Goal: Task Accomplishment & Management: Complete application form

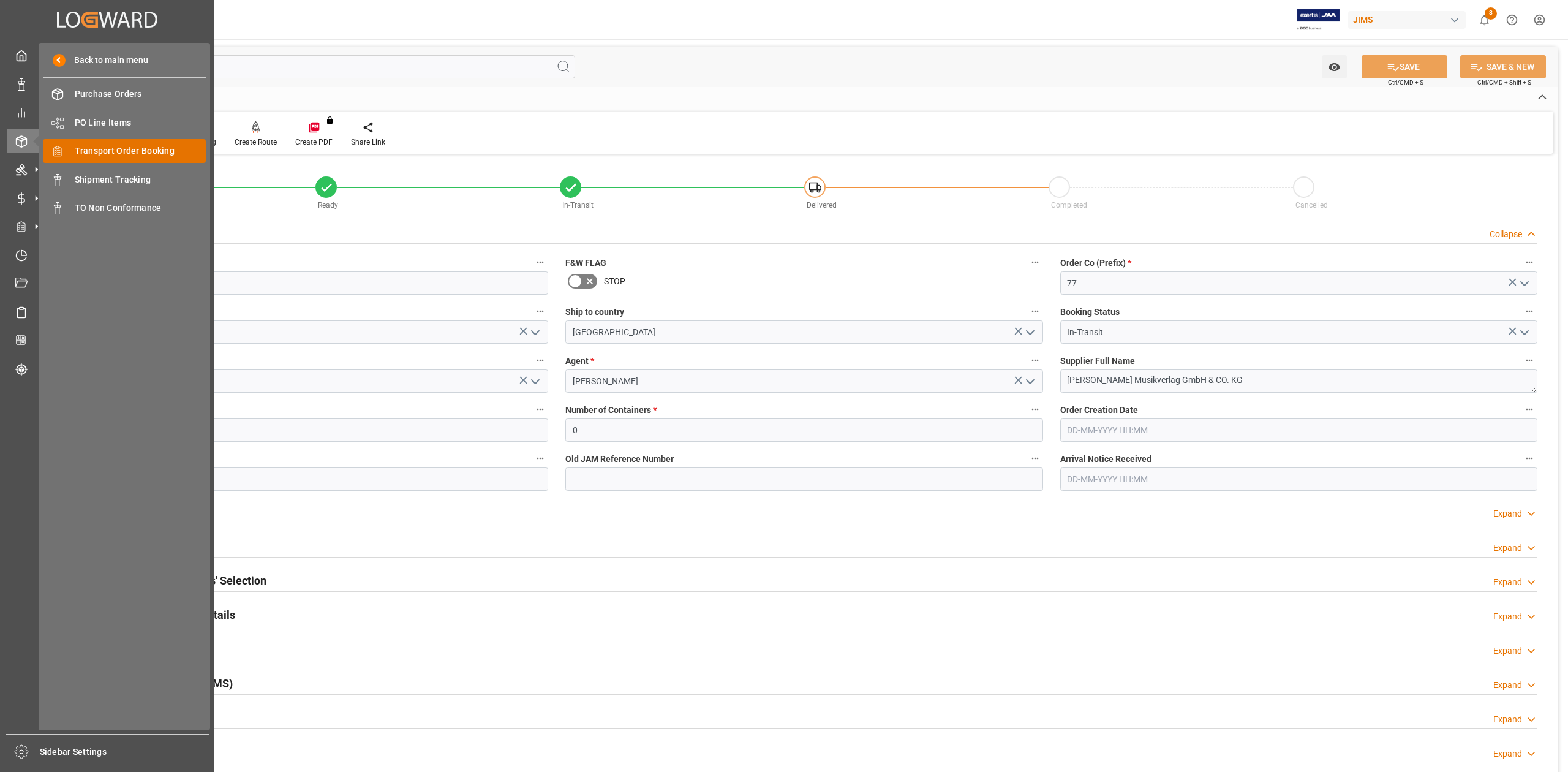
click at [118, 148] on span "Transport Order Booking" at bounding box center [141, 152] width 132 height 13
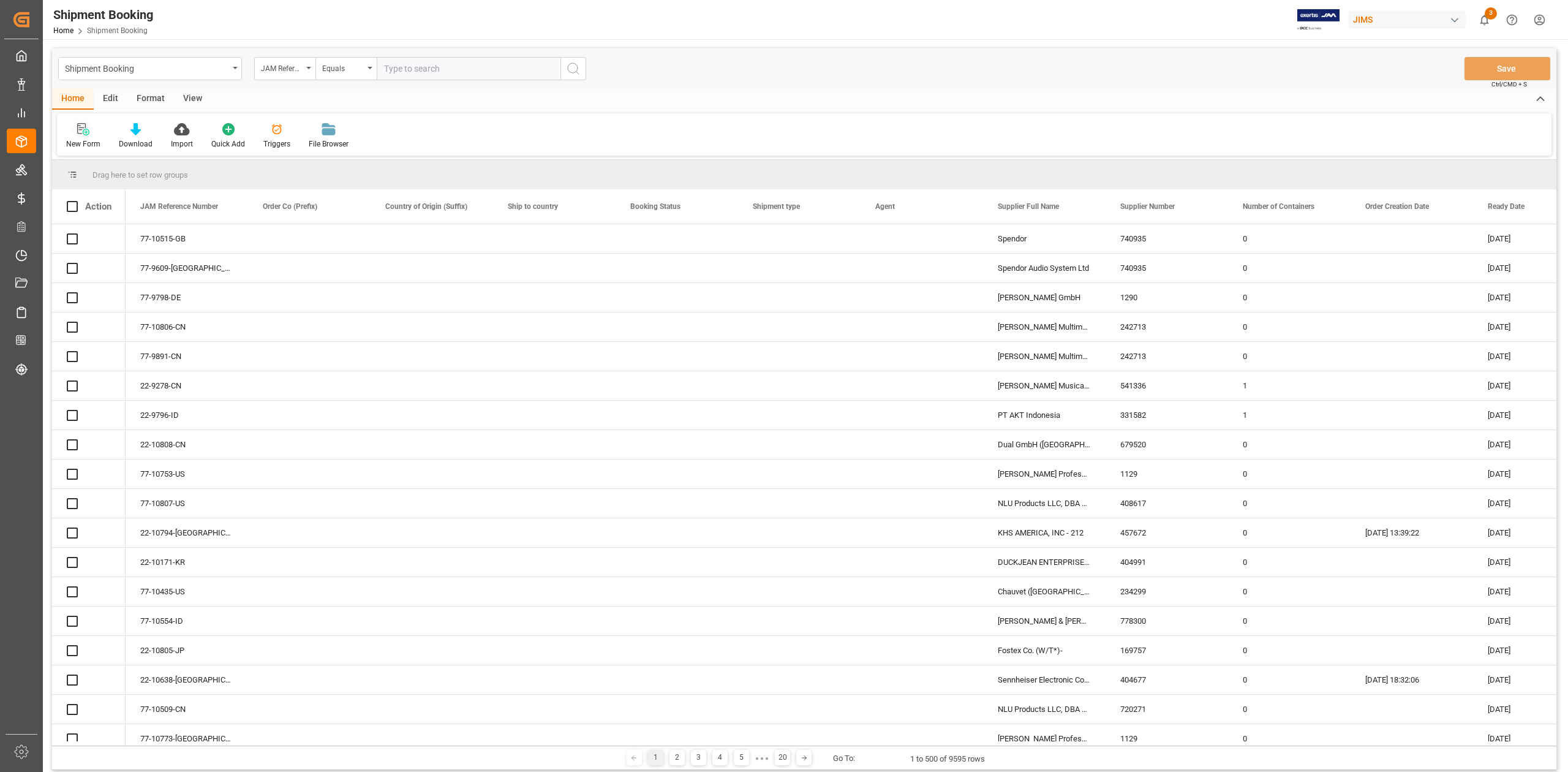
click at [78, 147] on div "New Form" at bounding box center [83, 144] width 34 height 11
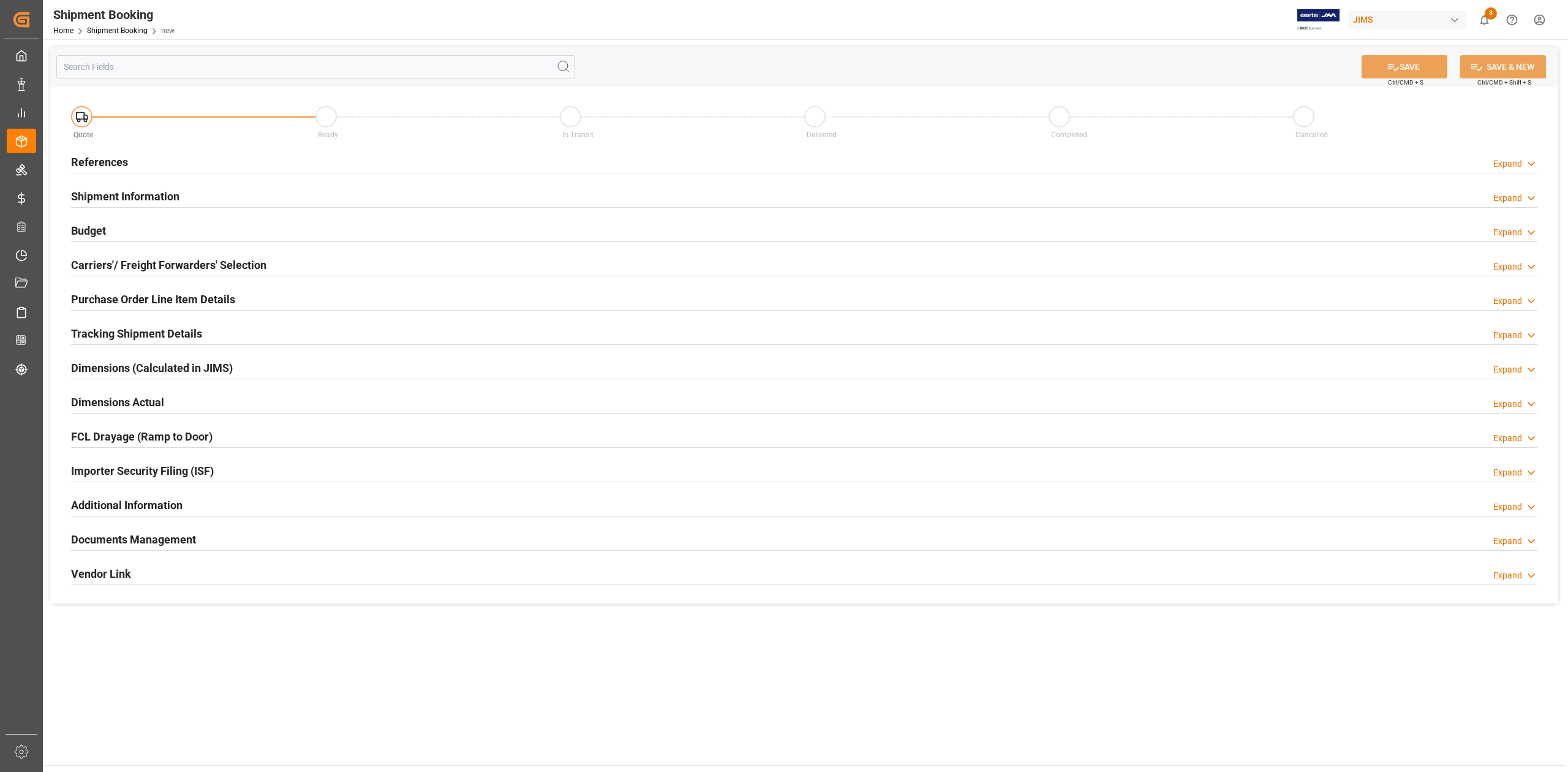
click at [112, 157] on h2 "References" at bounding box center [99, 162] width 57 height 17
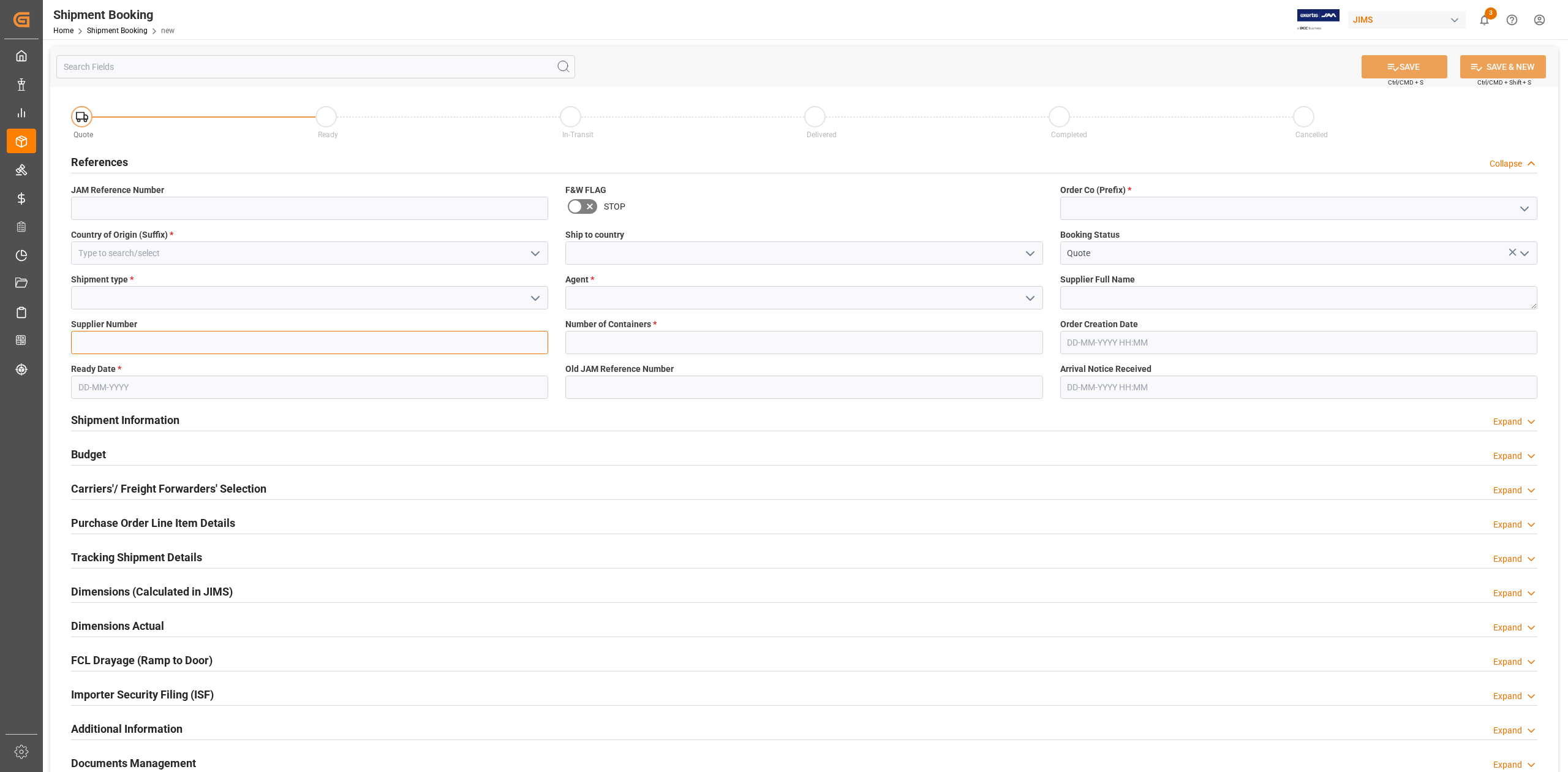
click at [261, 339] on input at bounding box center [309, 342] width 478 height 23
paste input "577989"
type input "577989"
click at [1111, 291] on textarea at bounding box center [1298, 298] width 478 height 23
paste textarea "Arturia ([GEOGRAPHIC_DATA])"
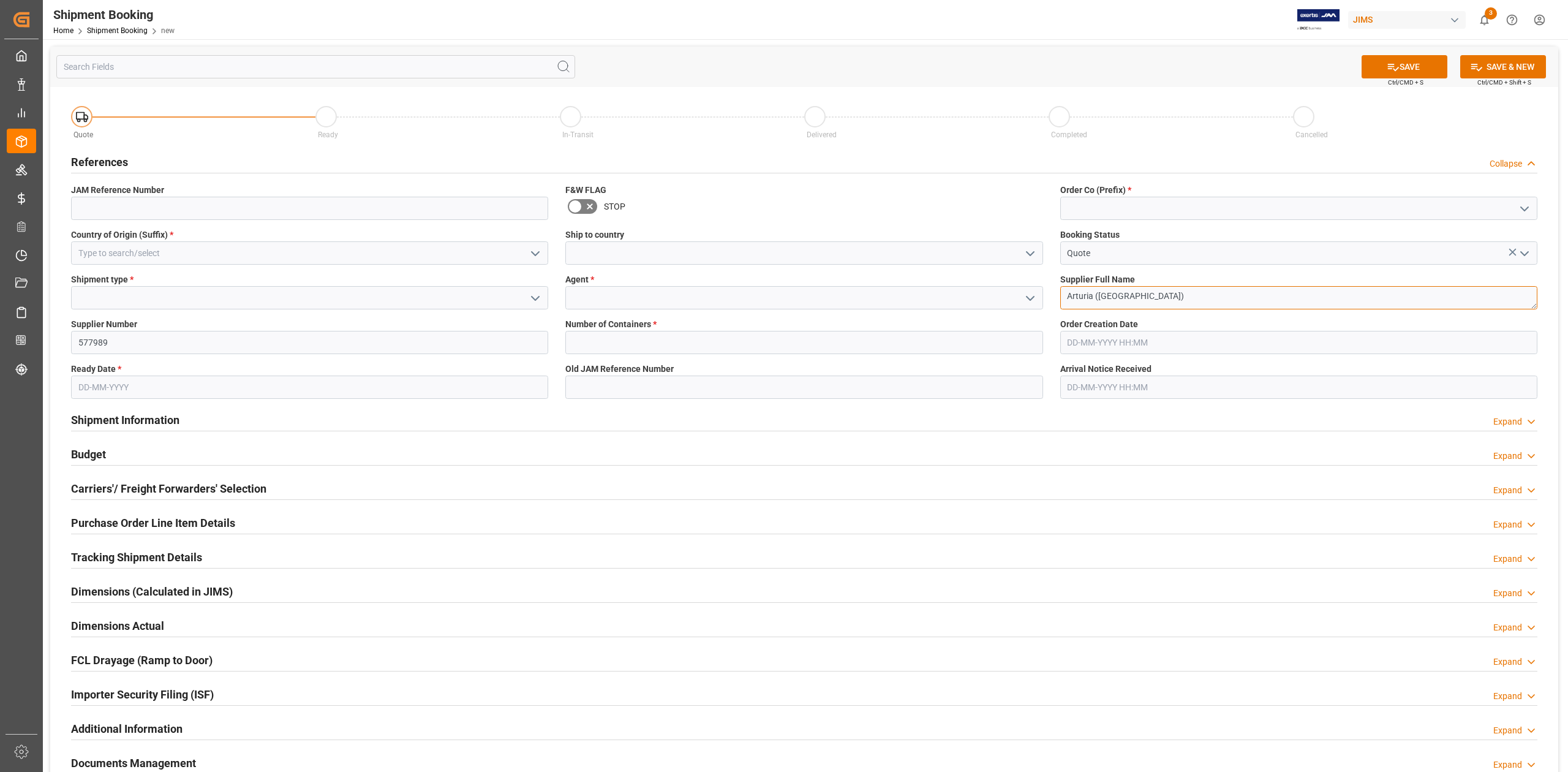
type textarea "Arturia ([GEOGRAPHIC_DATA])"
click at [258, 213] on input at bounding box center [309, 208] width 478 height 23
click at [1117, 204] on input at bounding box center [1298, 208] width 478 height 23
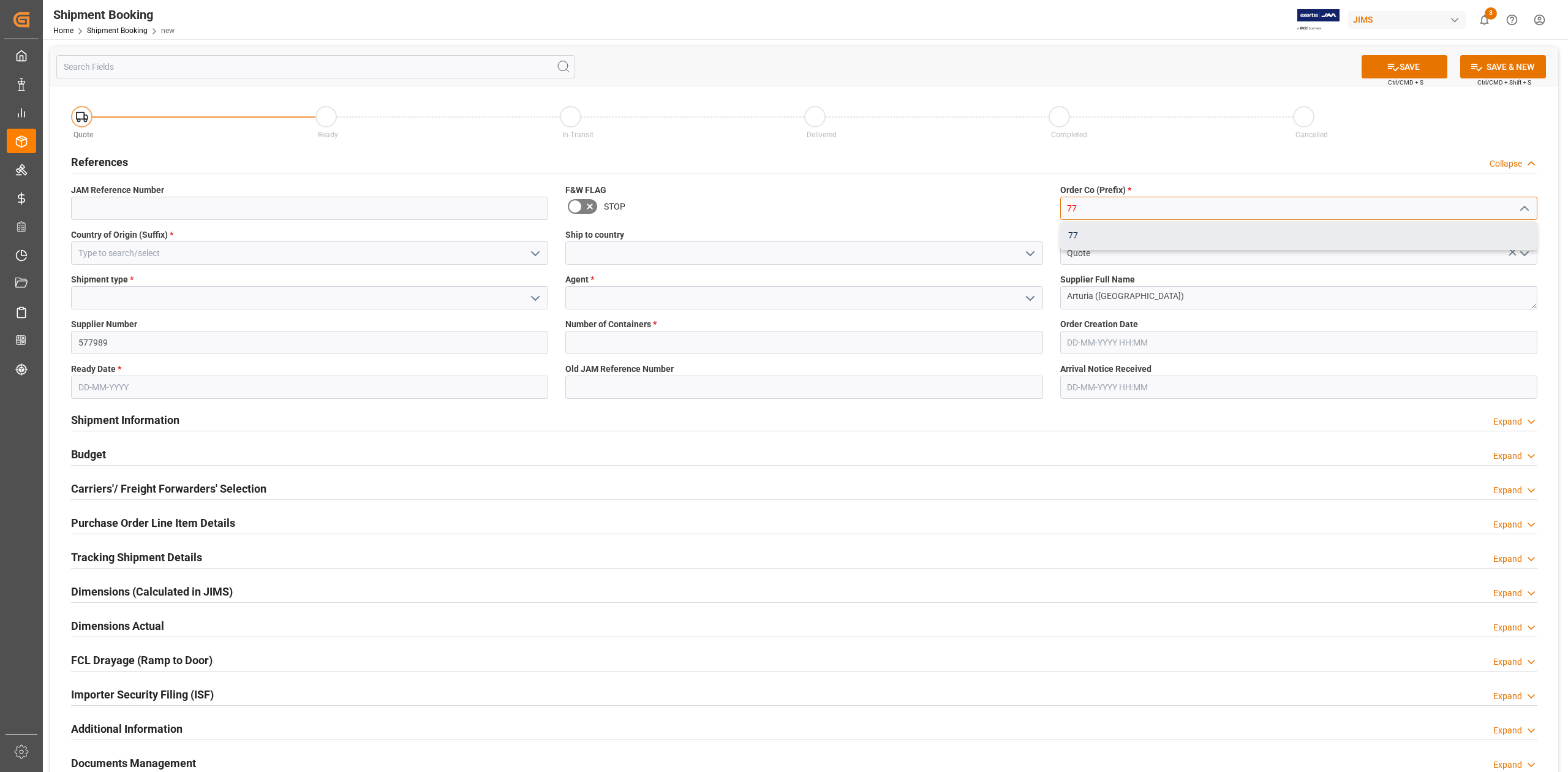
click at [1115, 233] on div "77" at bounding box center [1298, 236] width 476 height 28
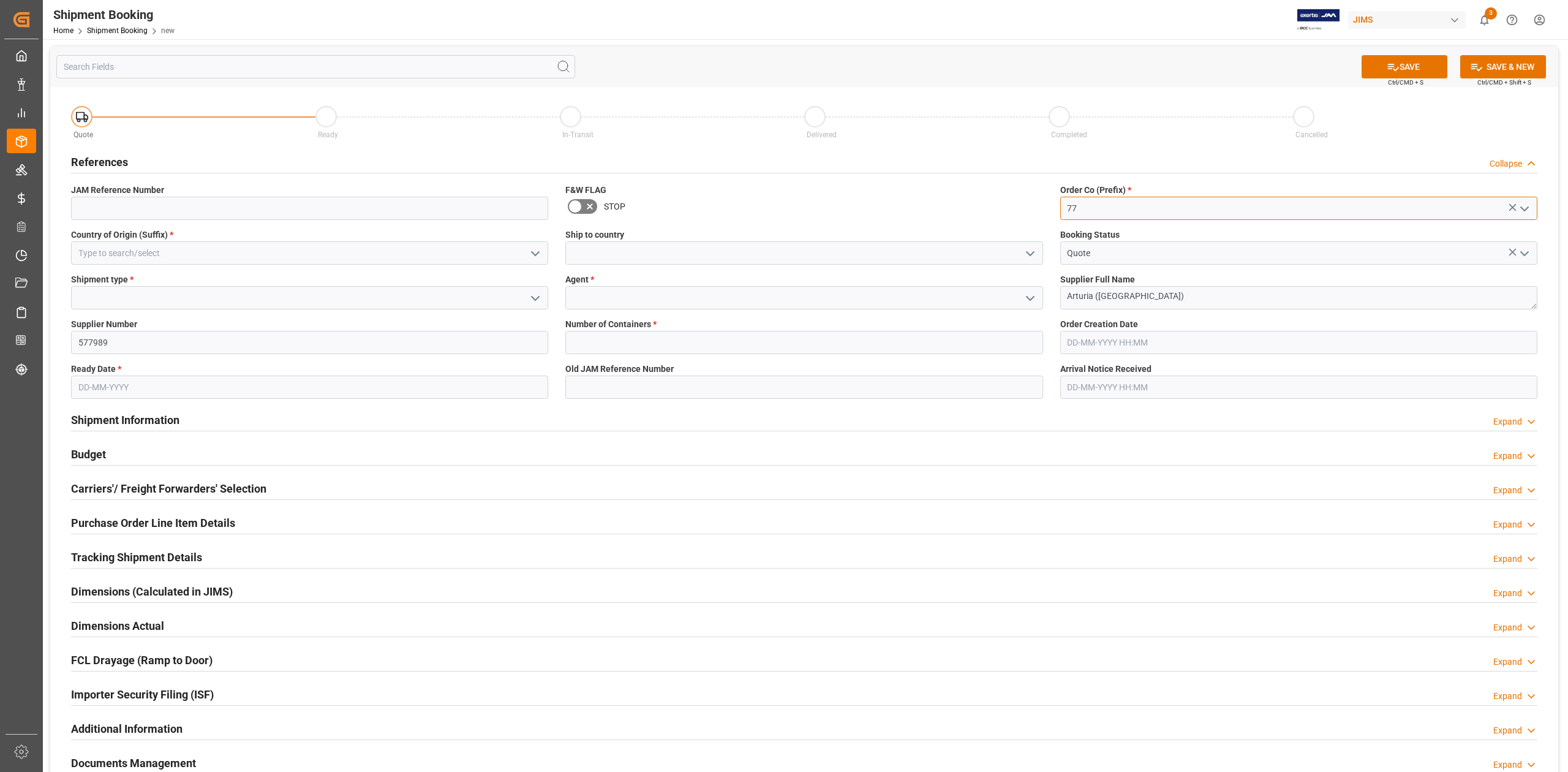
type input "77"
click at [297, 248] on input at bounding box center [309, 253] width 478 height 23
click at [278, 271] on div "CN" at bounding box center [309, 281] width 476 height 28
type input "CN"
click at [638, 246] on input at bounding box center [804, 253] width 478 height 23
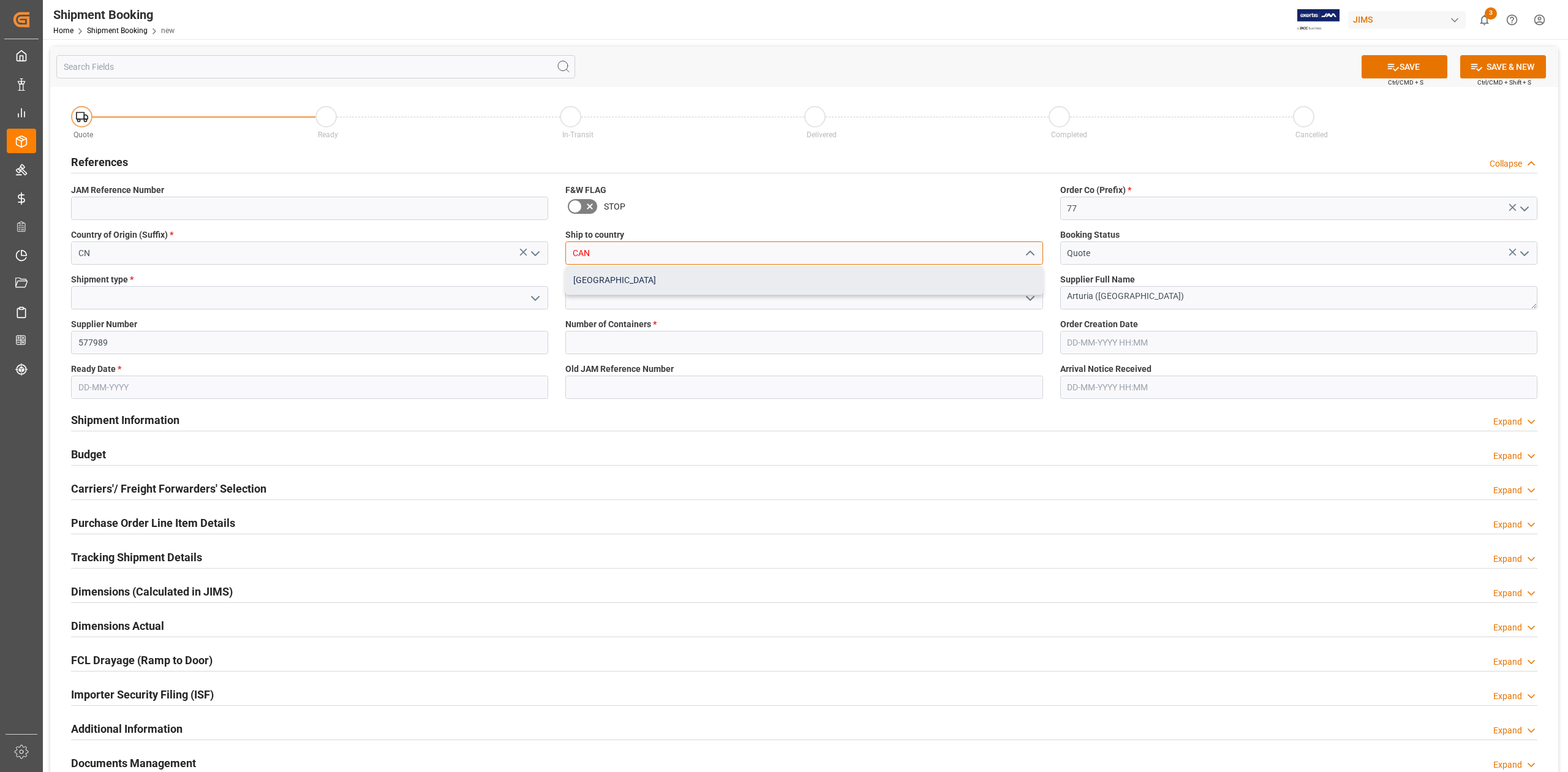
click at [638, 287] on div "[GEOGRAPHIC_DATA]" at bounding box center [804, 281] width 476 height 28
type input "[GEOGRAPHIC_DATA]"
click at [162, 287] on input at bounding box center [309, 298] width 478 height 23
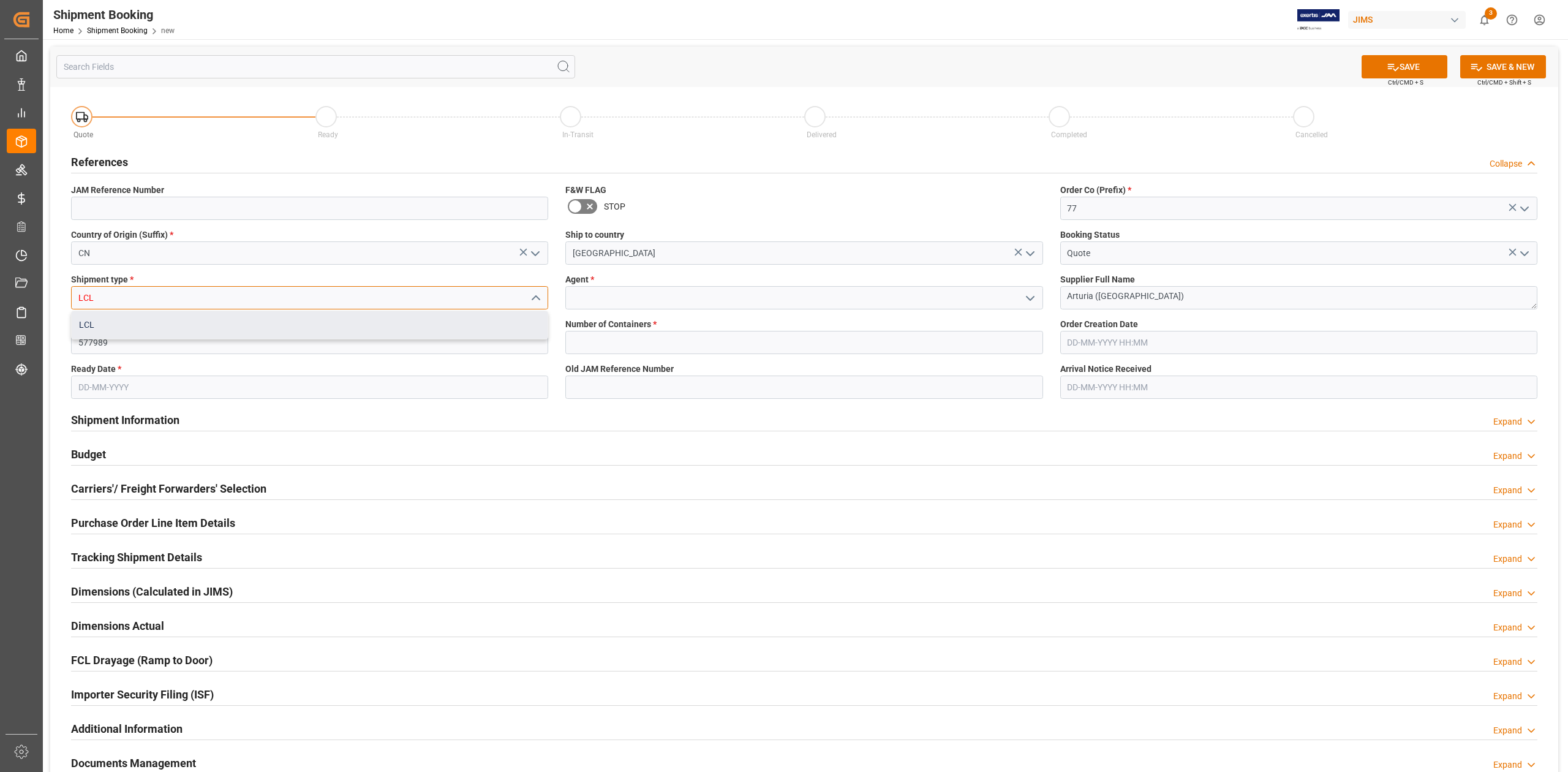
click at [149, 323] on div "LCL" at bounding box center [309, 325] width 476 height 28
type input "LCL"
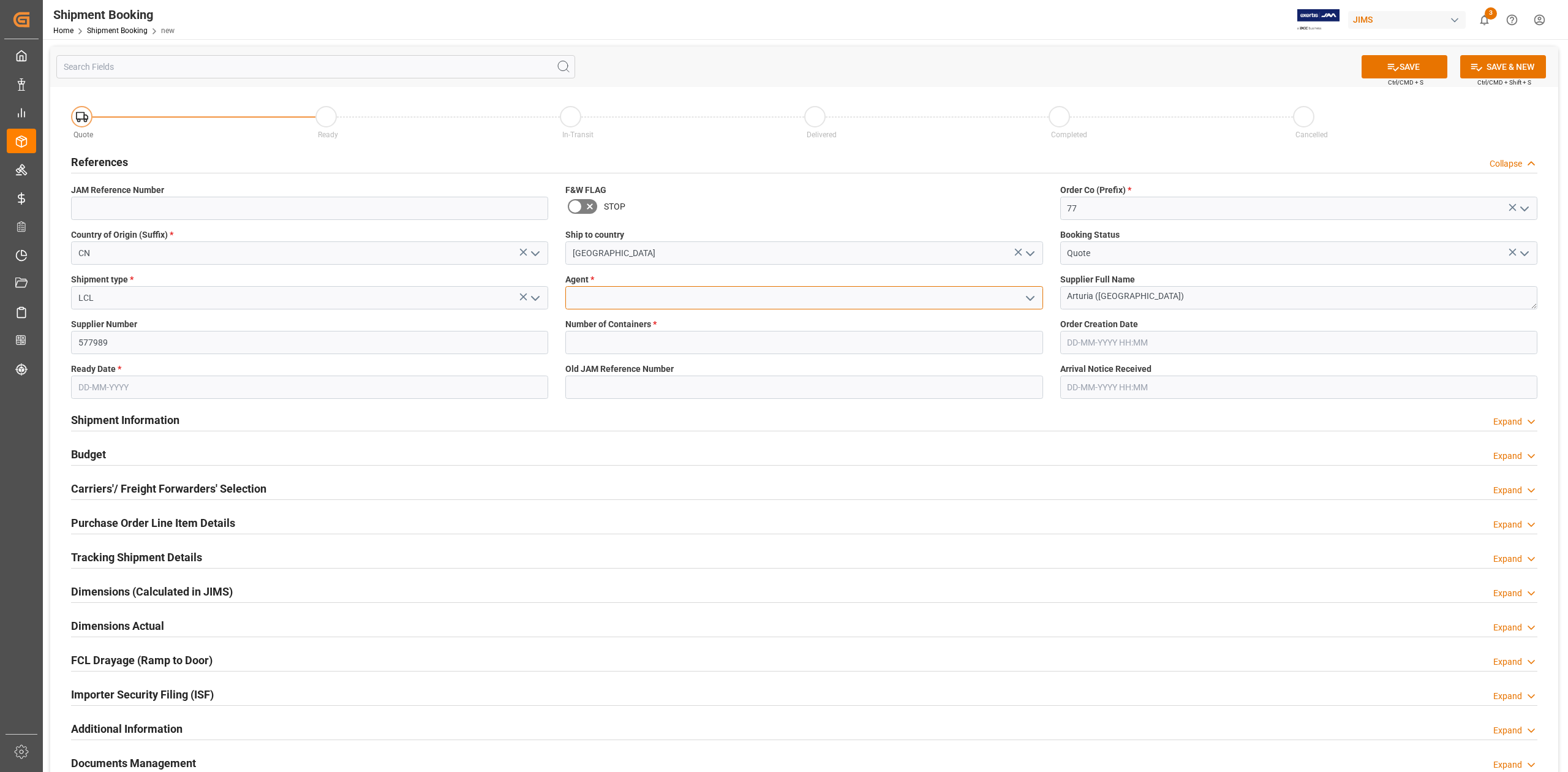
click at [632, 298] on input at bounding box center [804, 298] width 478 height 23
click at [622, 321] on div "[PERSON_NAME]" at bounding box center [804, 325] width 476 height 28
type input "[PERSON_NAME]"
click at [628, 336] on input "text" at bounding box center [804, 342] width 478 height 23
type input "0"
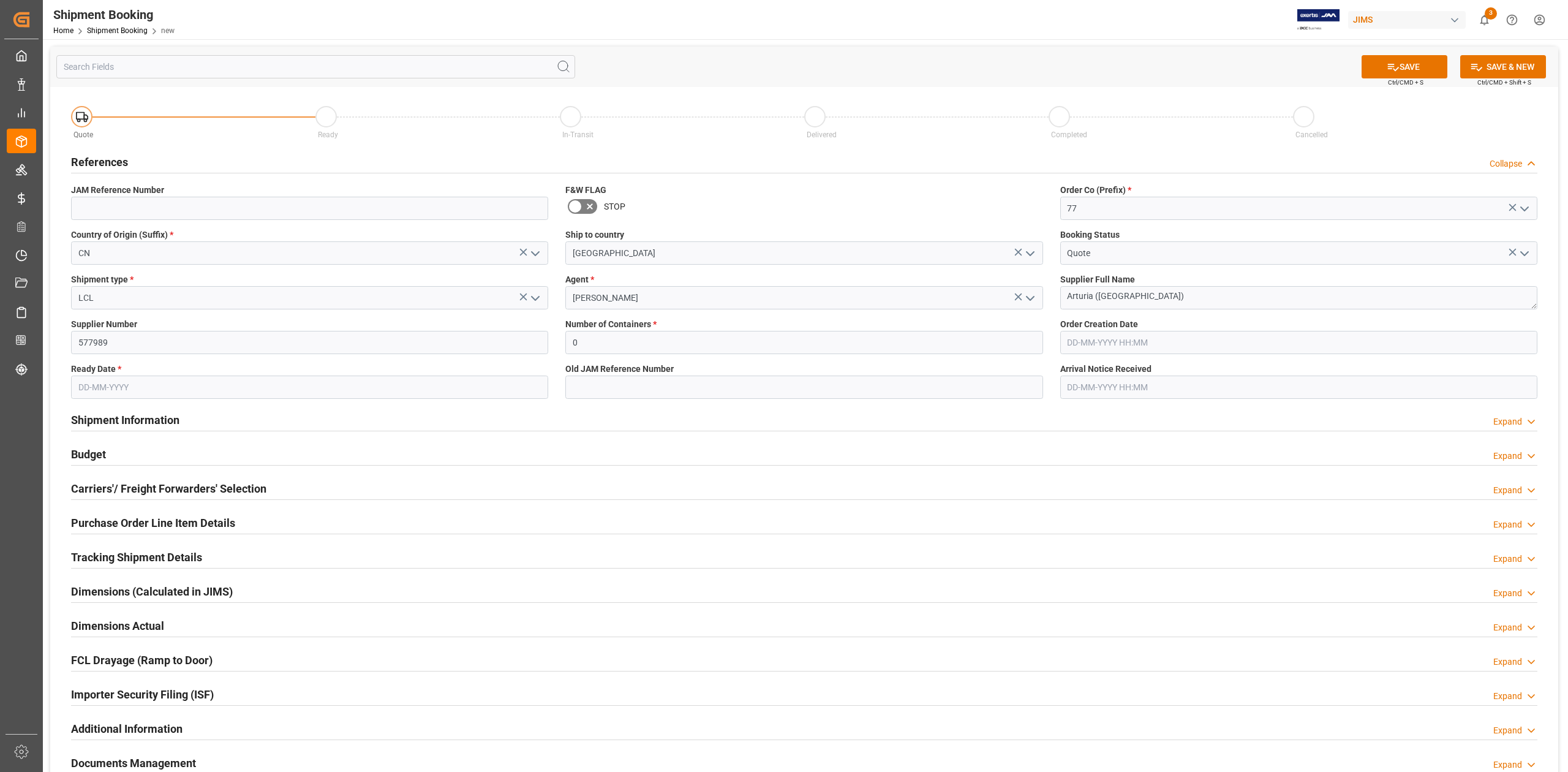
click at [222, 388] on input "text" at bounding box center [309, 387] width 478 height 23
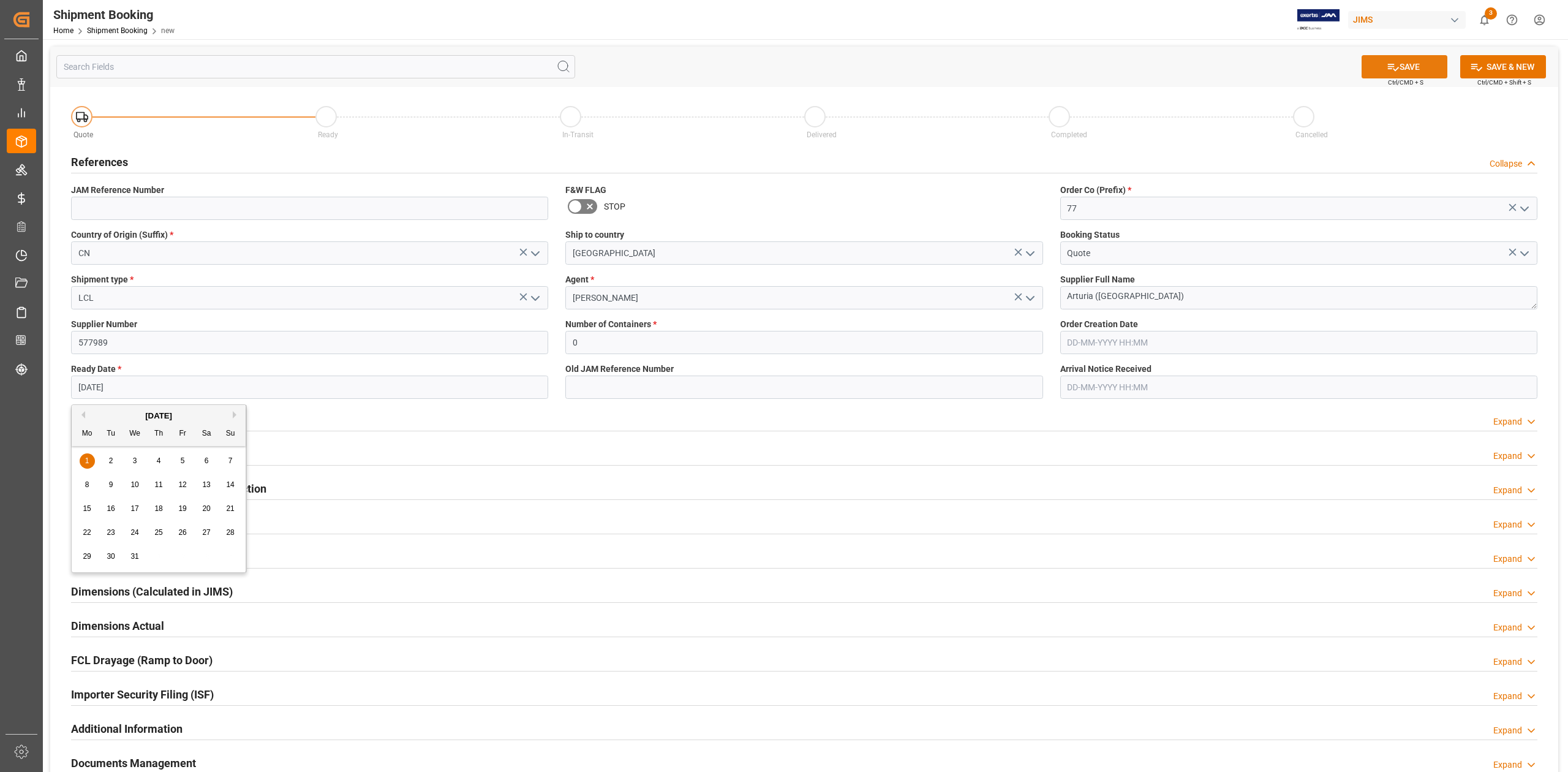
type input "[DATE]"
click at [1390, 67] on icon at bounding box center [1393, 67] width 13 height 13
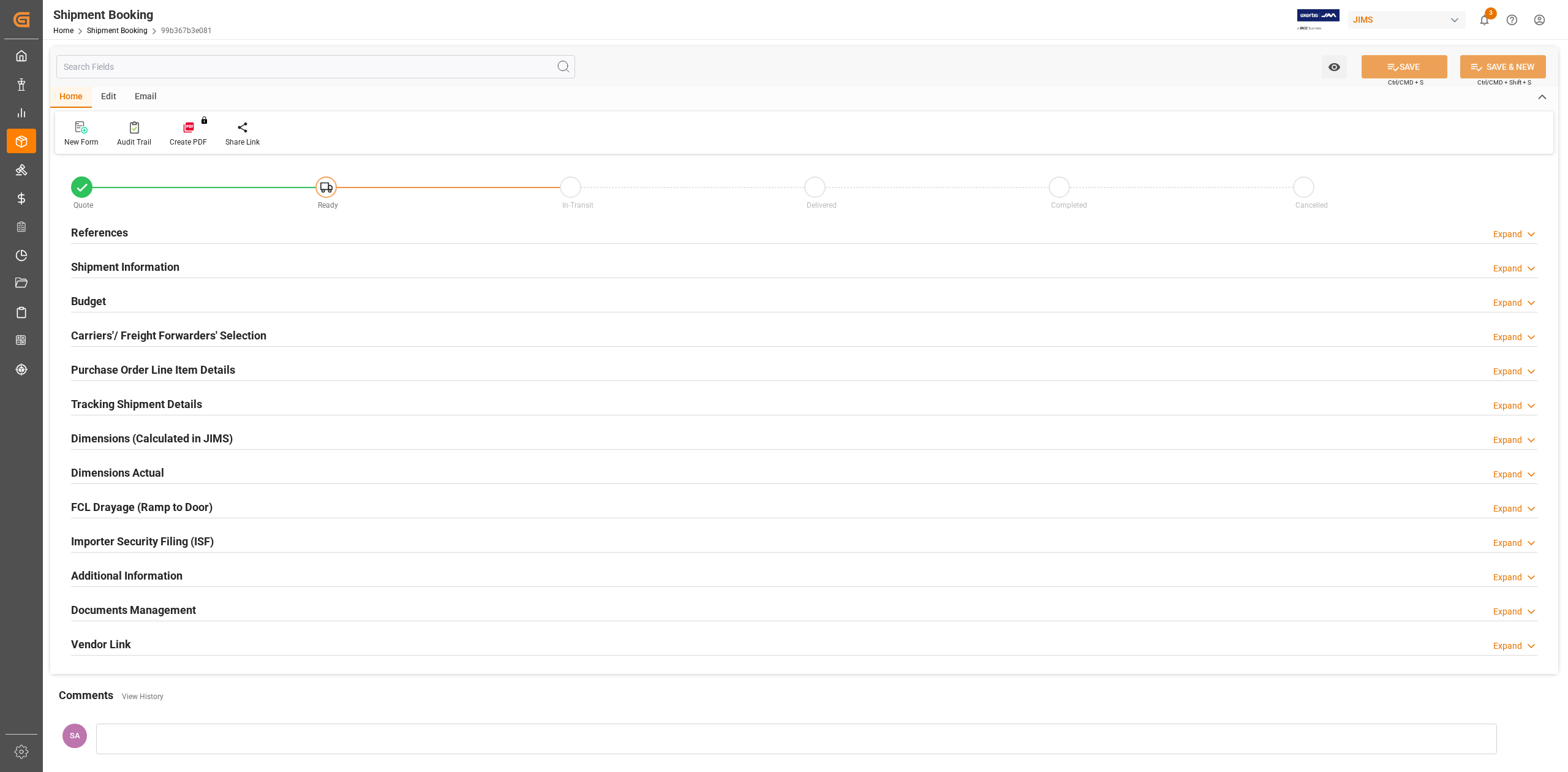
type input "0"
type input "[DATE]"
click at [112, 225] on h2 "References" at bounding box center [99, 232] width 57 height 17
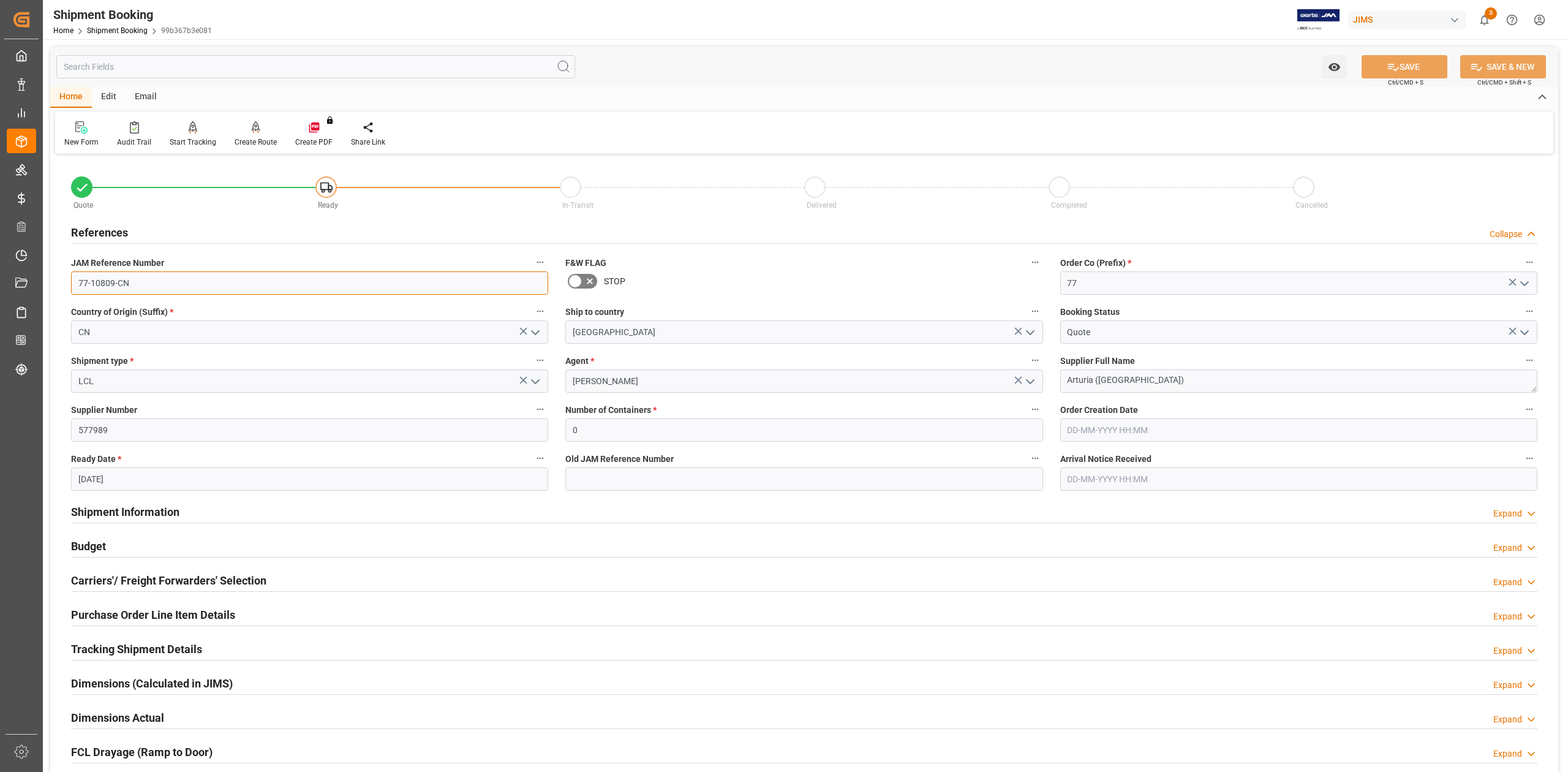
click at [167, 289] on input "77-10809-CN" at bounding box center [309, 283] width 478 height 23
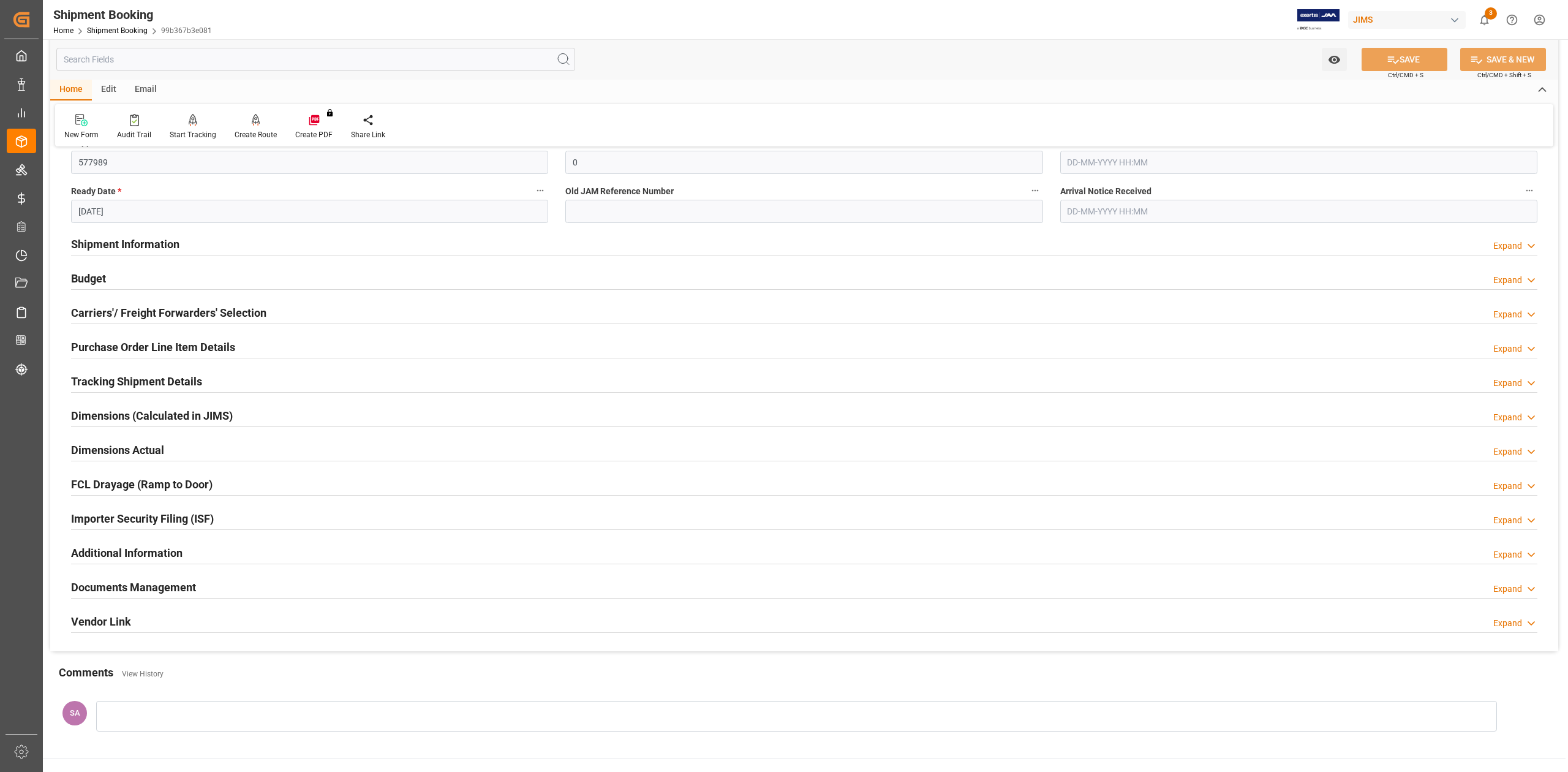
scroll to position [395, 0]
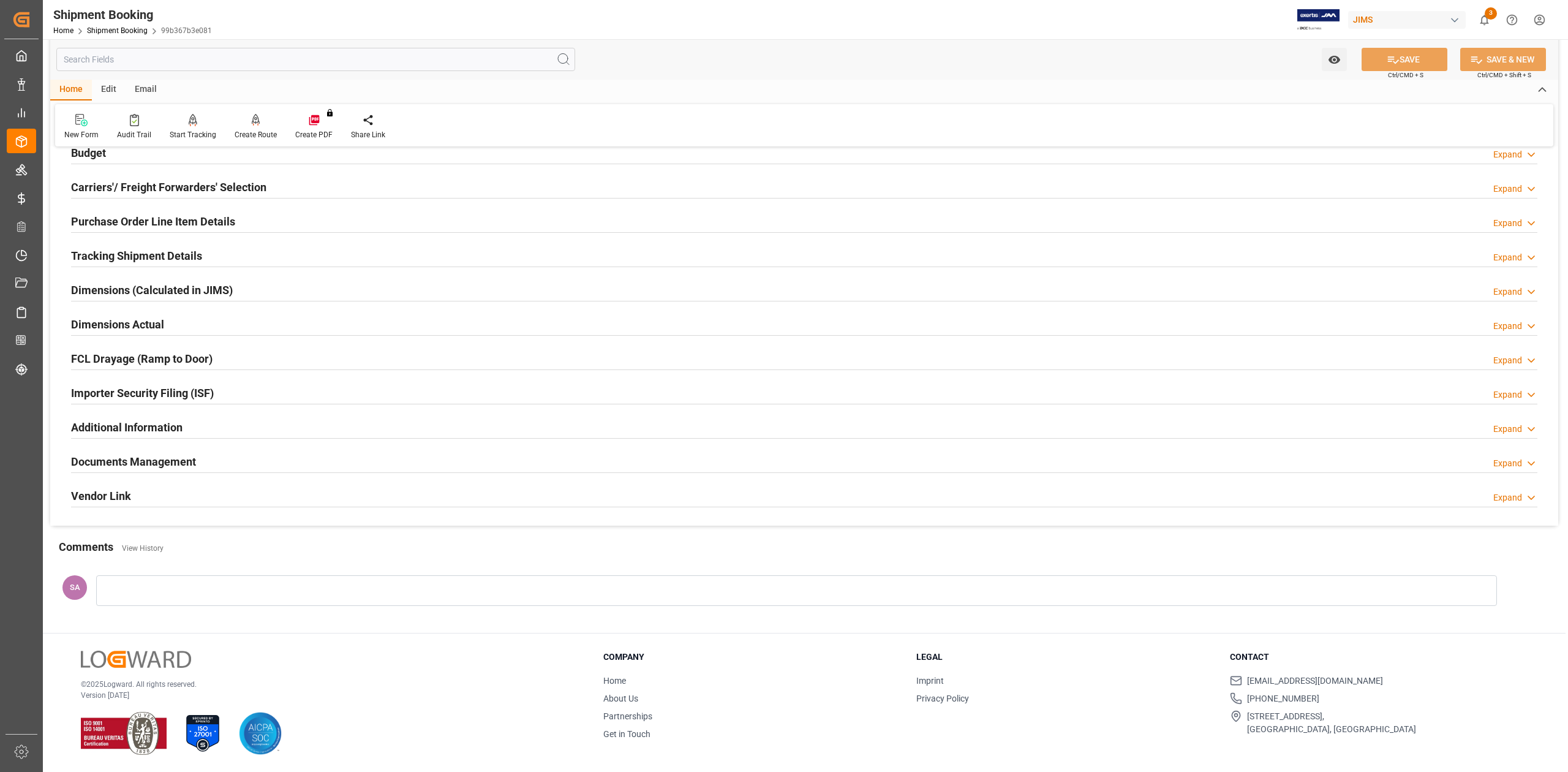
drag, startPoint x: 104, startPoint y: 457, endPoint x: 142, endPoint y: 465, distance: 38.8
click at [104, 457] on h2 "Documents Management" at bounding box center [133, 462] width 125 height 17
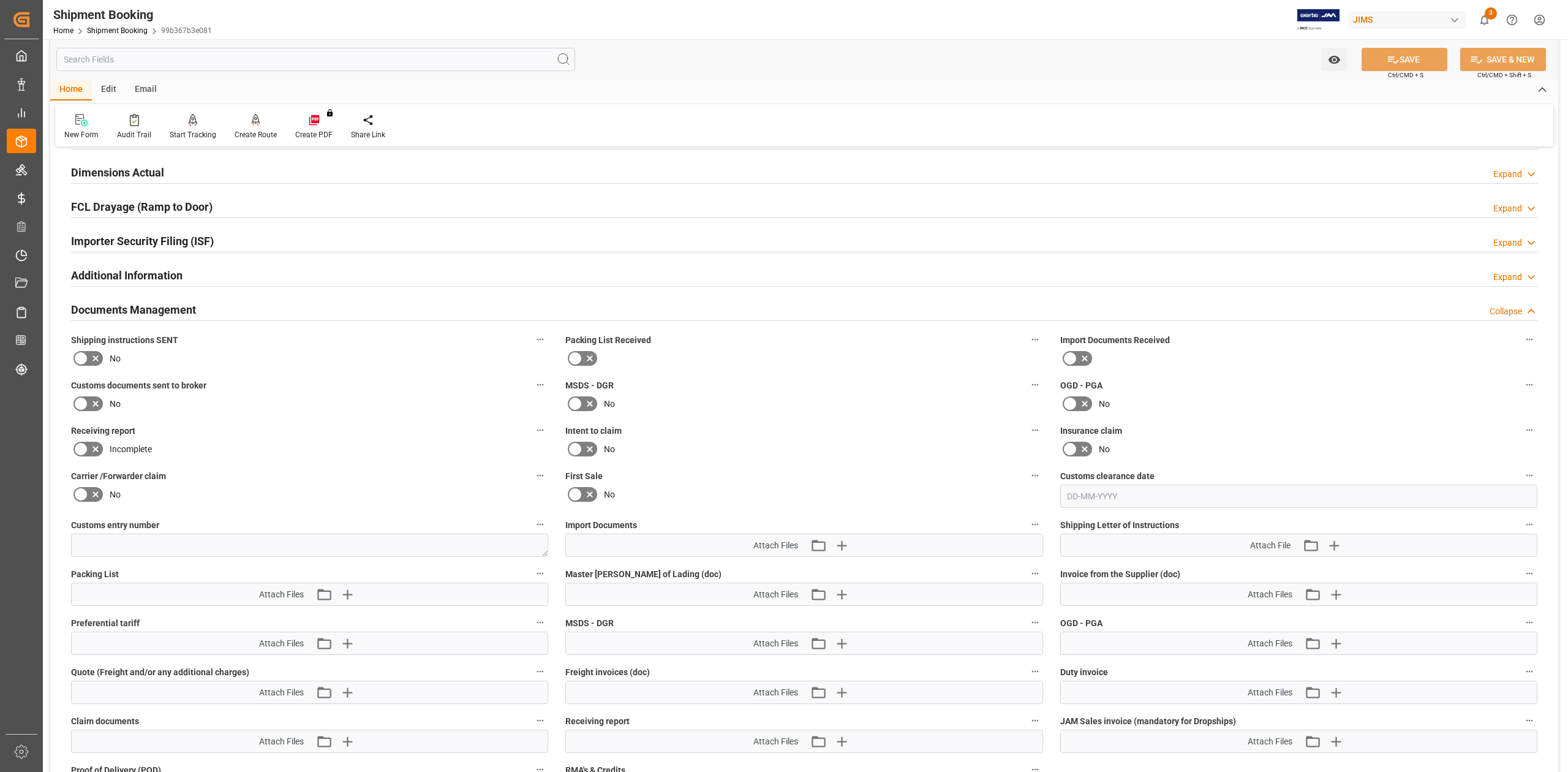
scroll to position [559, 0]
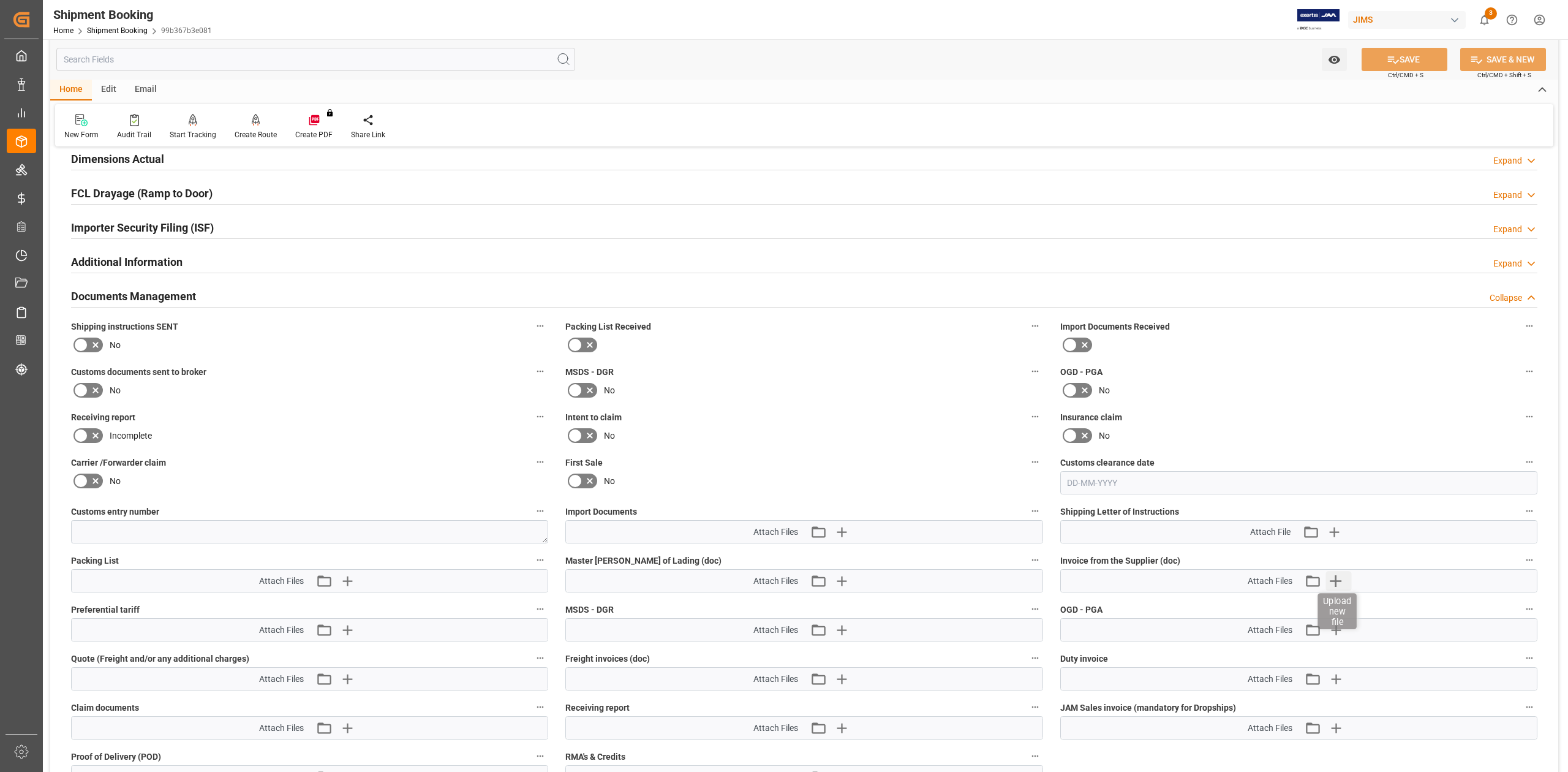
click at [1343, 586] on icon "button" at bounding box center [1335, 581] width 20 height 20
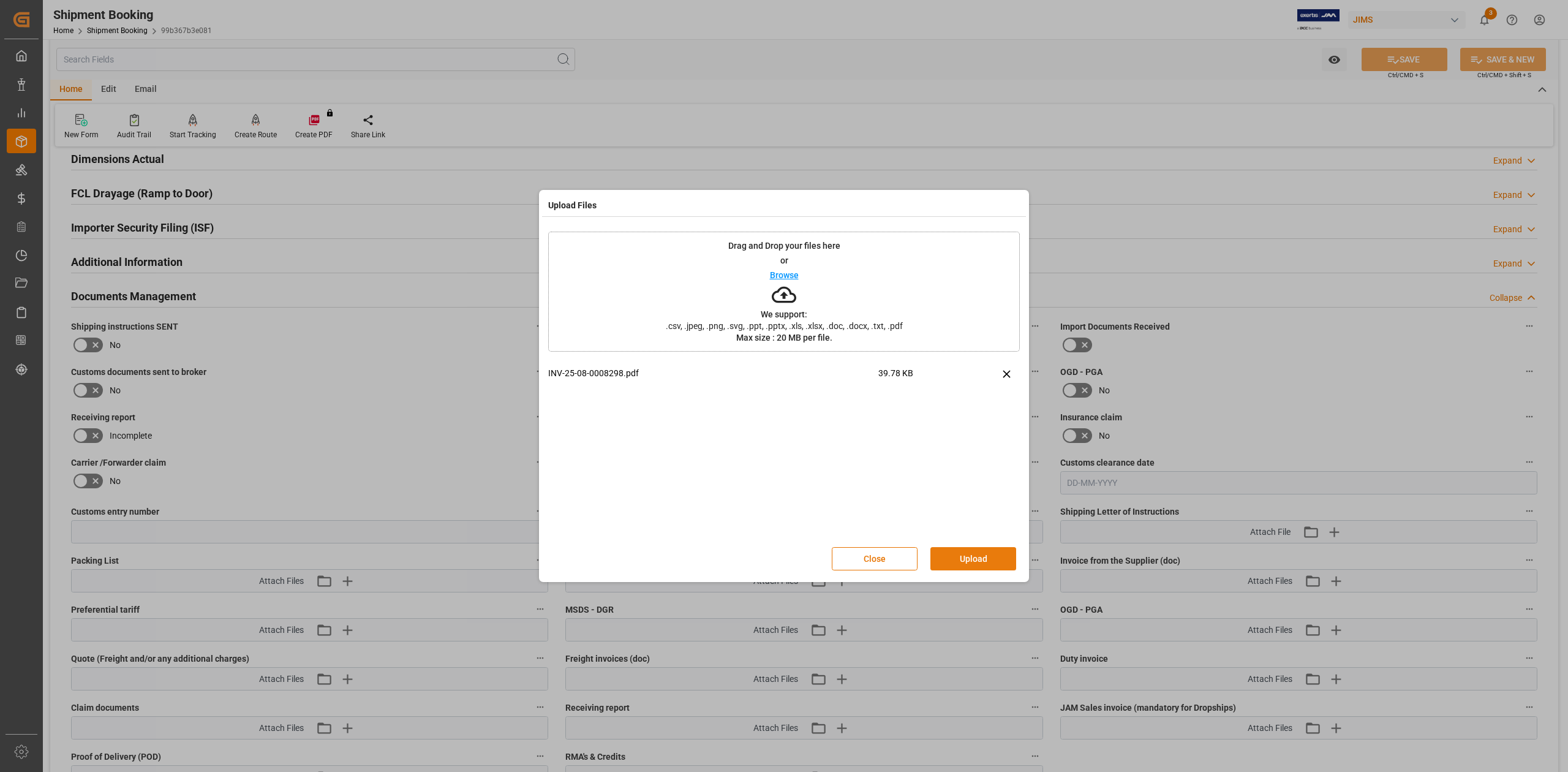
click at [973, 555] on button "Upload" at bounding box center [973, 559] width 86 height 23
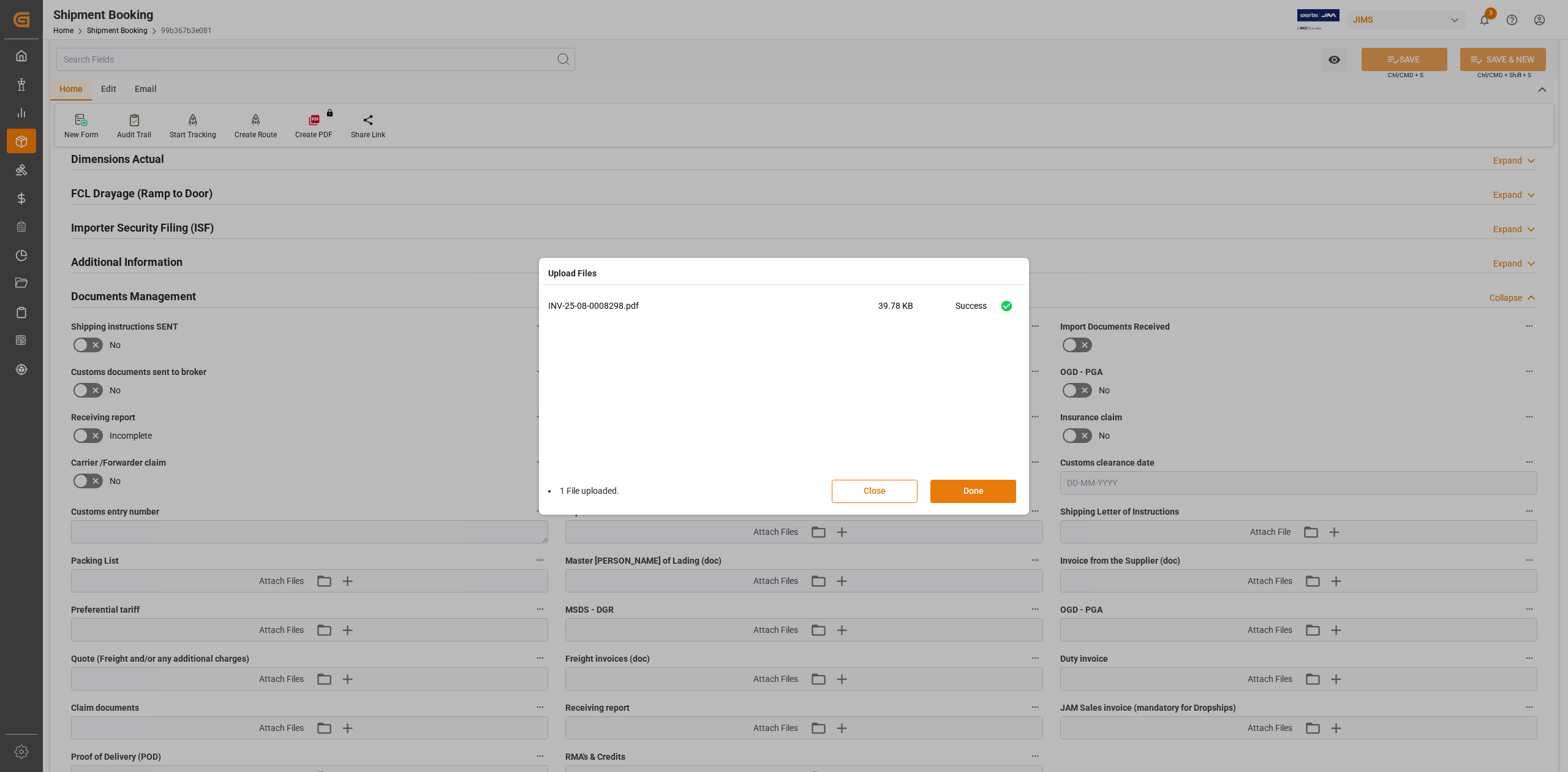
click at [977, 490] on button "Done" at bounding box center [973, 491] width 86 height 23
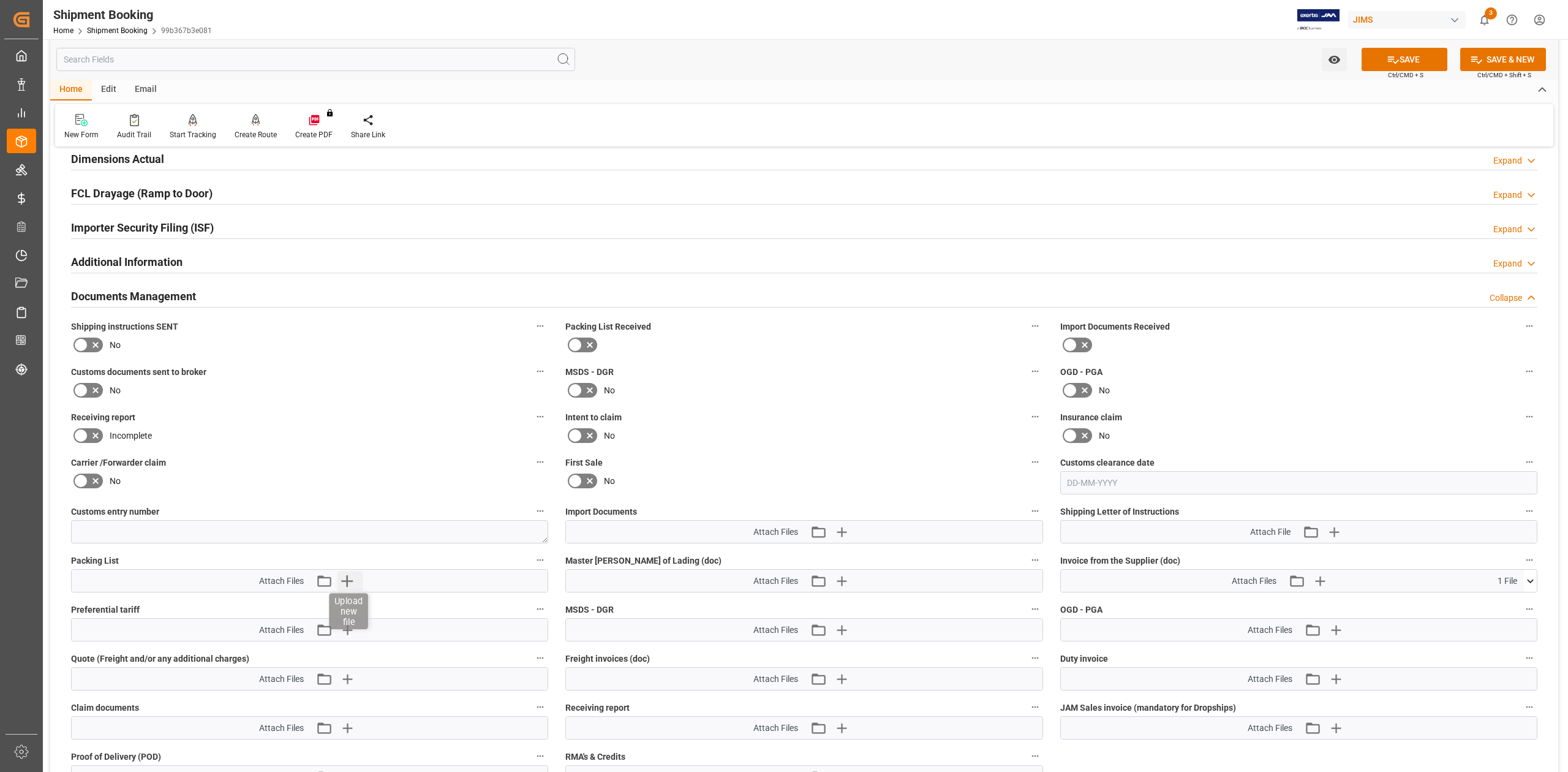
click at [348, 584] on icon "button" at bounding box center [346, 581] width 20 height 20
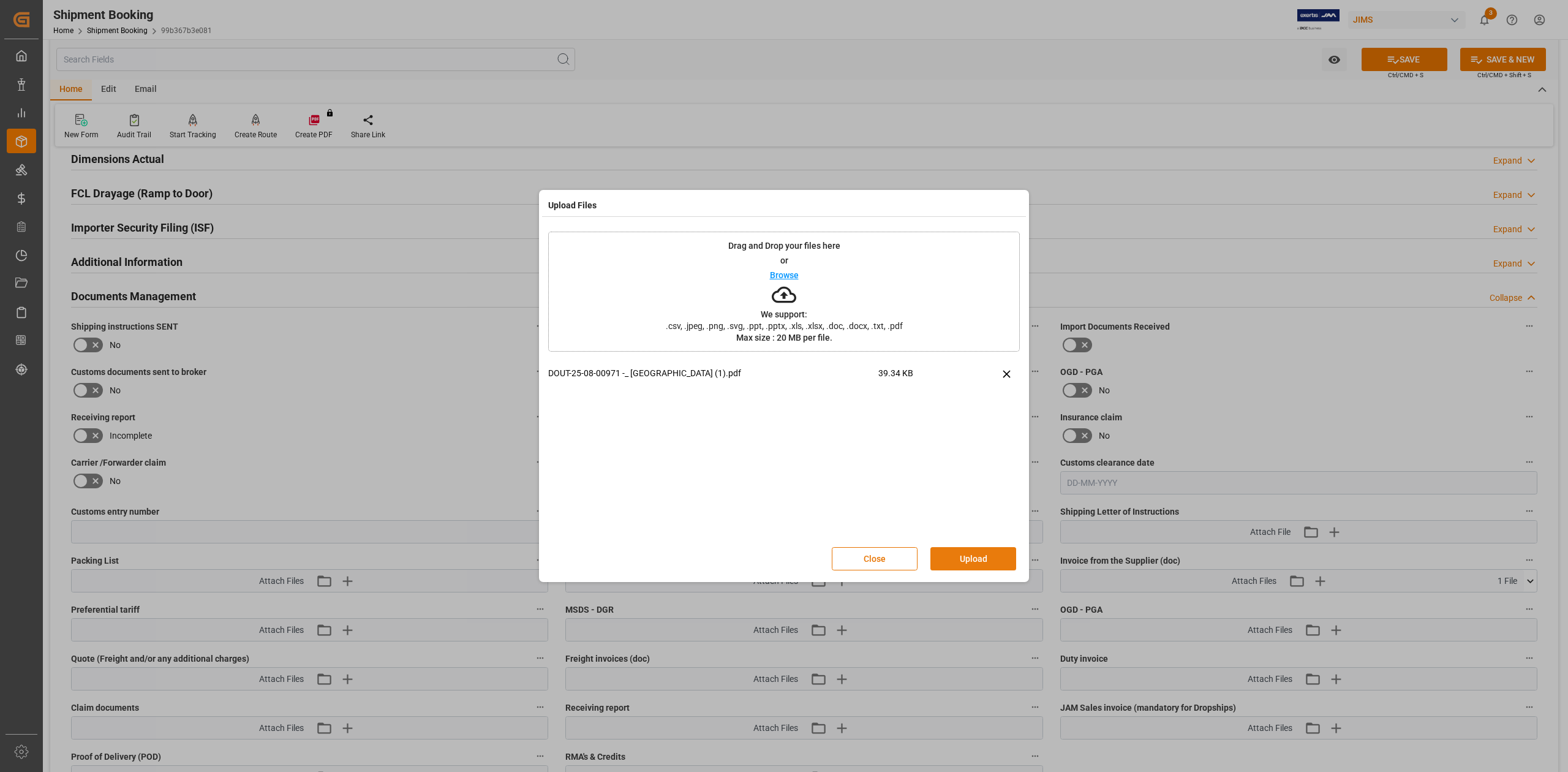
click at [977, 557] on button "Upload" at bounding box center [973, 559] width 86 height 23
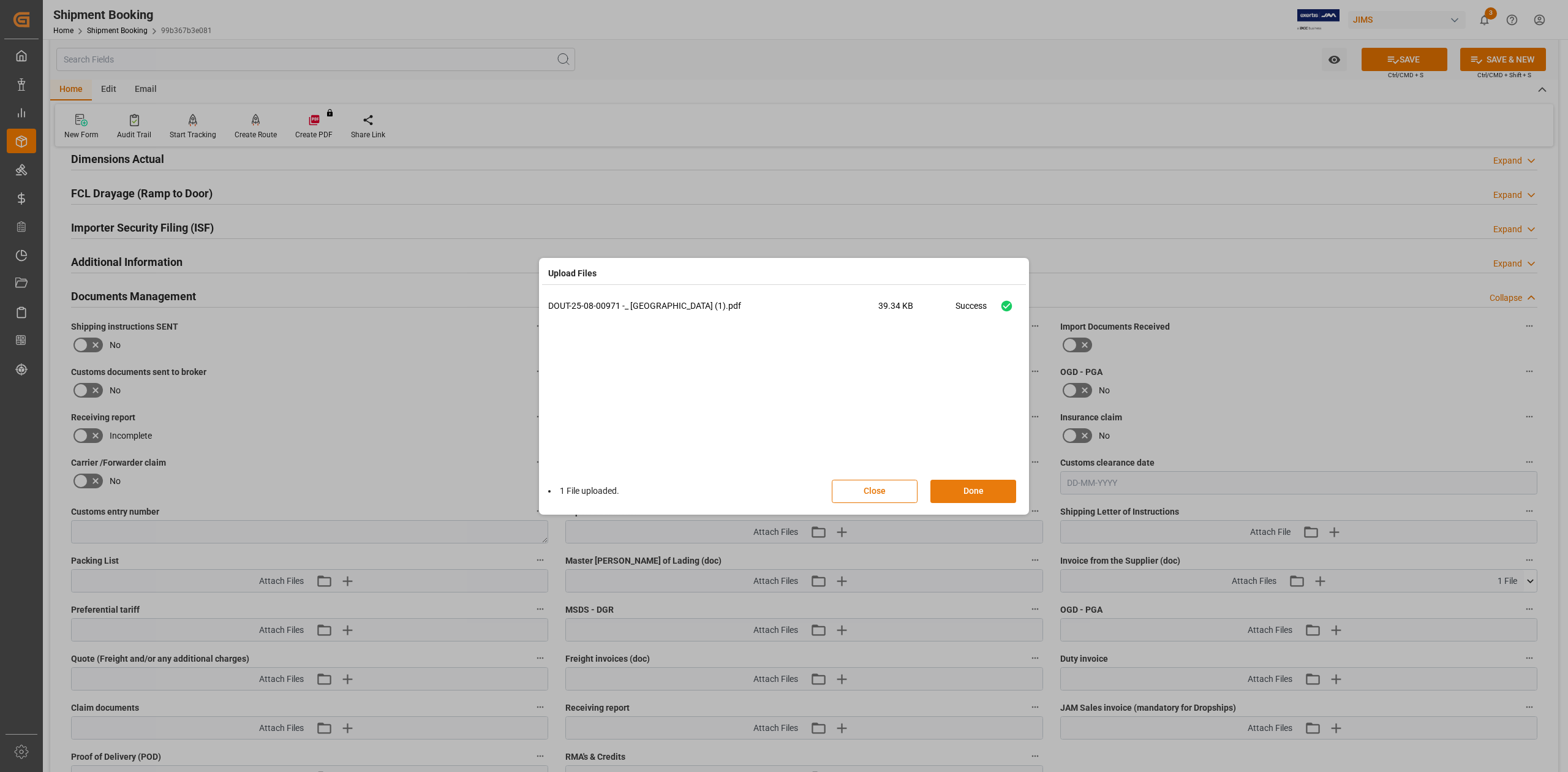
click at [969, 491] on button "Done" at bounding box center [973, 491] width 86 height 23
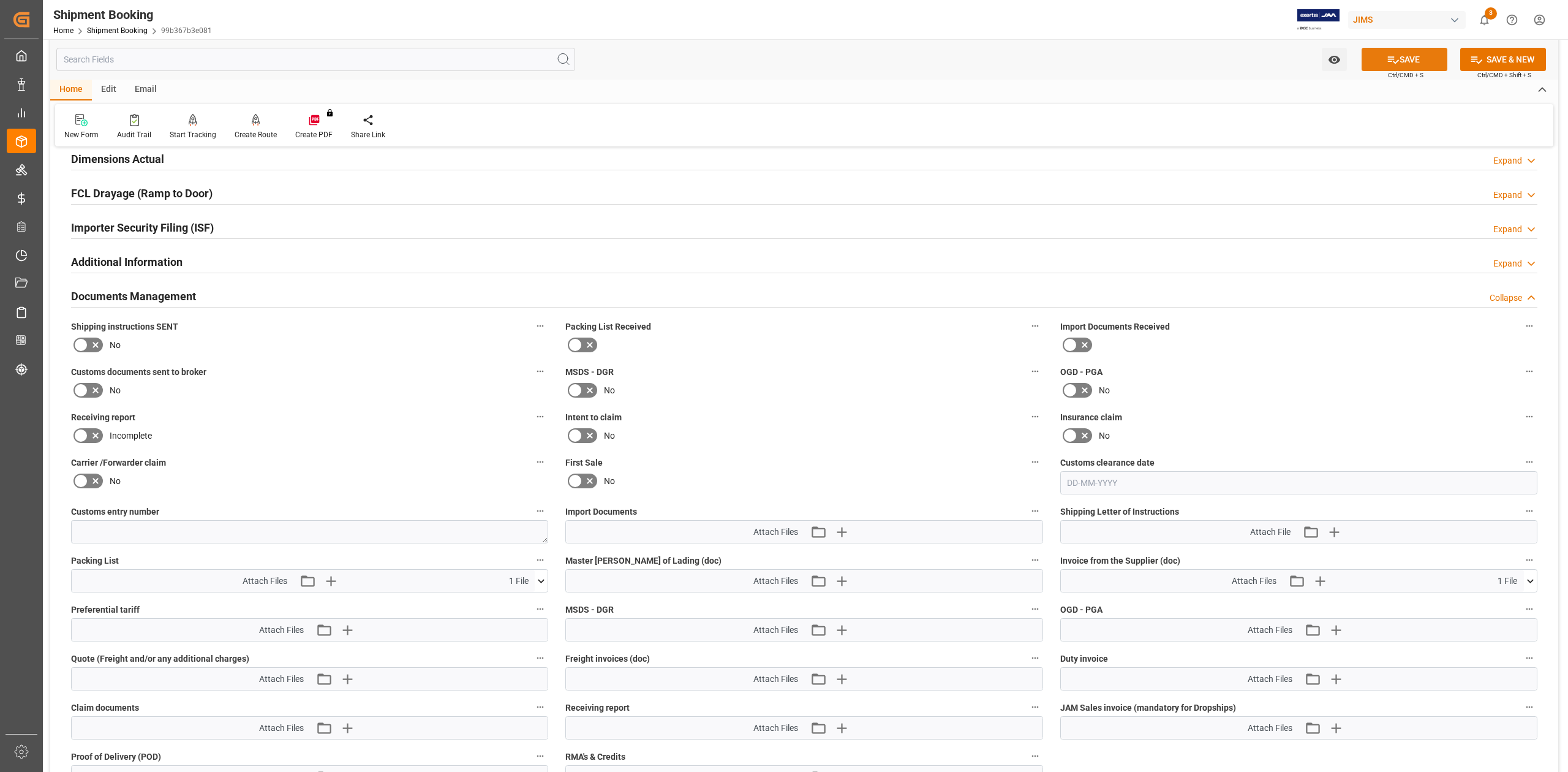
click at [1394, 62] on icon at bounding box center [1393, 60] width 13 height 13
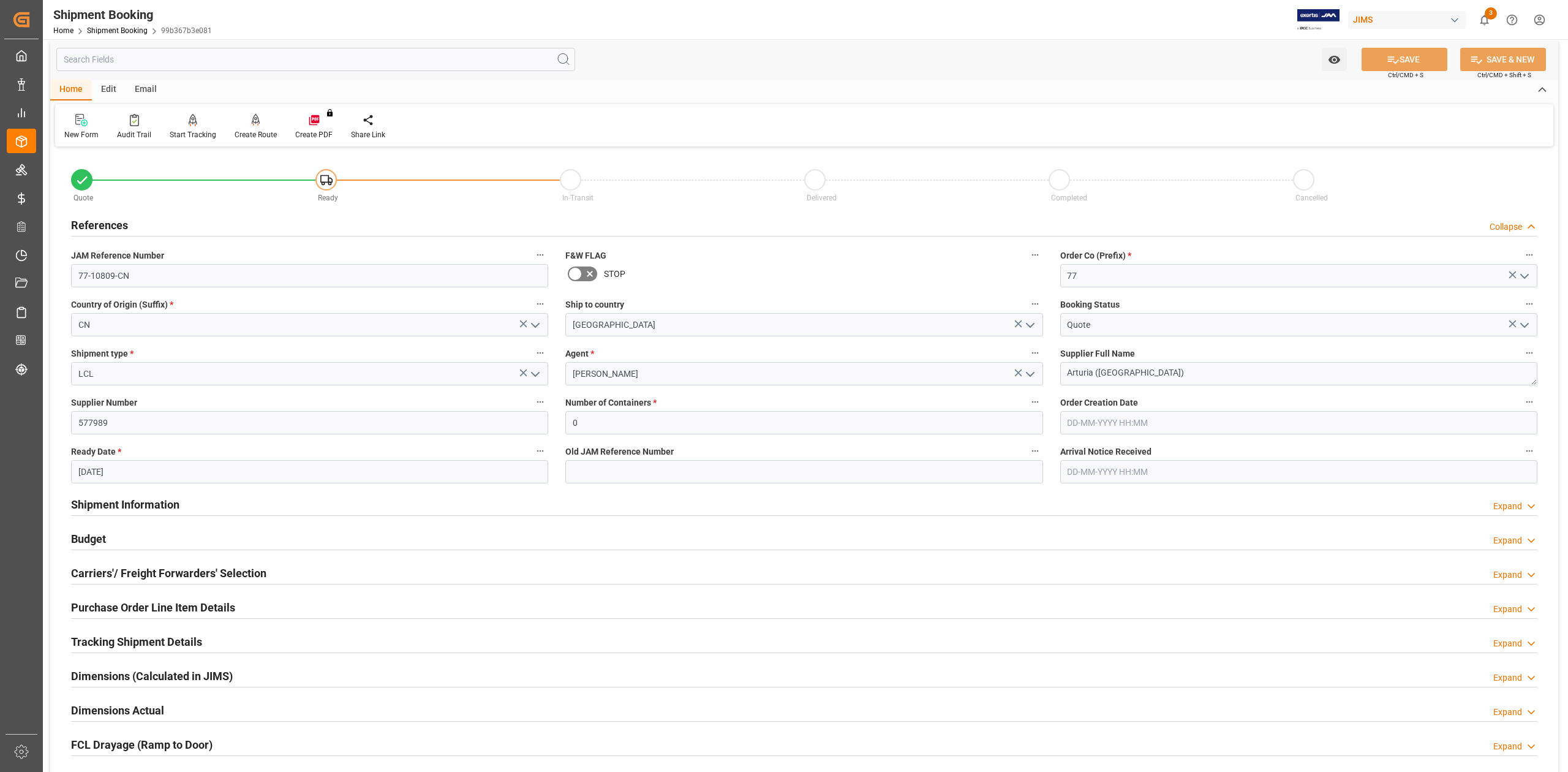
scroll to position [0, 0]
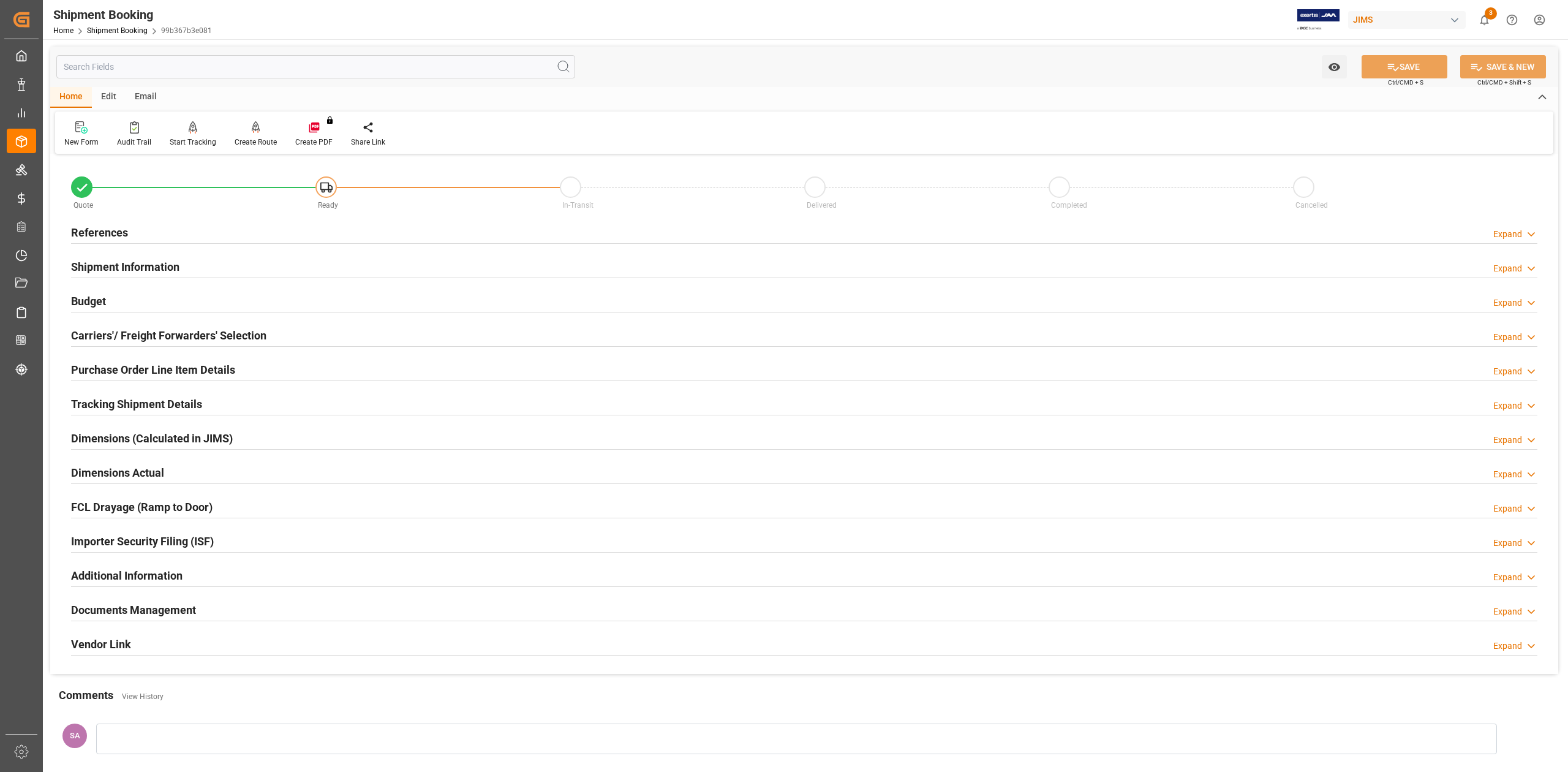
click at [89, 224] on h2 "References" at bounding box center [99, 232] width 57 height 17
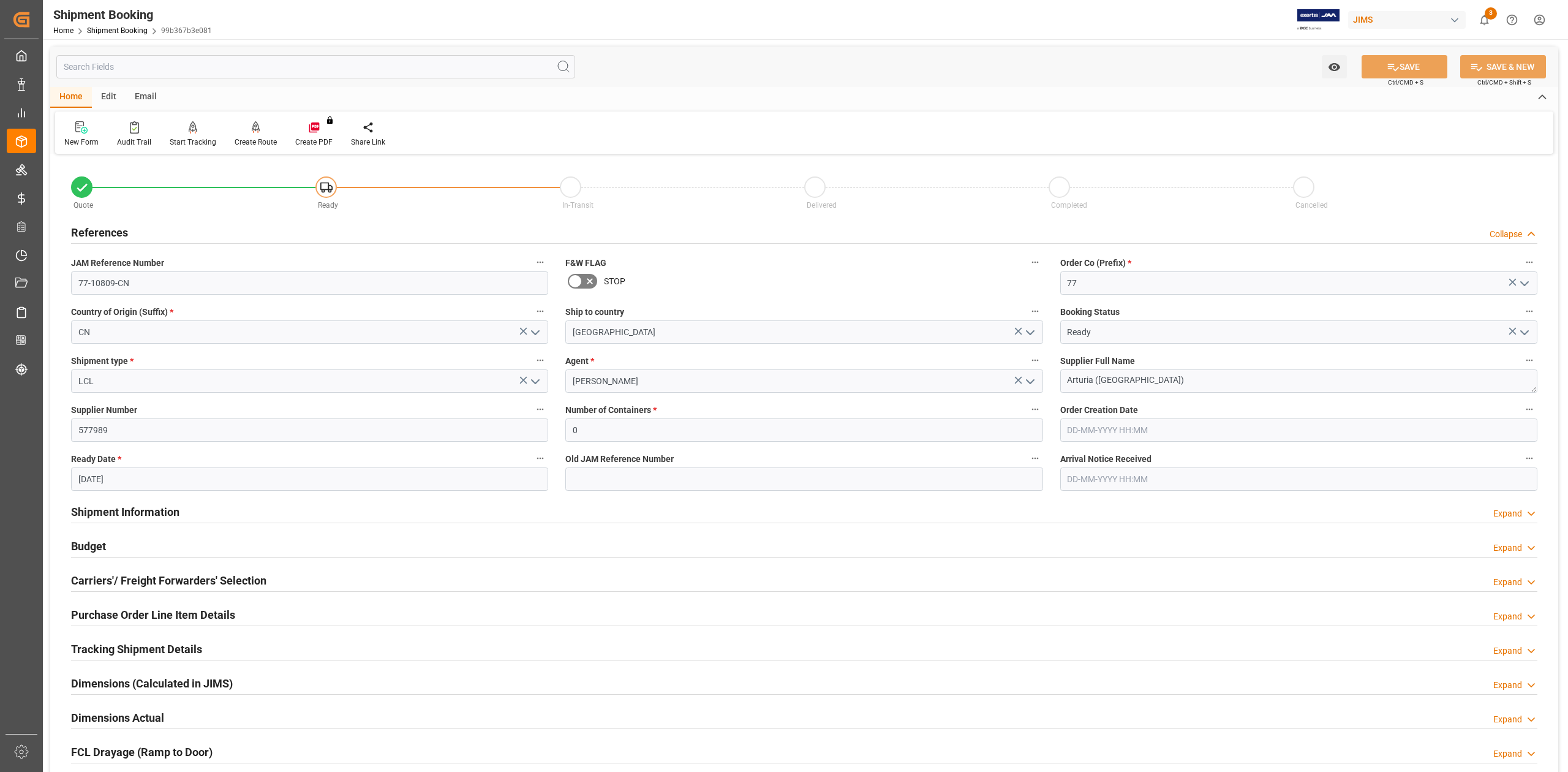
click at [109, 231] on h2 "References" at bounding box center [99, 232] width 57 height 17
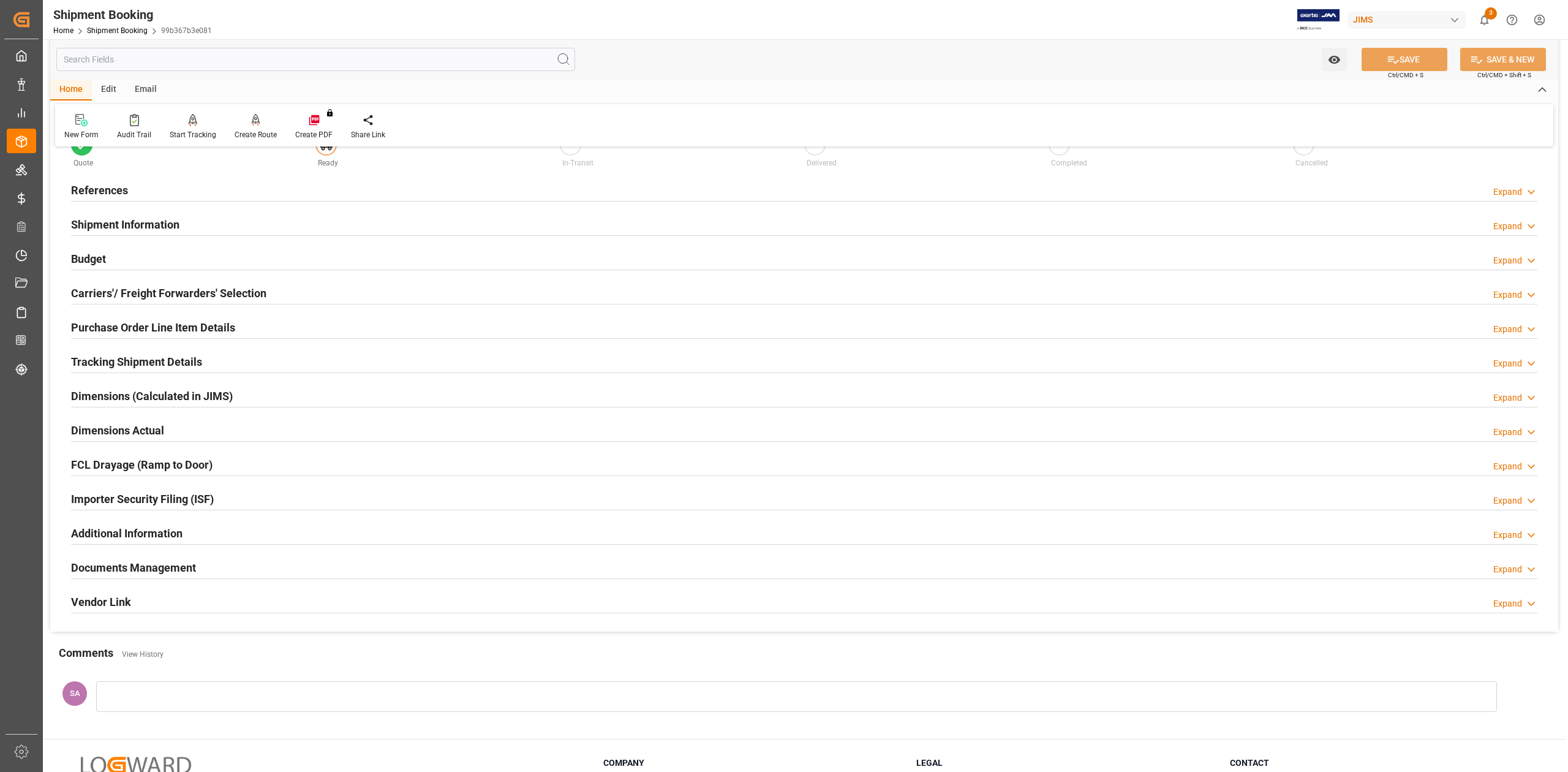
scroll to position [81, 0]
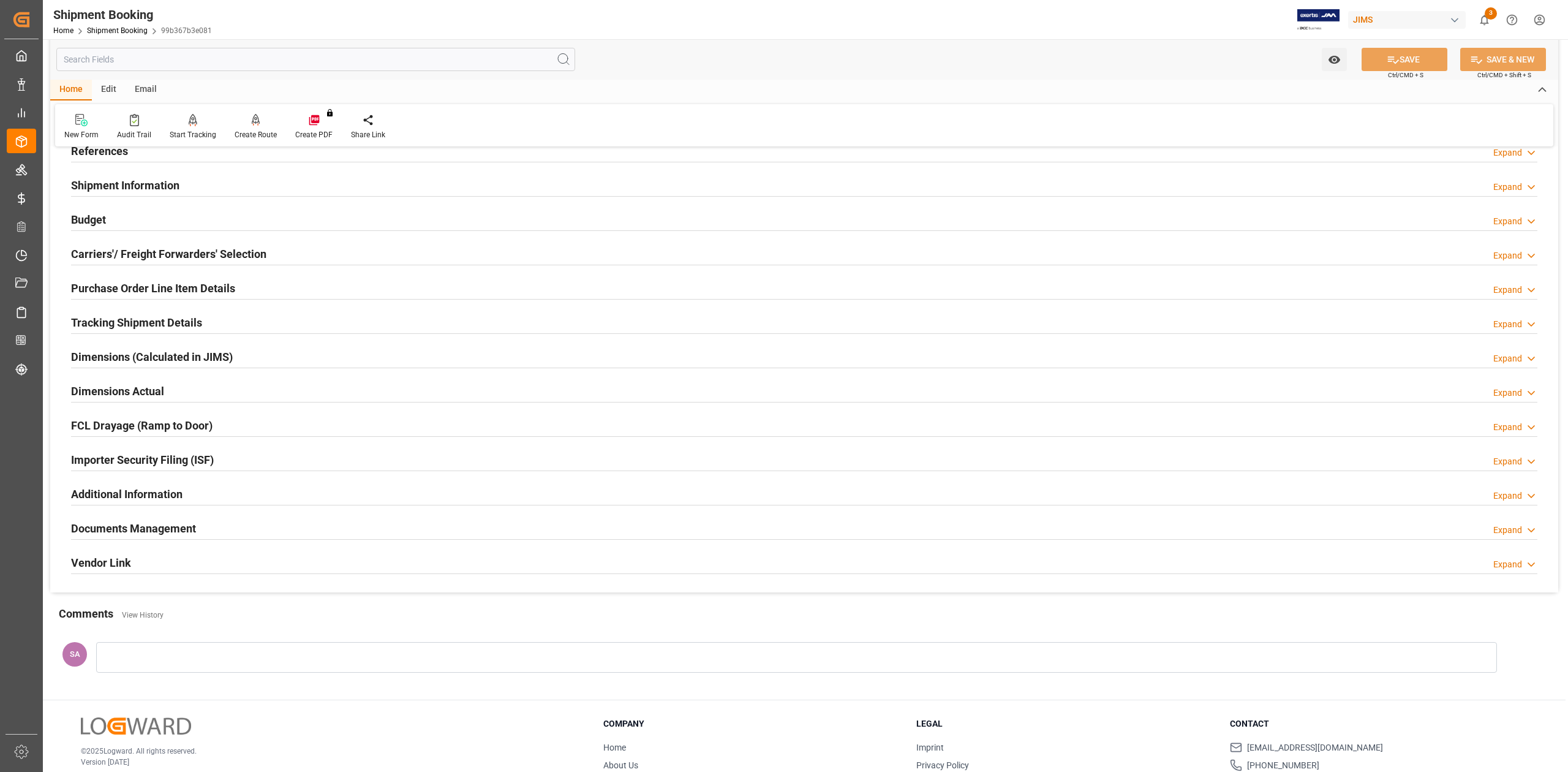
click at [113, 394] on h2 "Dimensions Actual" at bounding box center [117, 391] width 93 height 17
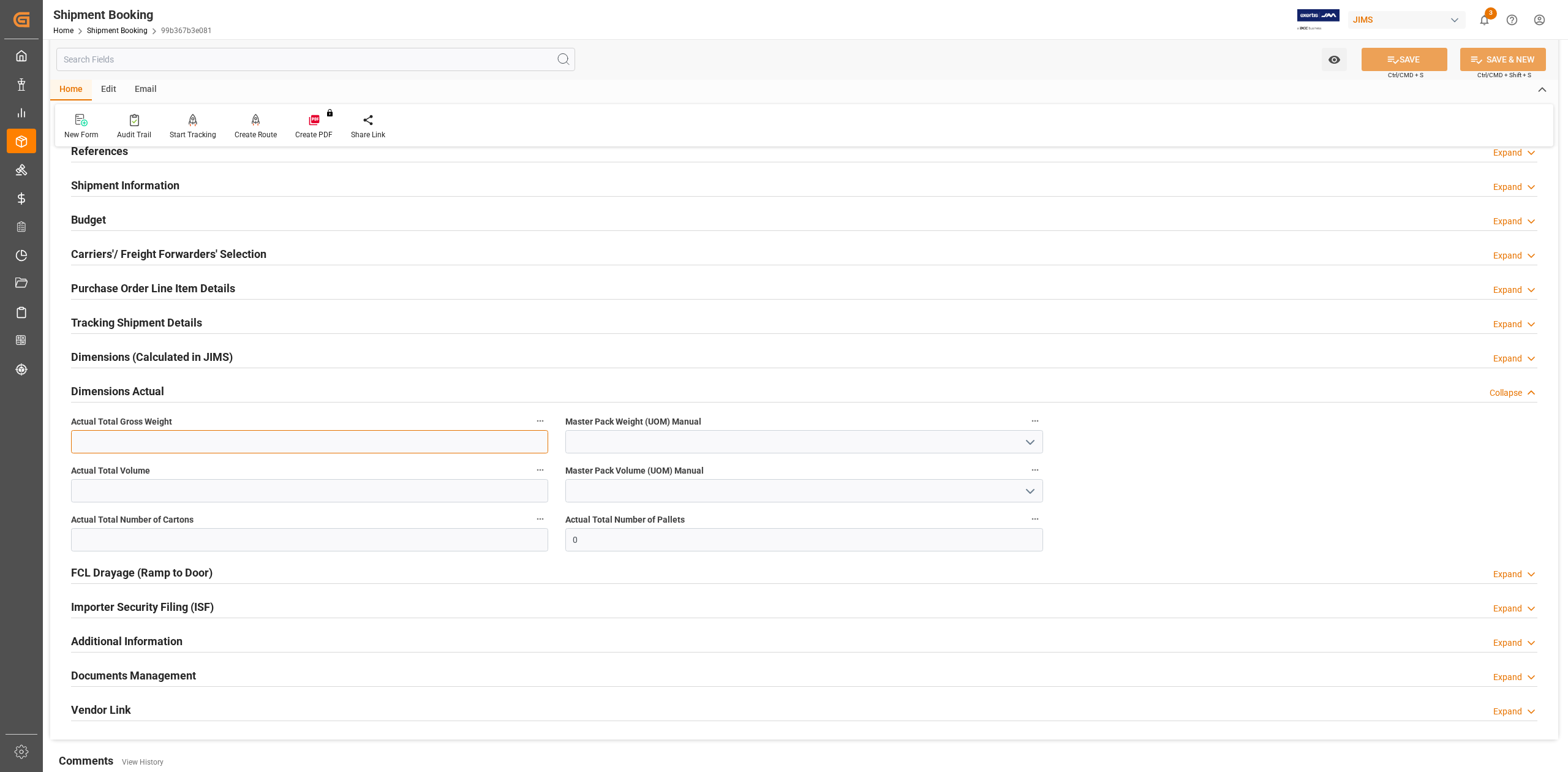
click at [121, 445] on input "text" at bounding box center [309, 441] width 478 height 23
type input "1558.27"
click at [125, 542] on input "text" at bounding box center [309, 540] width 478 height 23
type input "1015"
click at [620, 441] on input at bounding box center [804, 441] width 478 height 23
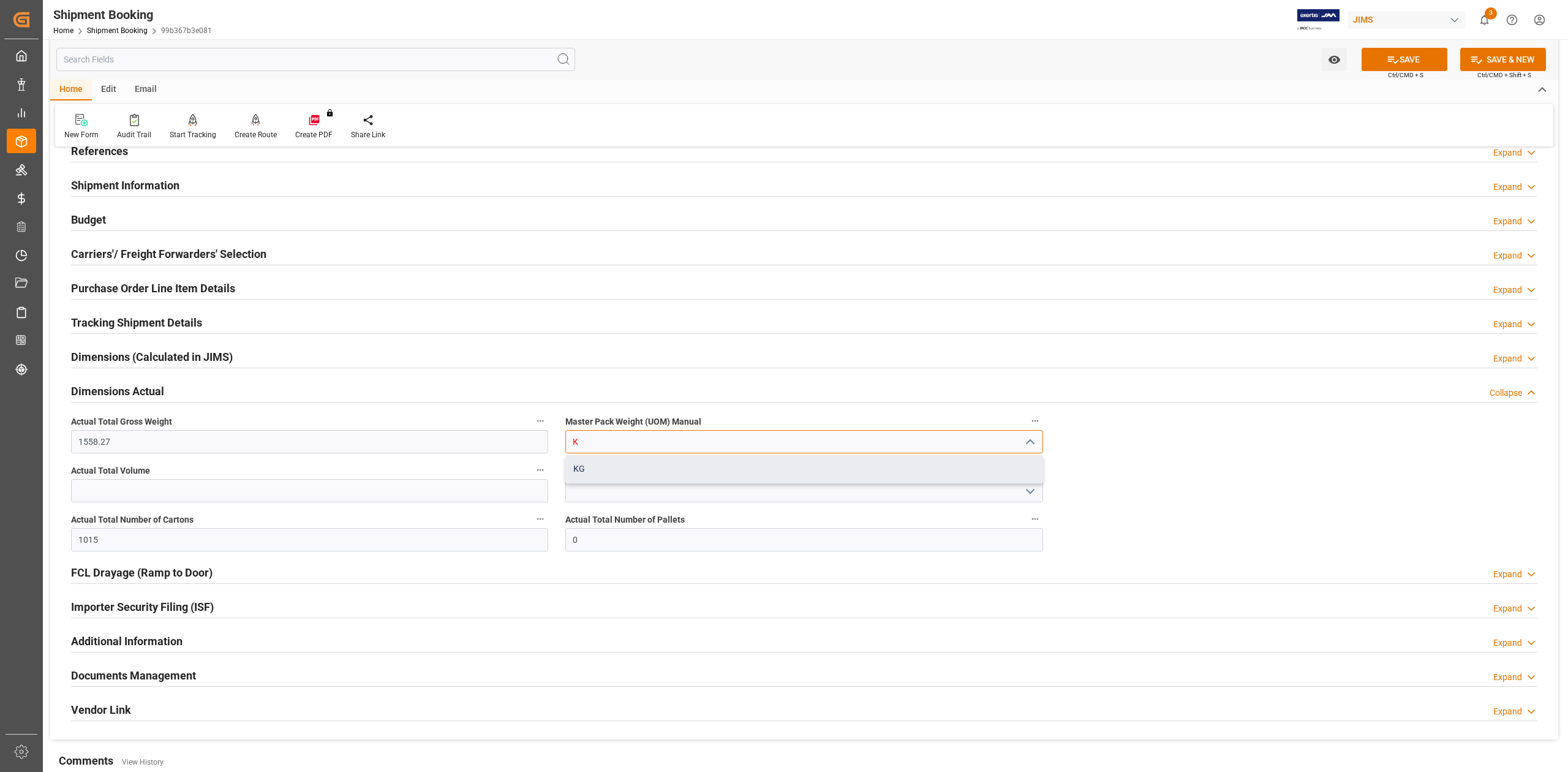
click at [617, 470] on div "KG" at bounding box center [804, 469] width 476 height 28
type input "KG"
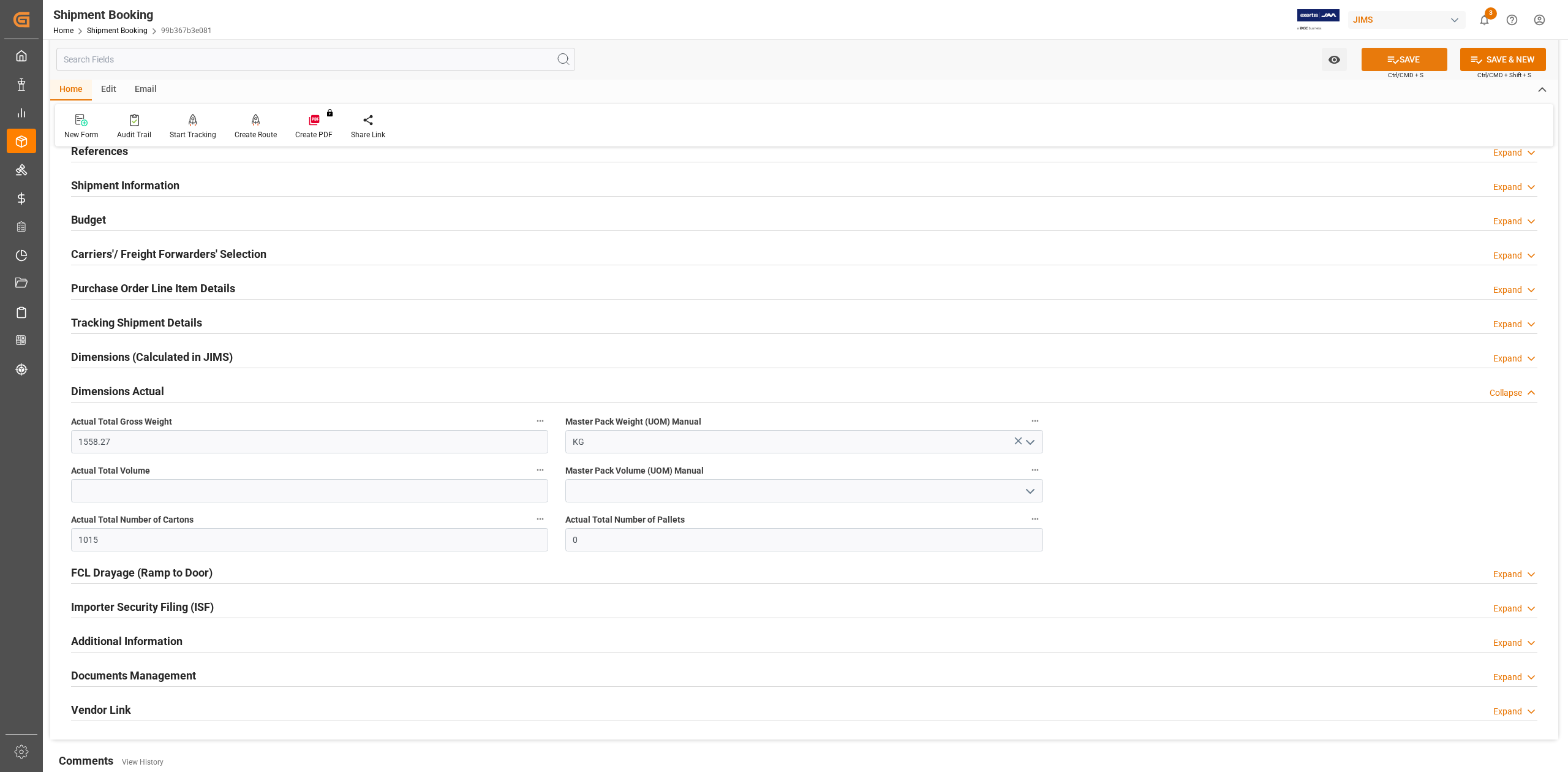
click at [1398, 52] on button "SAVE" at bounding box center [1404, 59] width 86 height 23
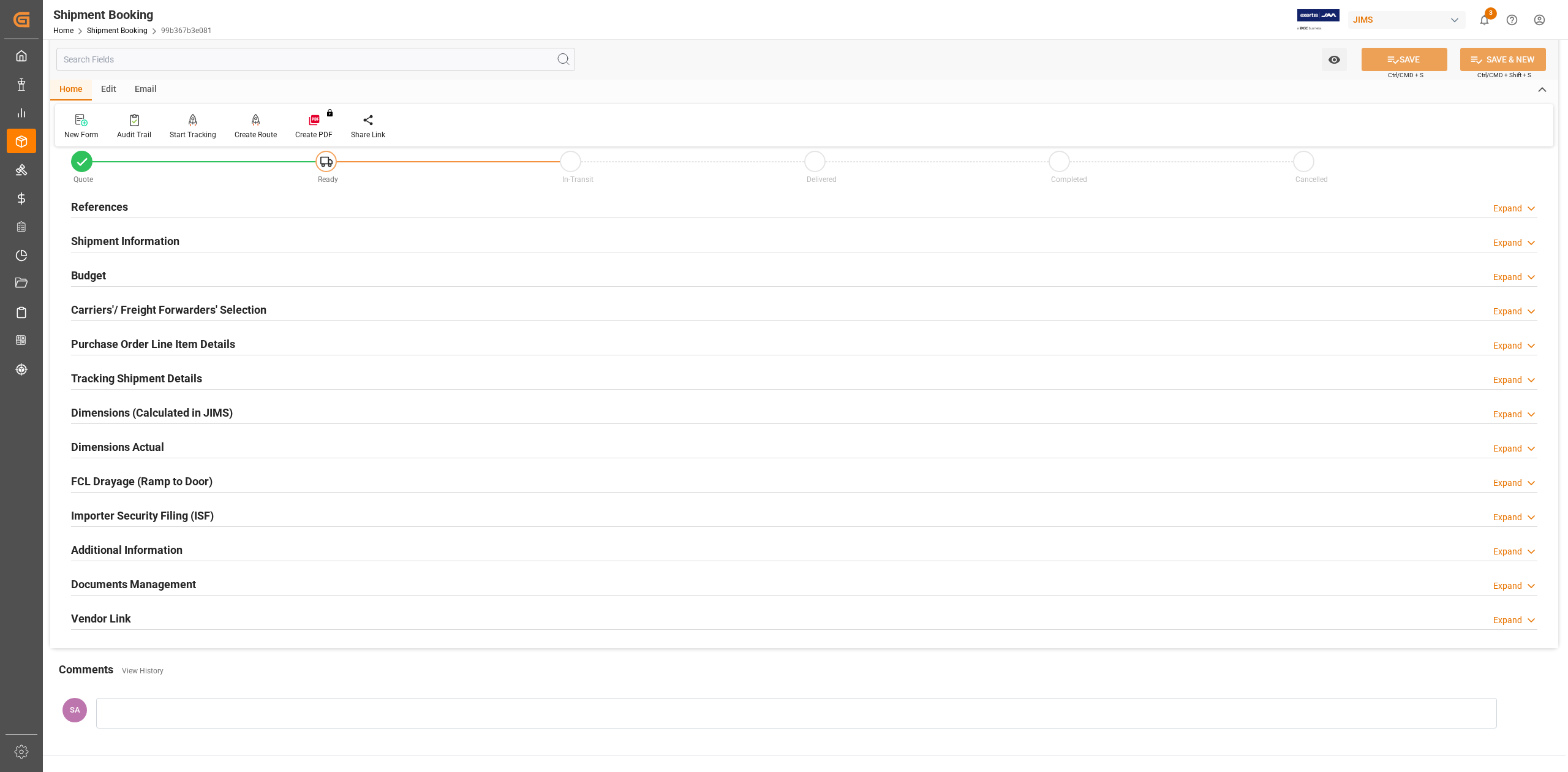
scroll to position [0, 0]
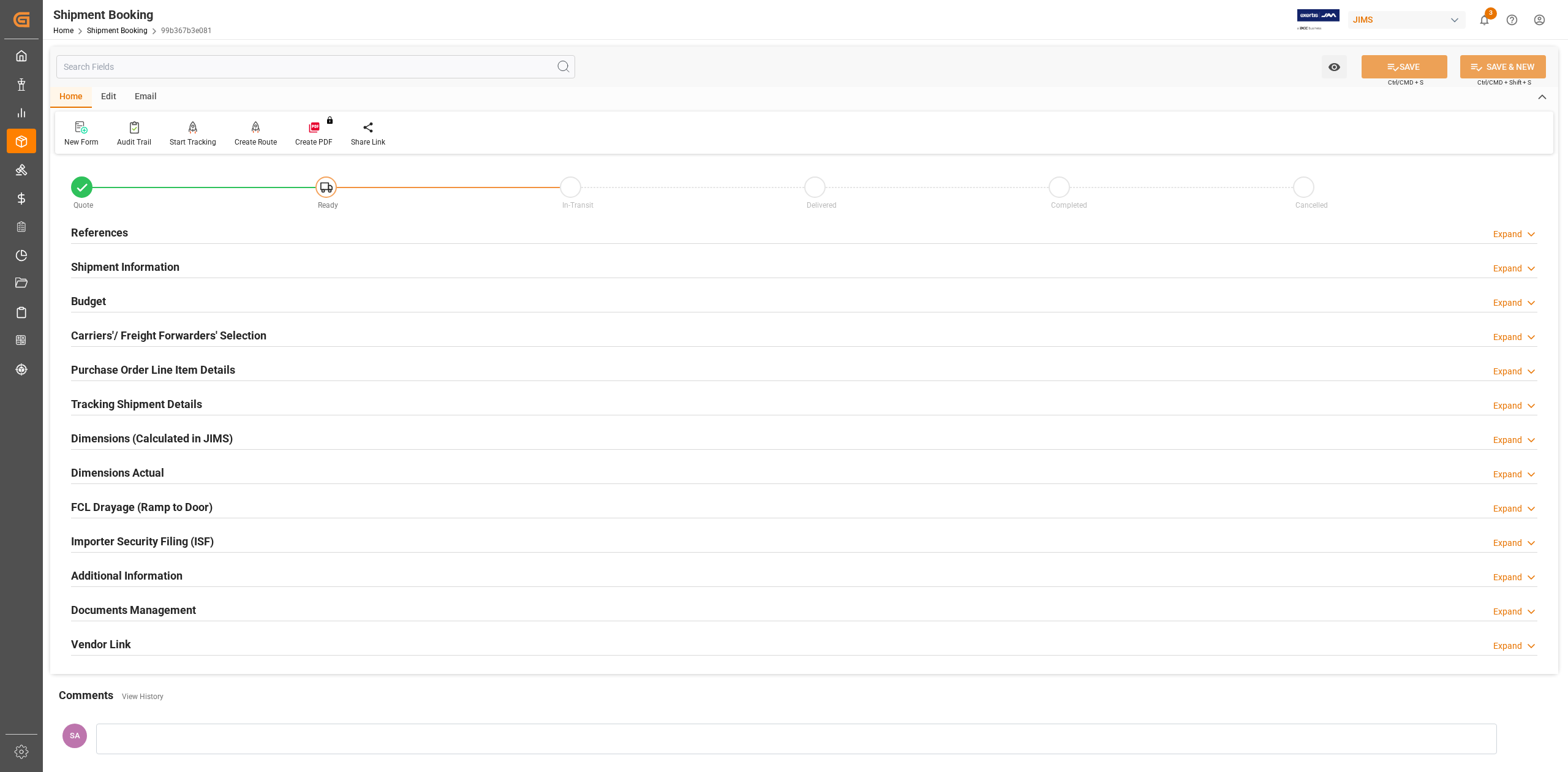
click at [125, 341] on h2 "Carriers'/ Freight Forwarders' Selection" at bounding box center [169, 335] width 196 height 17
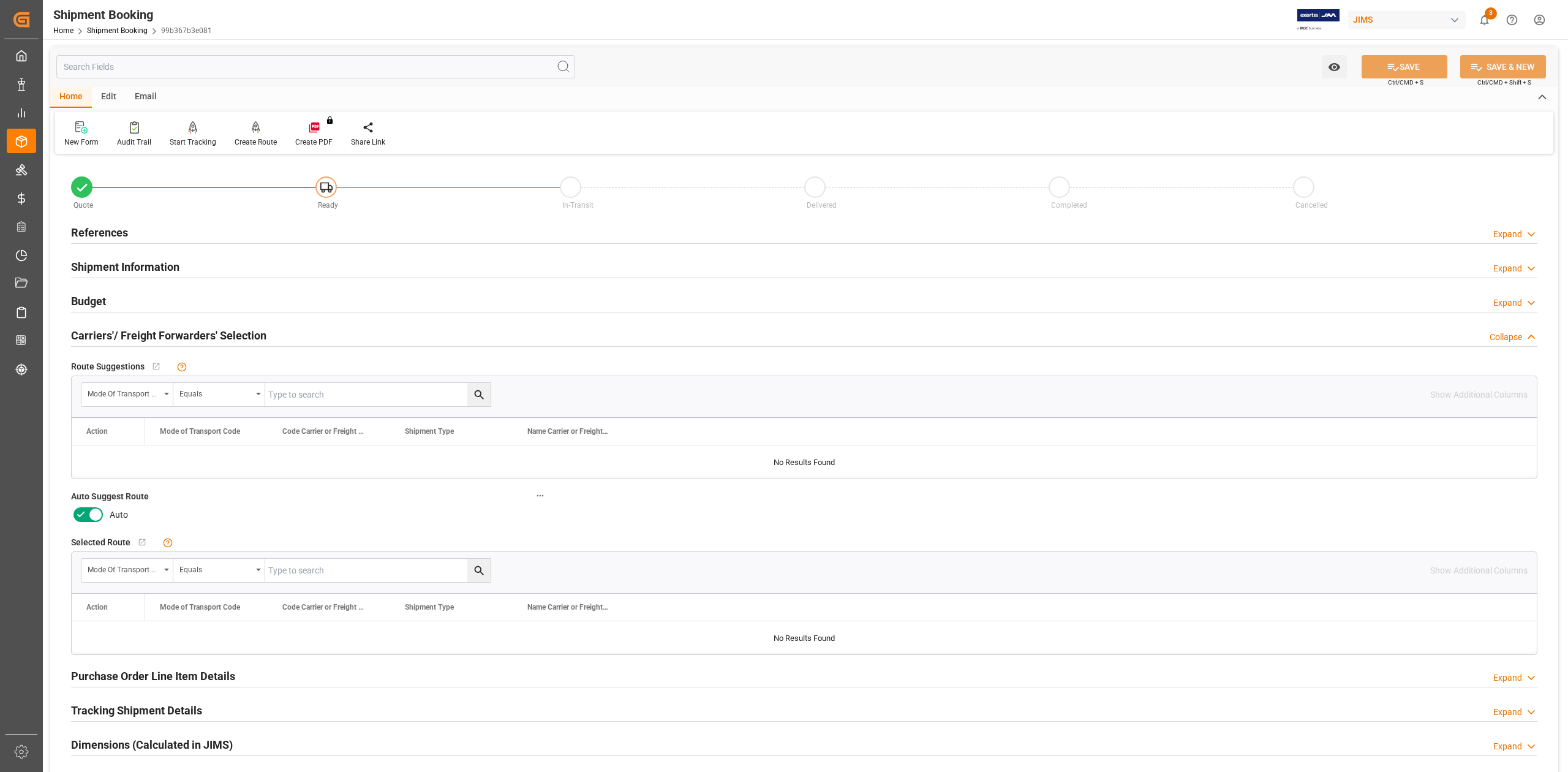
click at [98, 513] on icon at bounding box center [96, 515] width 6 height 6
click at [0, 0] on input "checkbox" at bounding box center [0, 0] width 0 height 0
click at [1398, 62] on button "SAVE" at bounding box center [1404, 67] width 86 height 23
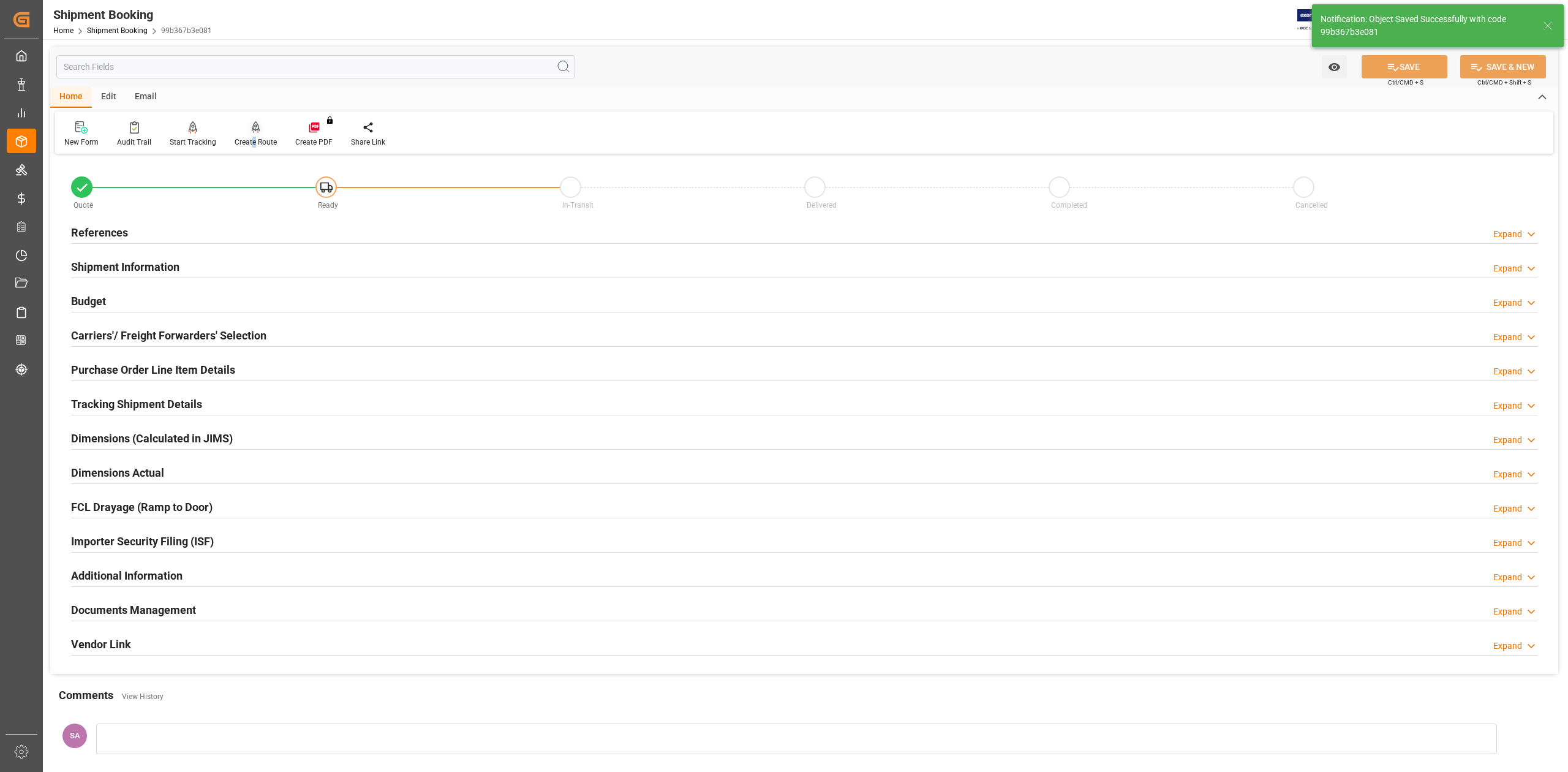
click at [251, 141] on div "Create Route" at bounding box center [256, 142] width 42 height 11
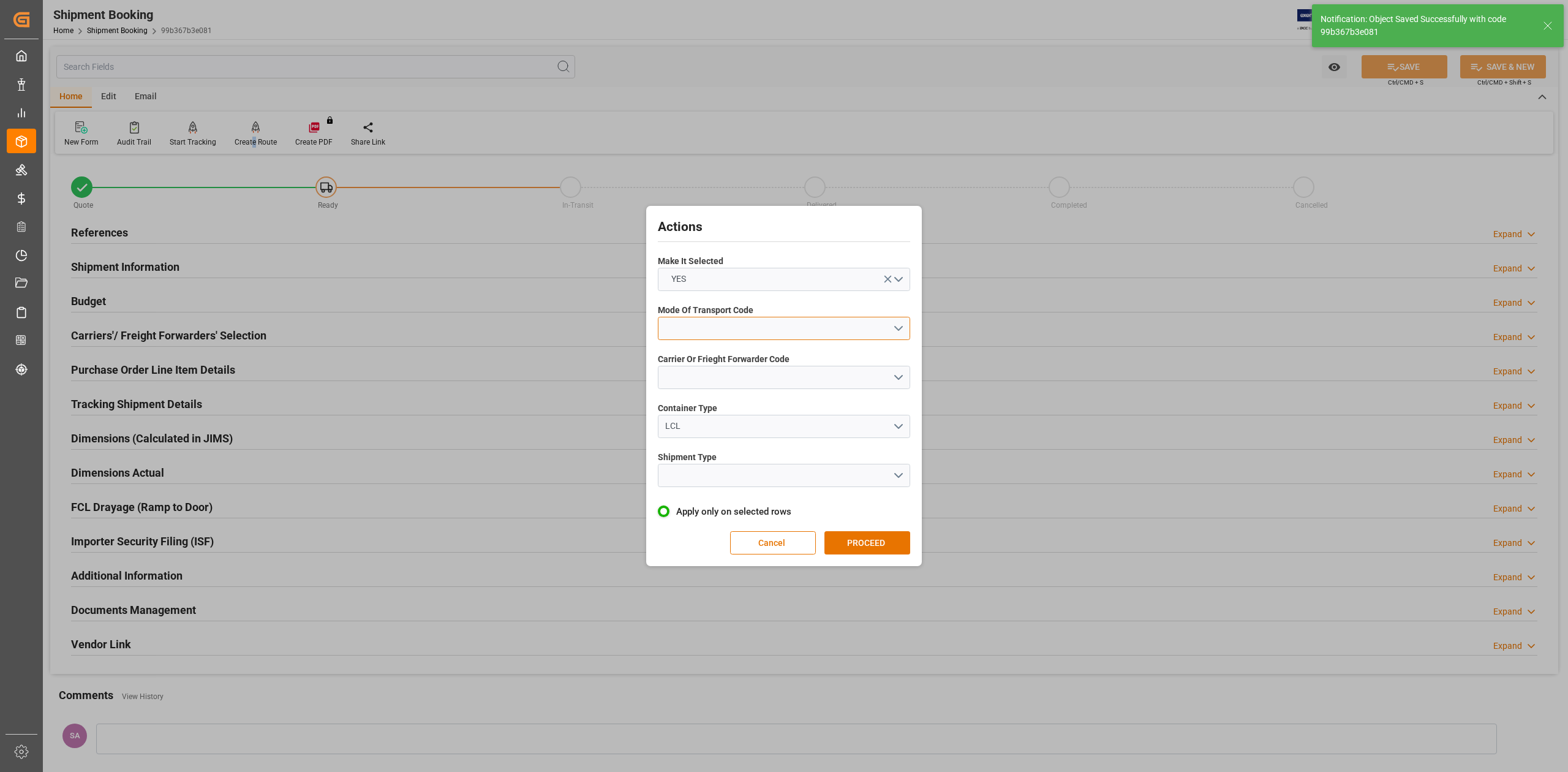
click at [704, 323] on button "open menu" at bounding box center [784, 328] width 252 height 23
click at [708, 332] on div "1- OCEAN" at bounding box center [784, 332] width 251 height 26
click at [708, 374] on button "open menu" at bounding box center [784, 378] width 252 height 23
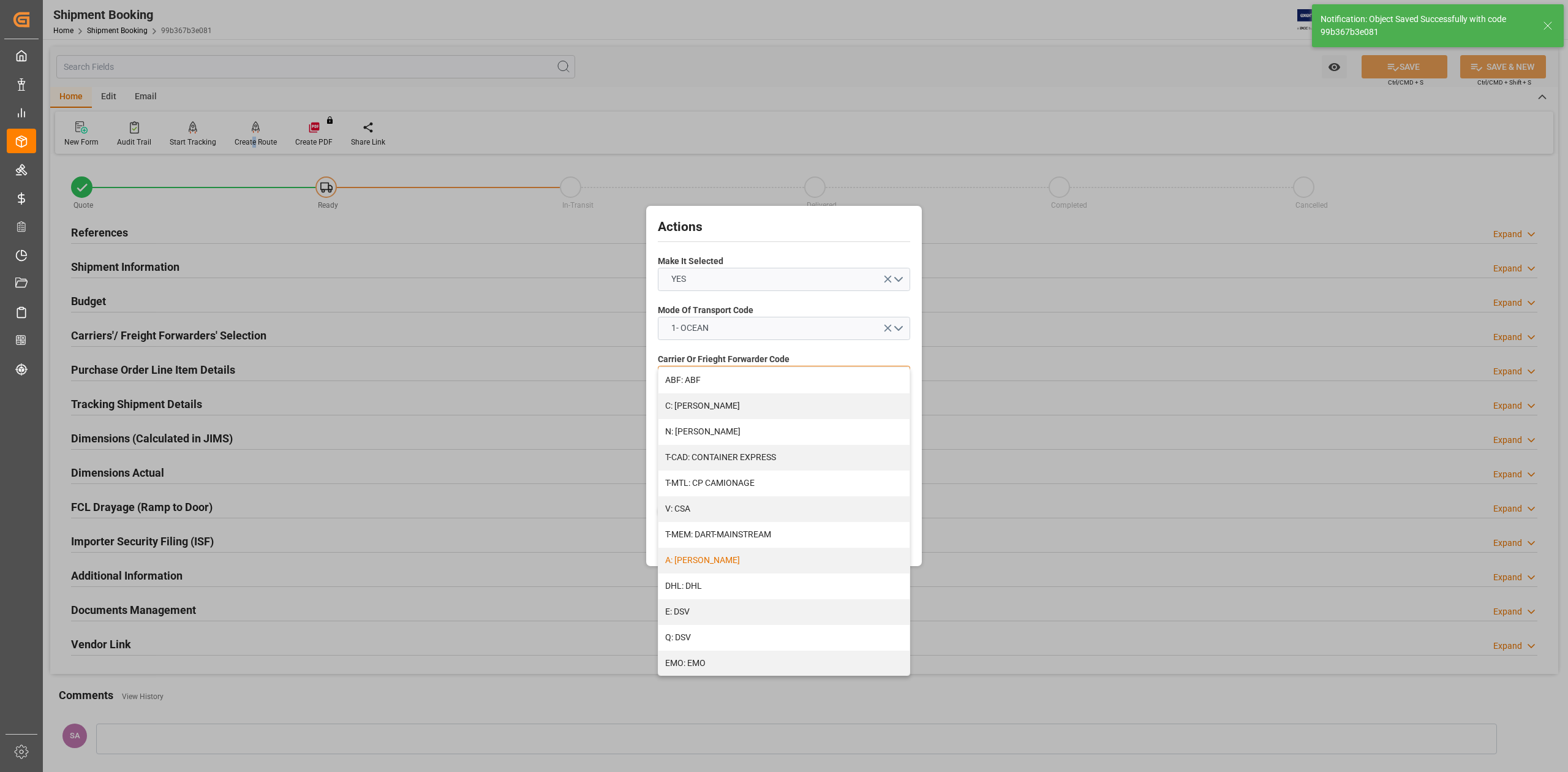
click at [704, 559] on div "A: DELMAR" at bounding box center [784, 561] width 251 height 26
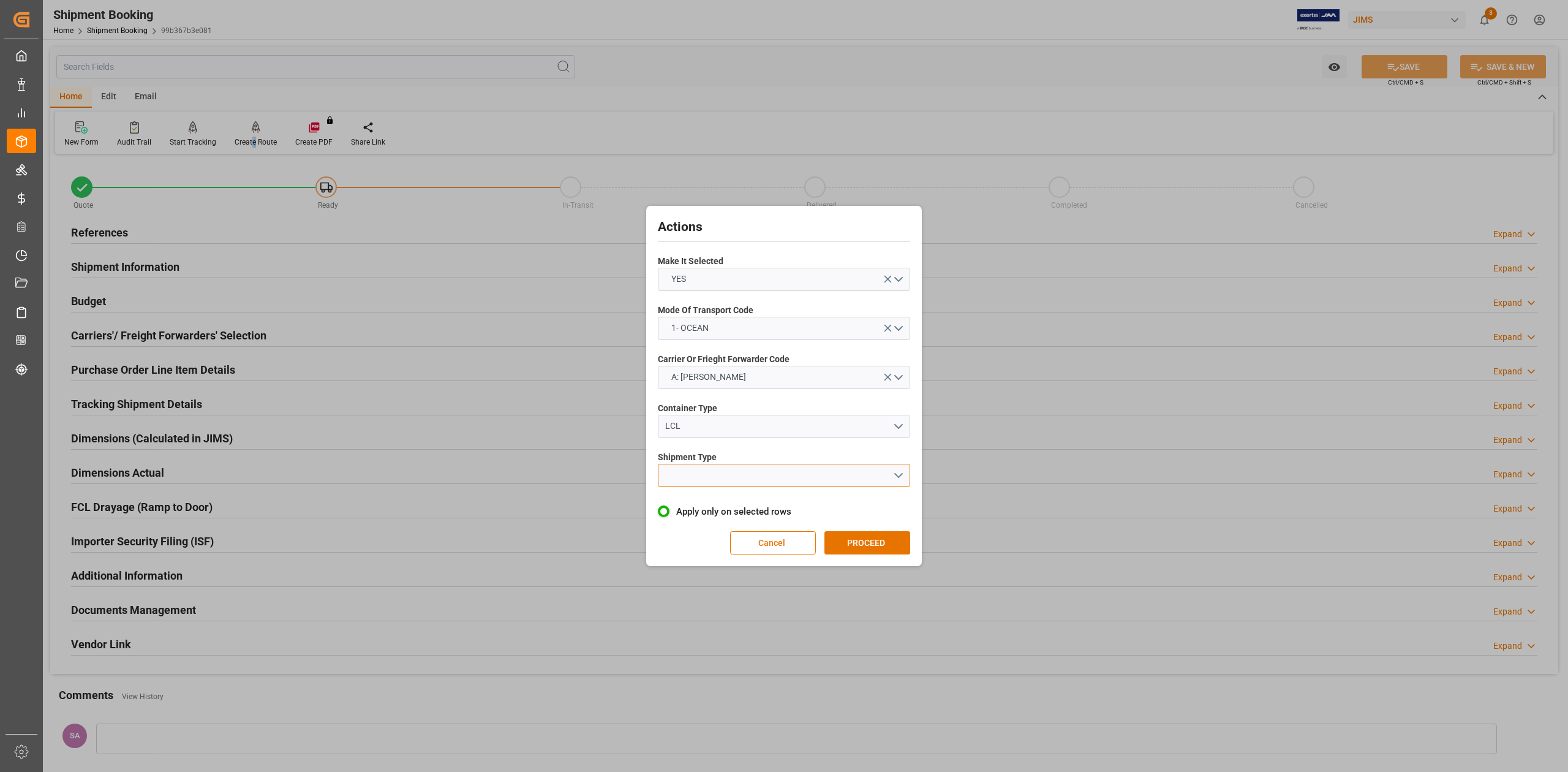
click at [699, 478] on button "open menu" at bounding box center [784, 476] width 252 height 23
click at [706, 503] on div "LCL" at bounding box center [784, 505] width 251 height 26
click at [855, 538] on button "PROCEED" at bounding box center [867, 543] width 86 height 23
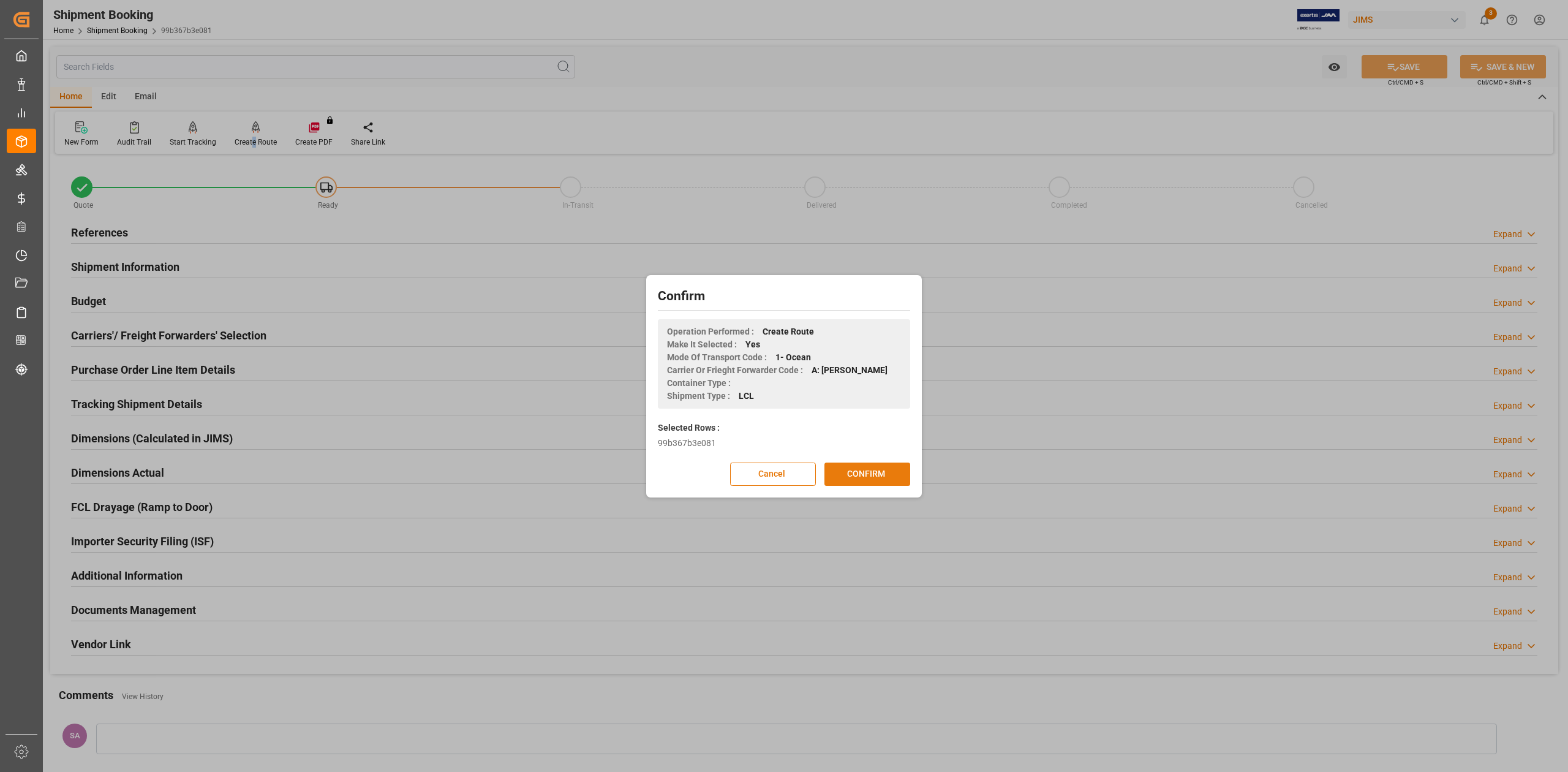
click at [869, 476] on button "CONFIRM" at bounding box center [867, 474] width 86 height 23
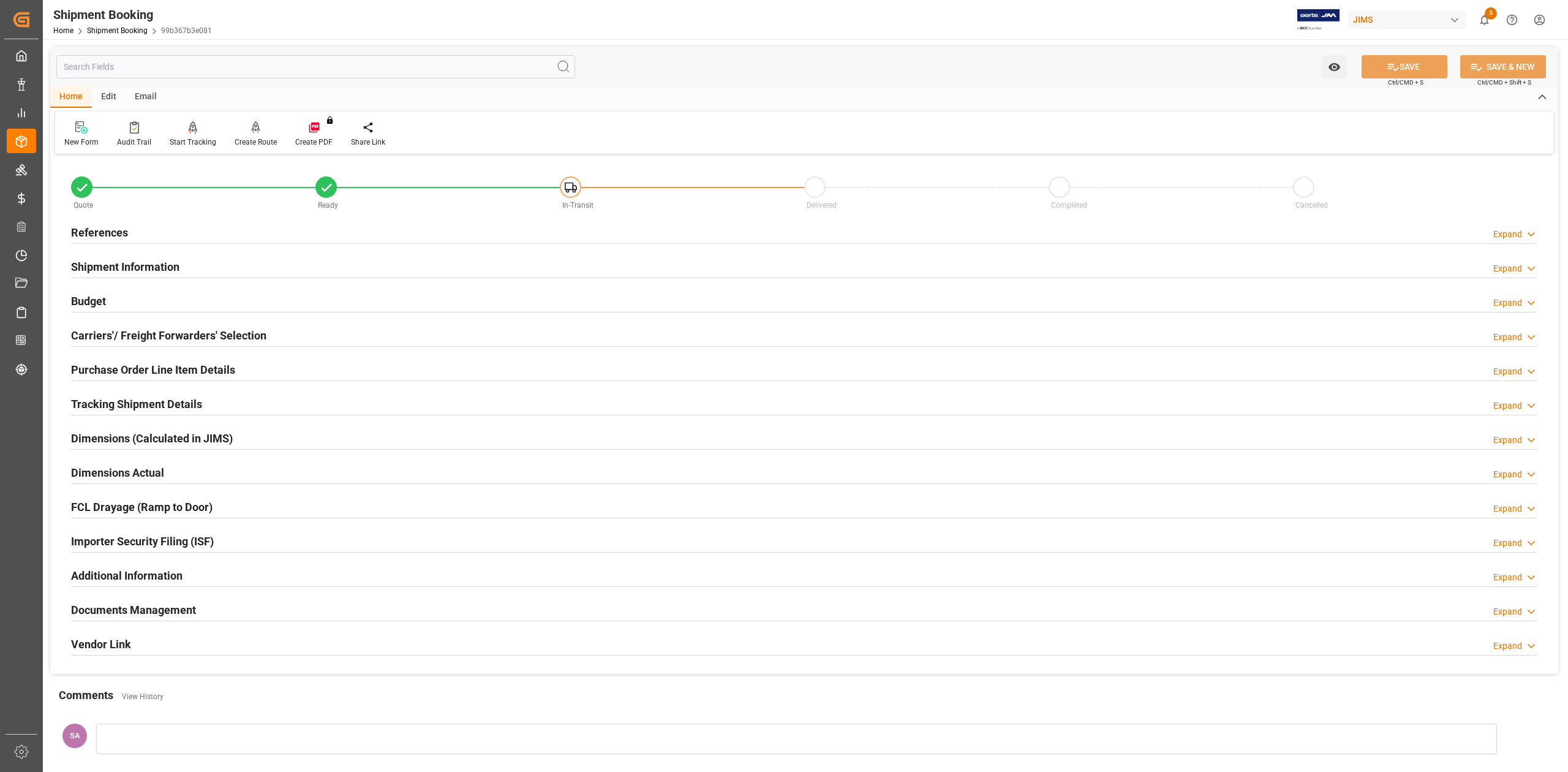
click at [130, 401] on h2 "Tracking Shipment Details" at bounding box center [136, 404] width 131 height 17
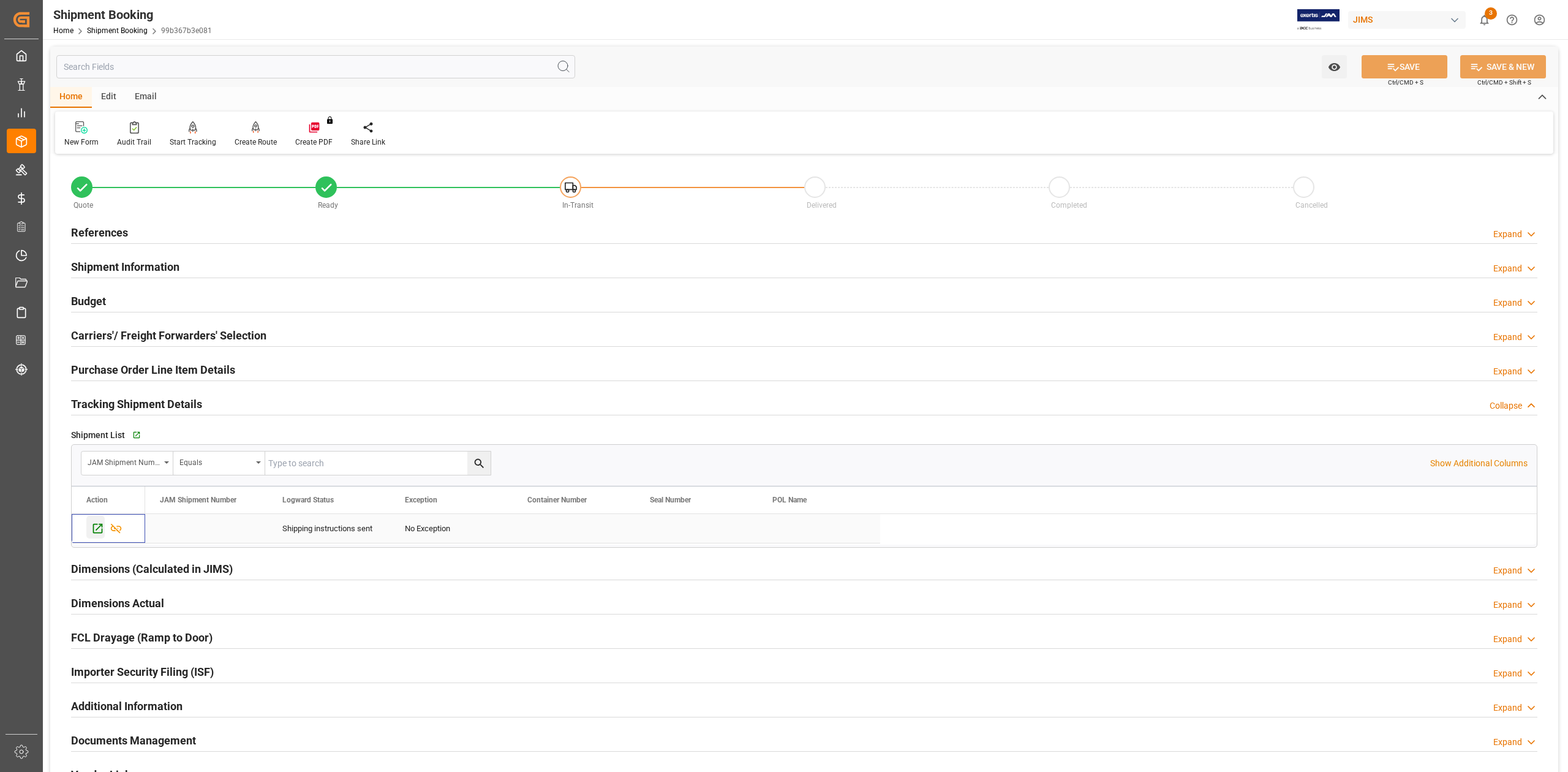
click at [99, 529] on icon "Press SPACE to select this row." at bounding box center [98, 529] width 10 height 10
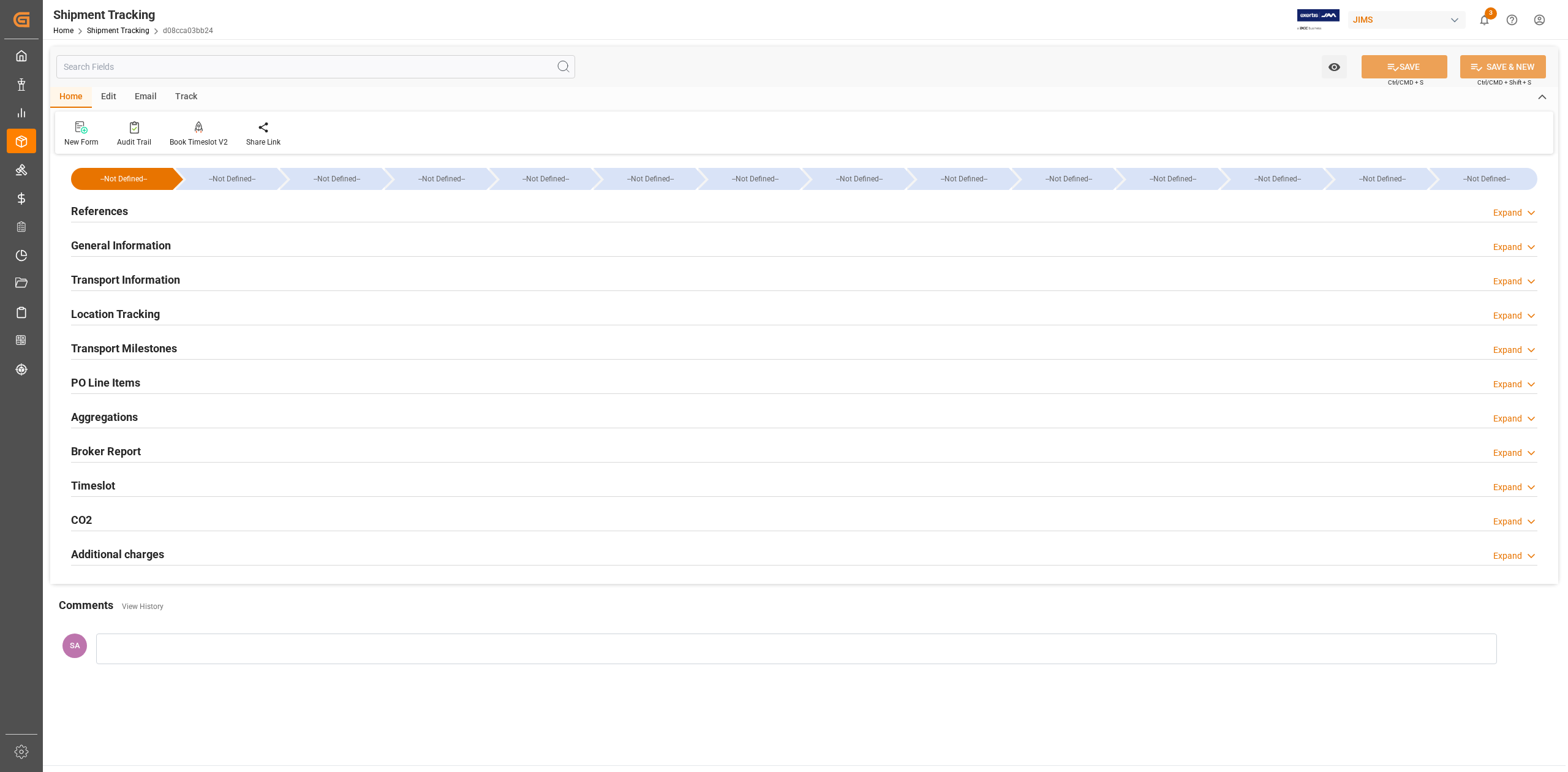
click at [99, 215] on h2 "References" at bounding box center [99, 211] width 57 height 17
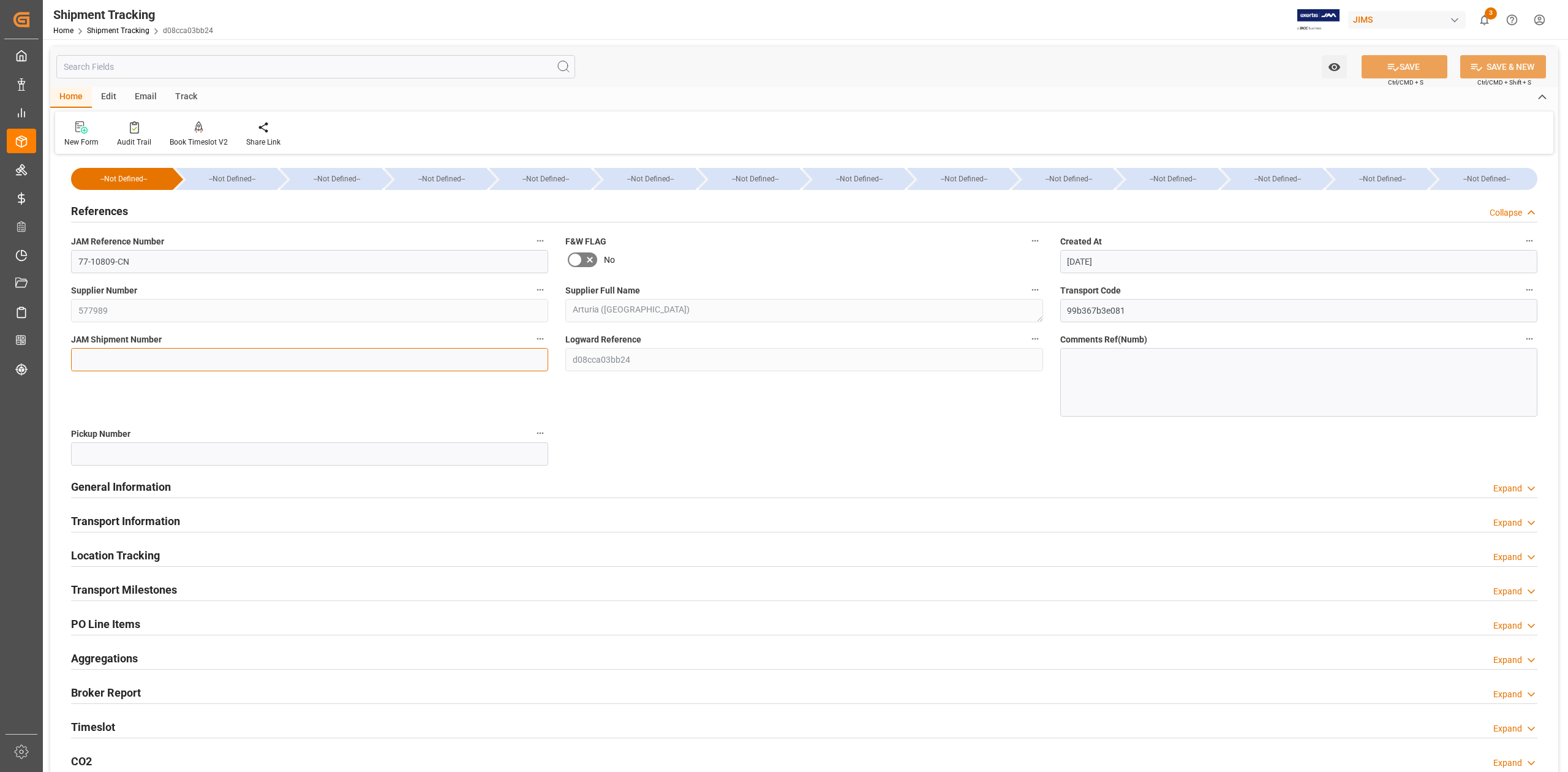
click at [152, 366] on input at bounding box center [309, 360] width 478 height 23
paste input "72804"
type input "72804"
click at [1390, 59] on button "SAVE" at bounding box center [1404, 67] width 86 height 23
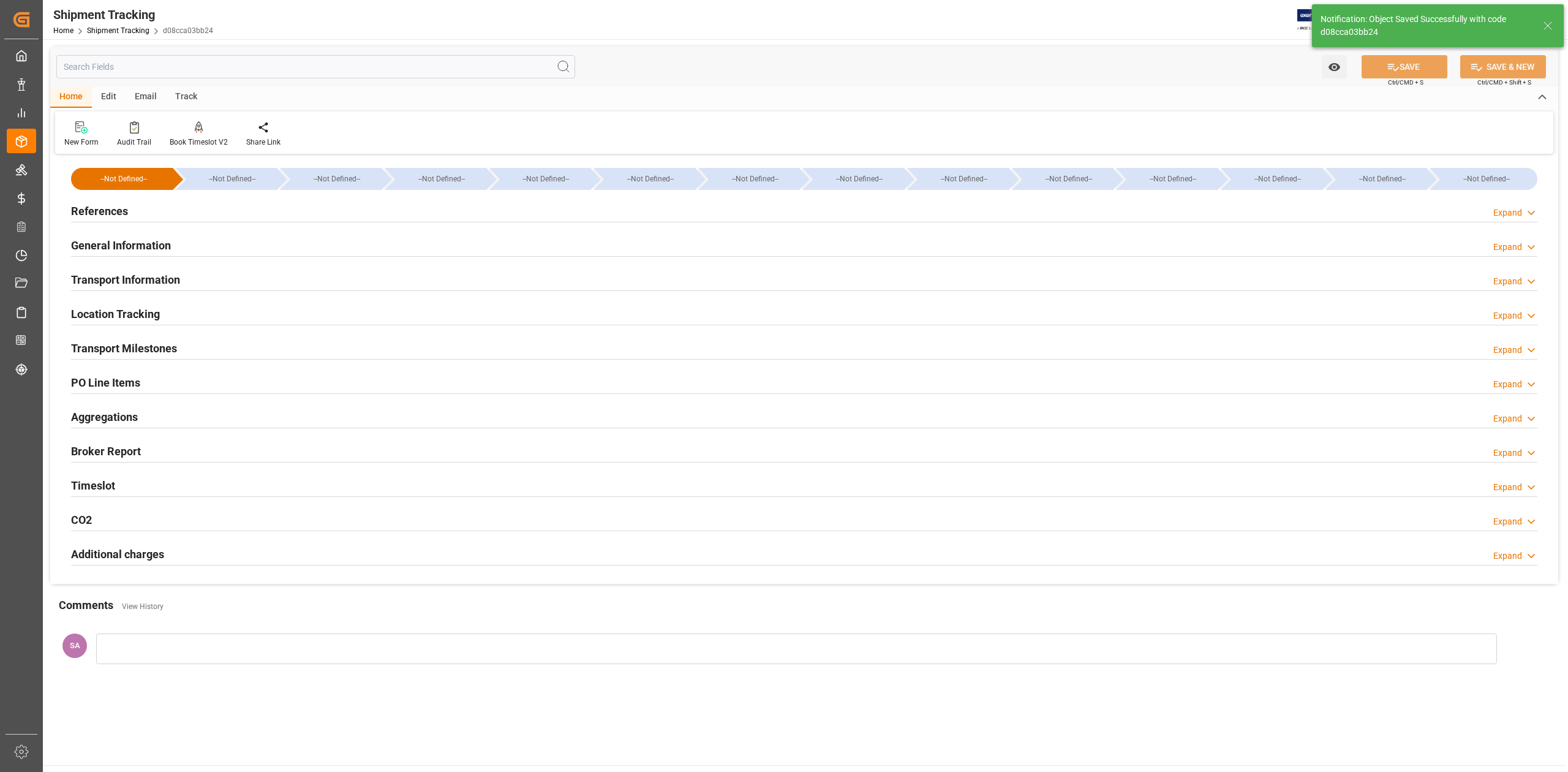
click at [143, 352] on h2 "Transport Milestones" at bounding box center [124, 348] width 106 height 17
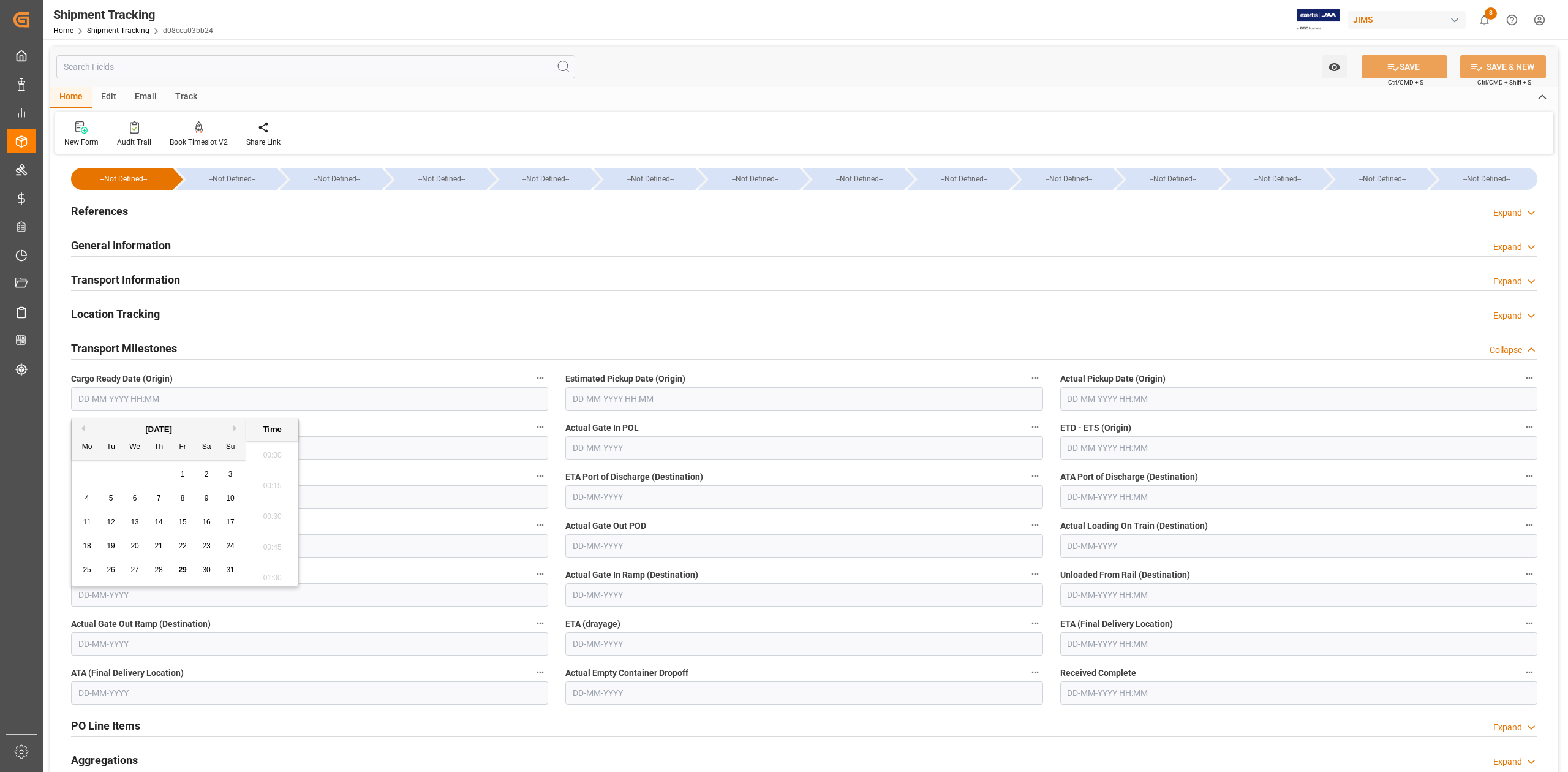
click at [88, 397] on input "text" at bounding box center [309, 399] width 478 height 23
click at [191, 398] on input "10/01/25" at bounding box center [309, 399] width 478 height 23
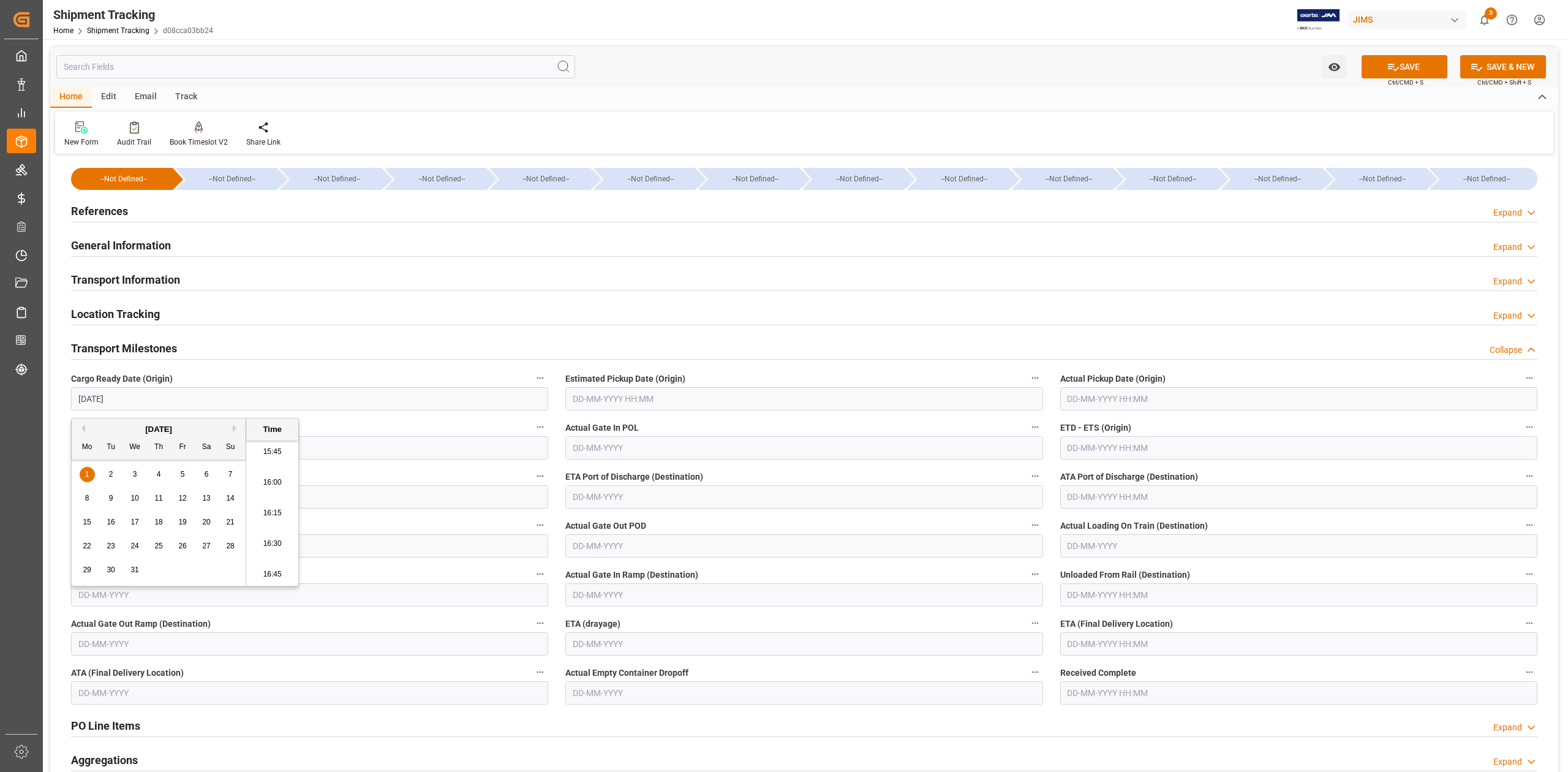
click at [1104, 640] on input "text" at bounding box center [1298, 644] width 478 height 23
type input "01-12-2025 00:00"
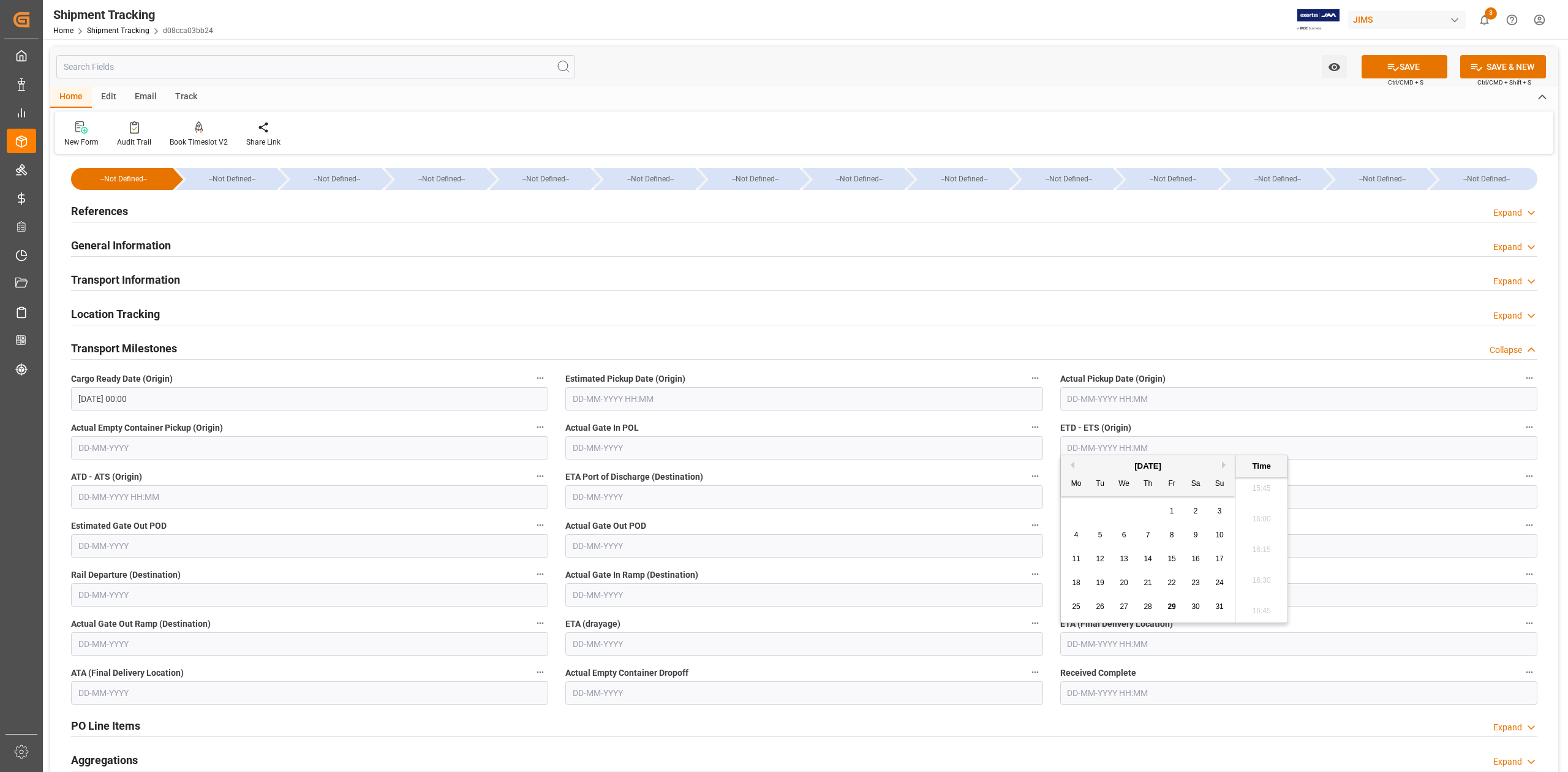
click at [1226, 469] on div "August 2025" at bounding box center [1148, 466] width 174 height 12
click at [1225, 465] on button "Next Month" at bounding box center [1225, 465] width 7 height 7
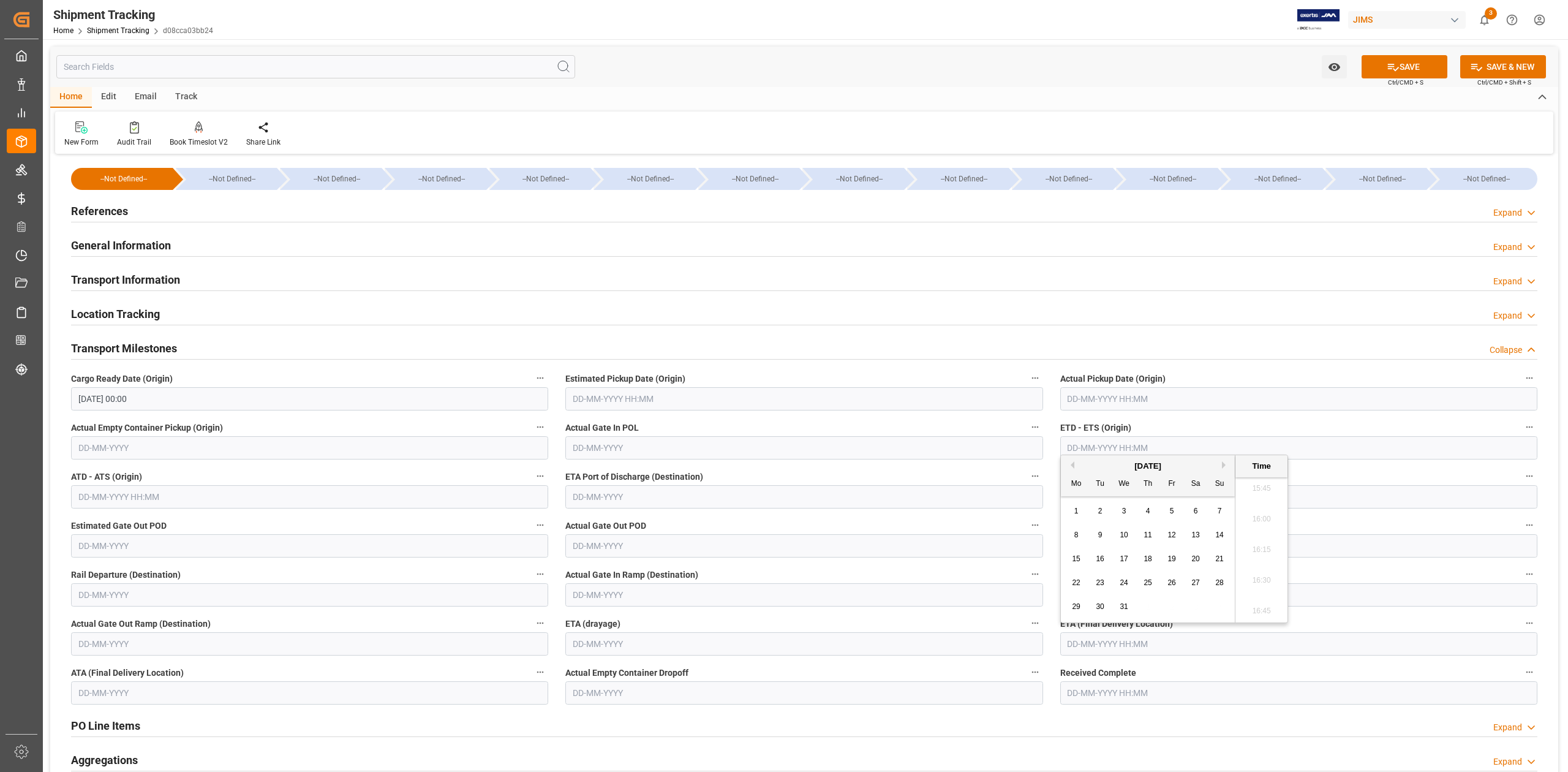
click at [1225, 465] on button "Next Month" at bounding box center [1225, 465] width 7 height 7
click at [1080, 537] on div "2" at bounding box center [1076, 536] width 15 height 14
type input "02-02-2026 00:00"
click at [1390, 65] on icon at bounding box center [1393, 67] width 11 height 7
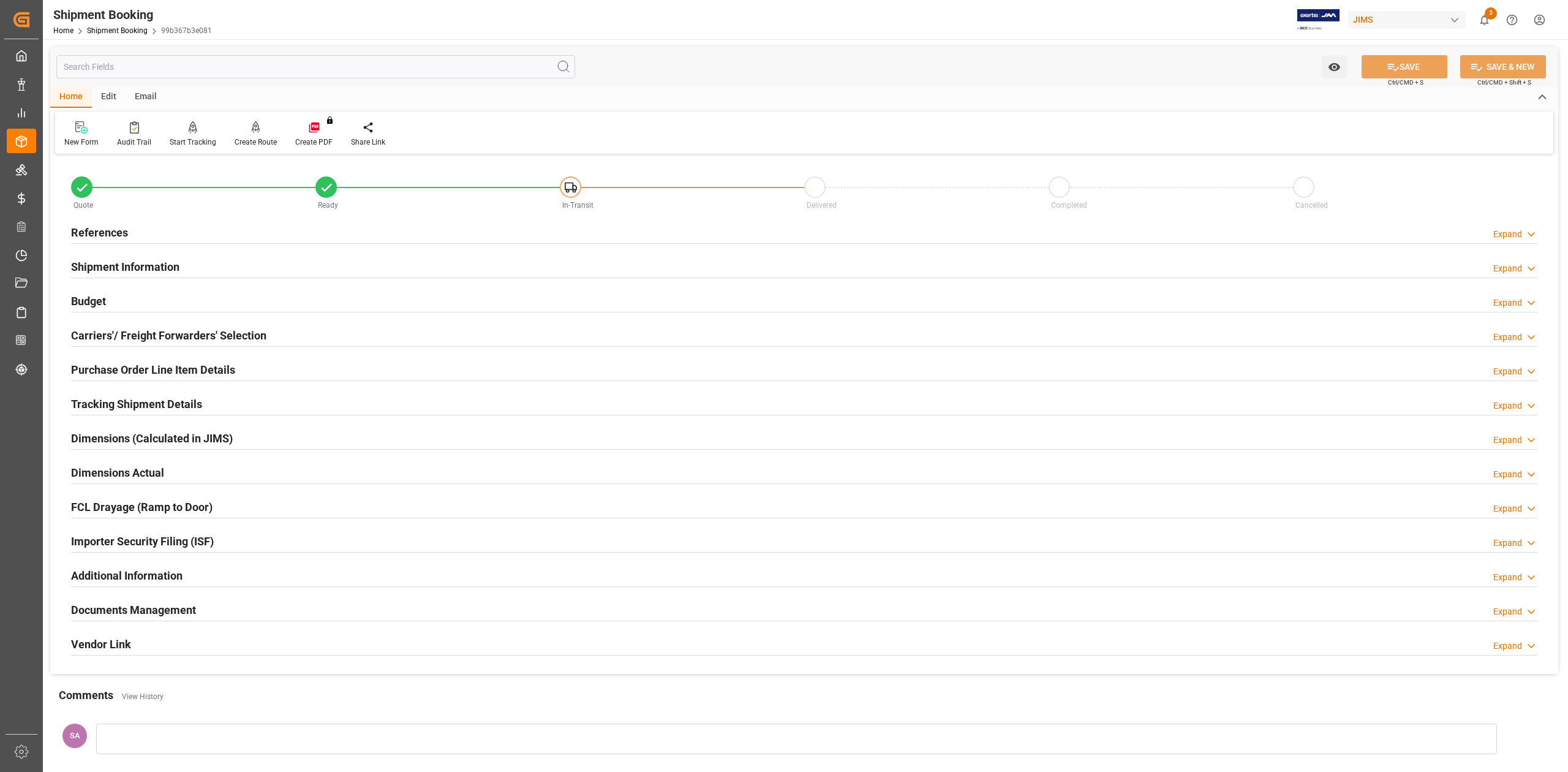
drag, startPoint x: 123, startPoint y: 223, endPoint x: 125, endPoint y: 229, distance: 6.3
click at [123, 224] on h2 "References" at bounding box center [99, 232] width 57 height 17
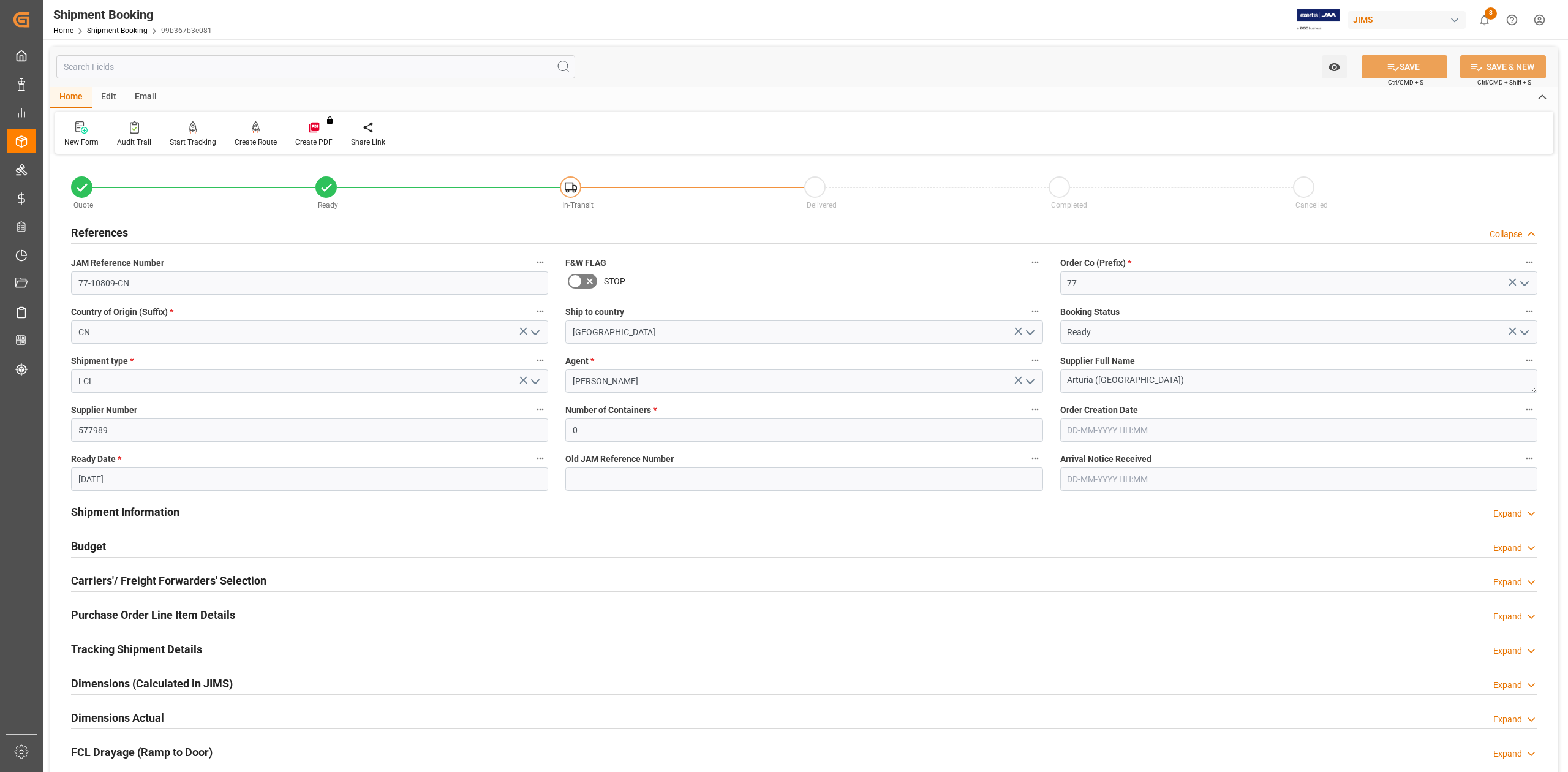
click at [128, 233] on div "References Collapse" at bounding box center [804, 231] width 1467 height 23
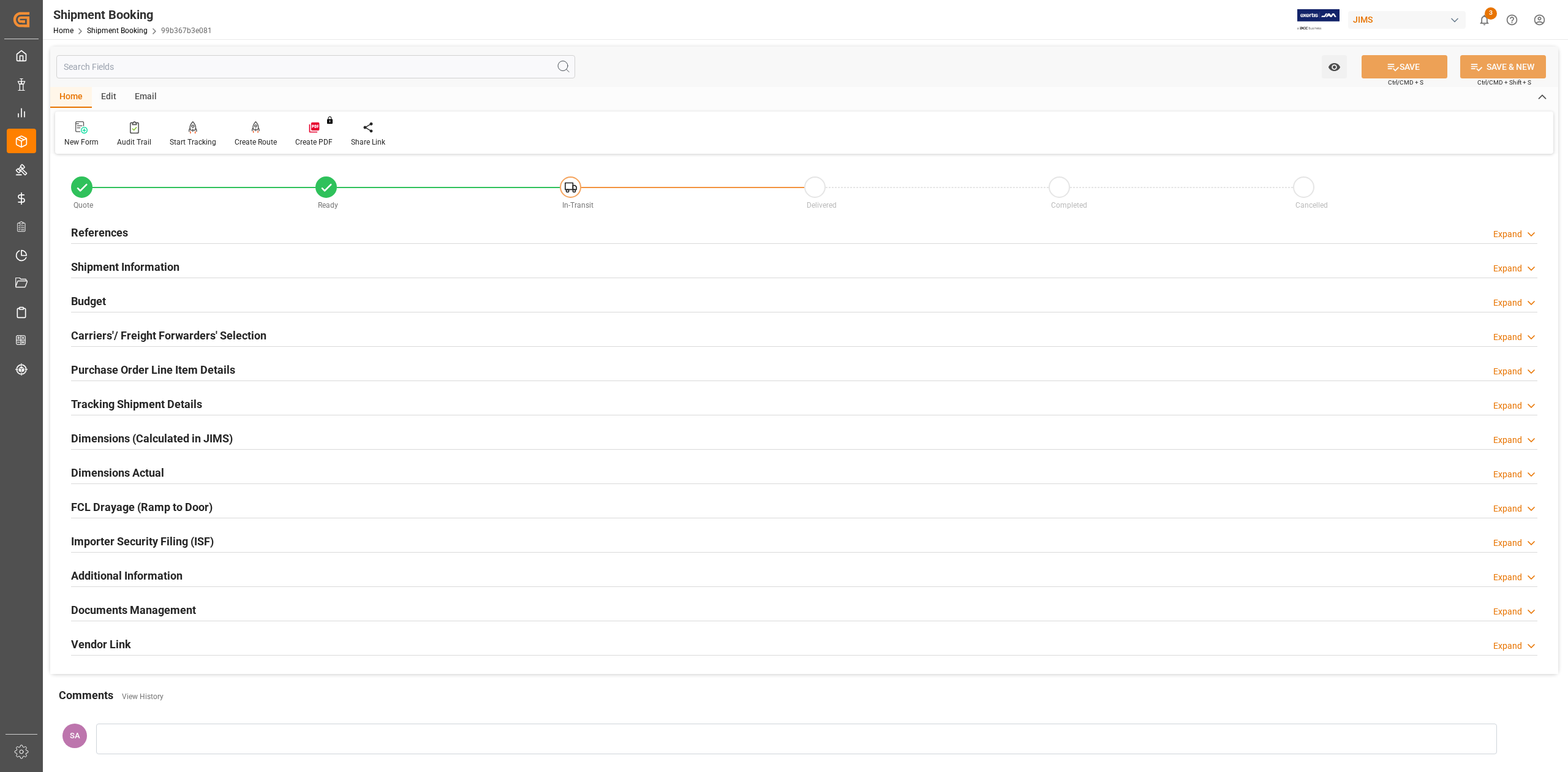
click at [117, 236] on h2 "References" at bounding box center [99, 232] width 57 height 17
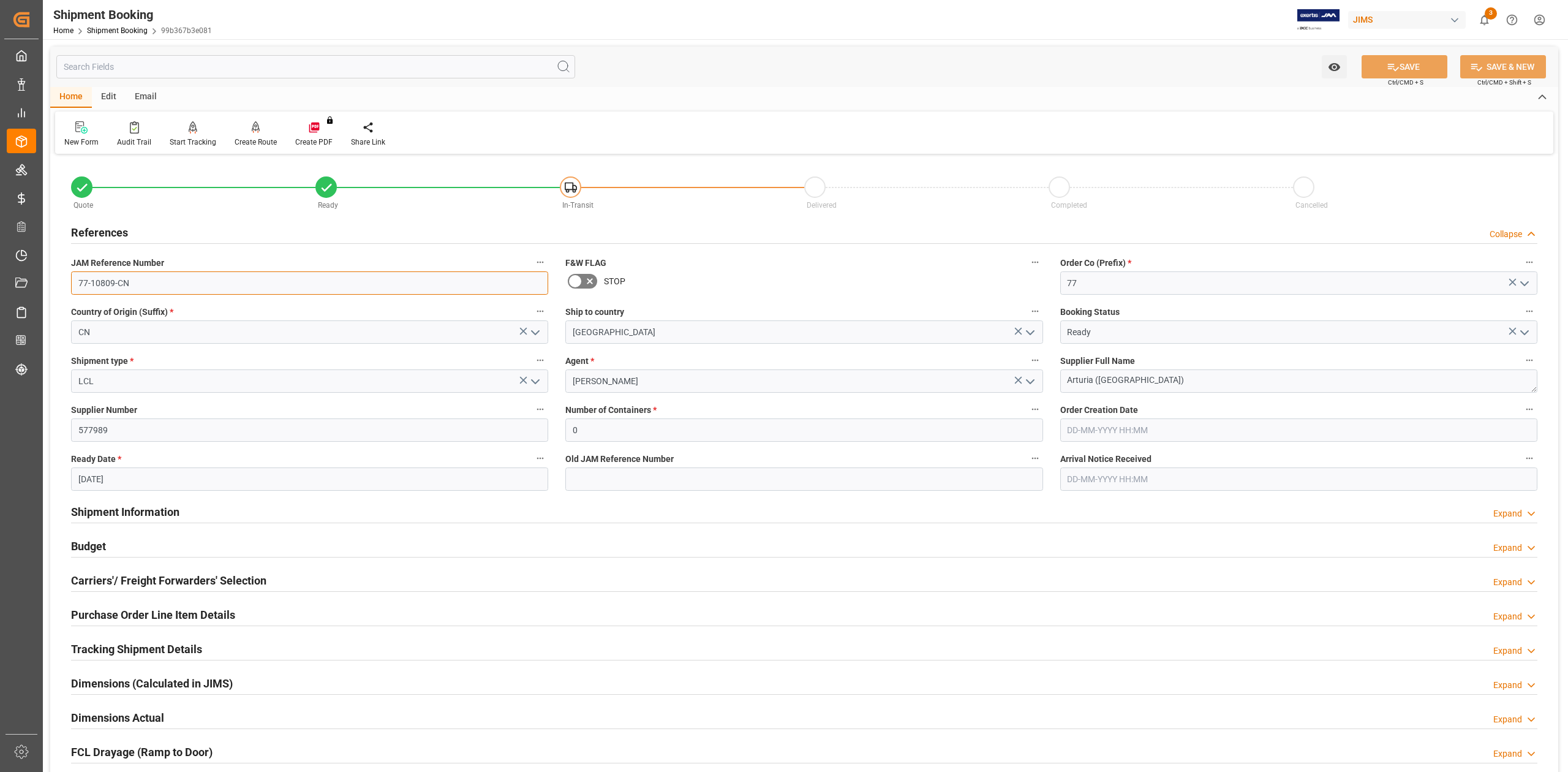
click at [162, 282] on input "77-10809-CN" at bounding box center [309, 283] width 478 height 23
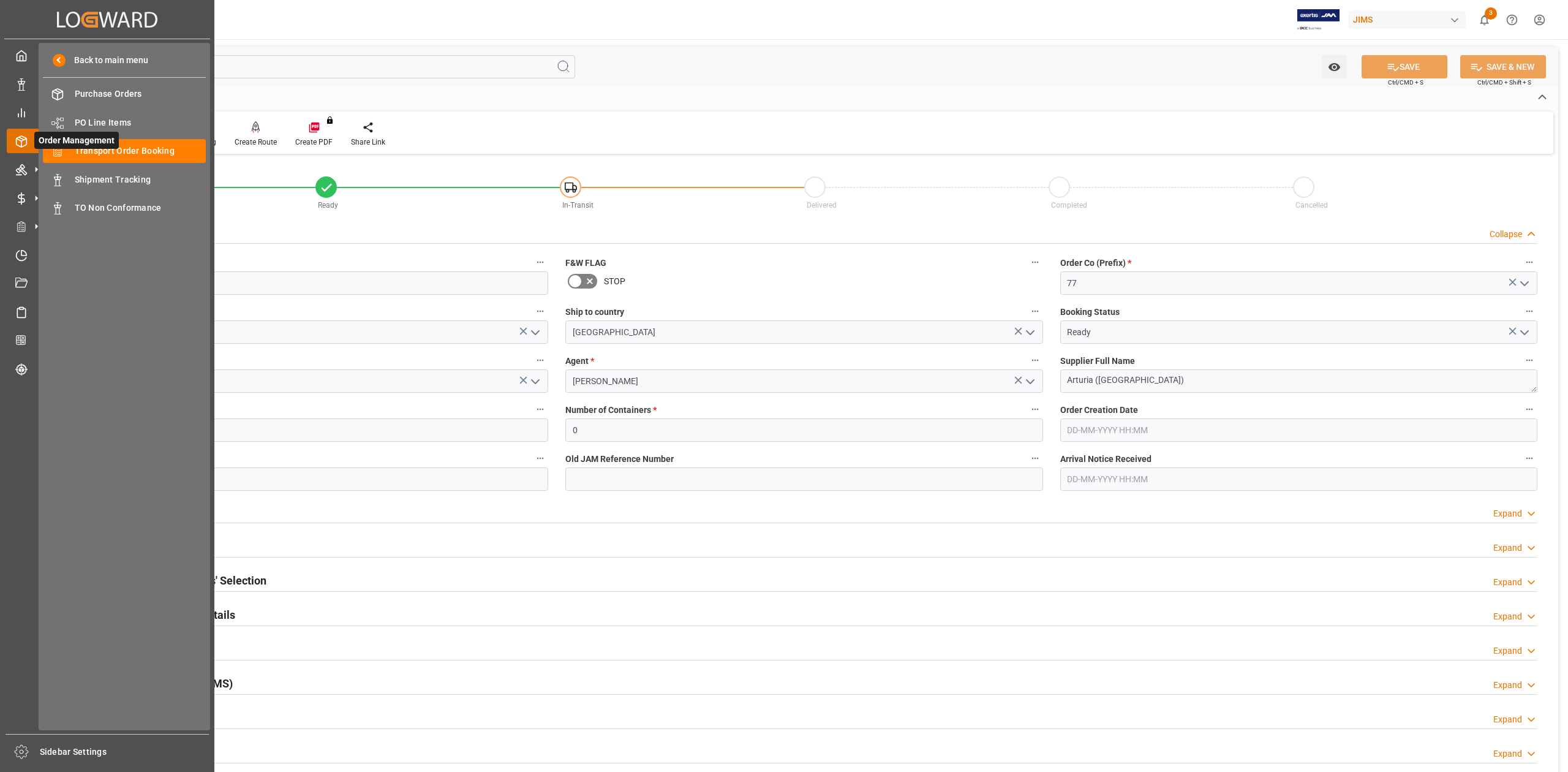
click at [92, 146] on span "Order Management" at bounding box center [76, 141] width 85 height 17
click at [130, 149] on span "Transport Order Booking" at bounding box center [141, 152] width 132 height 13
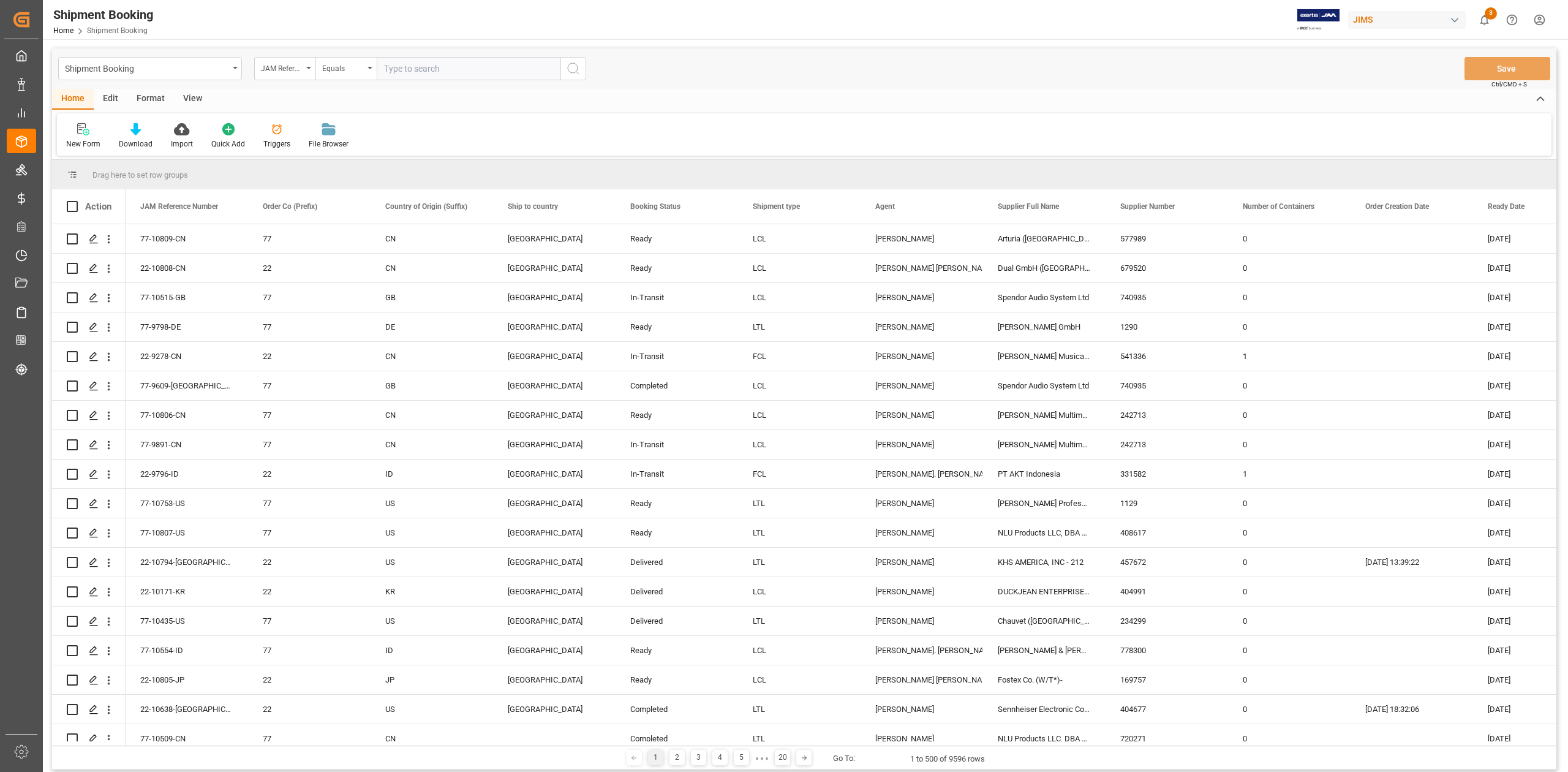
click at [451, 67] on input "text" at bounding box center [469, 69] width 184 height 23
type input "77-9941-CN"
click at [579, 70] on icon "search button" at bounding box center [573, 69] width 14 height 14
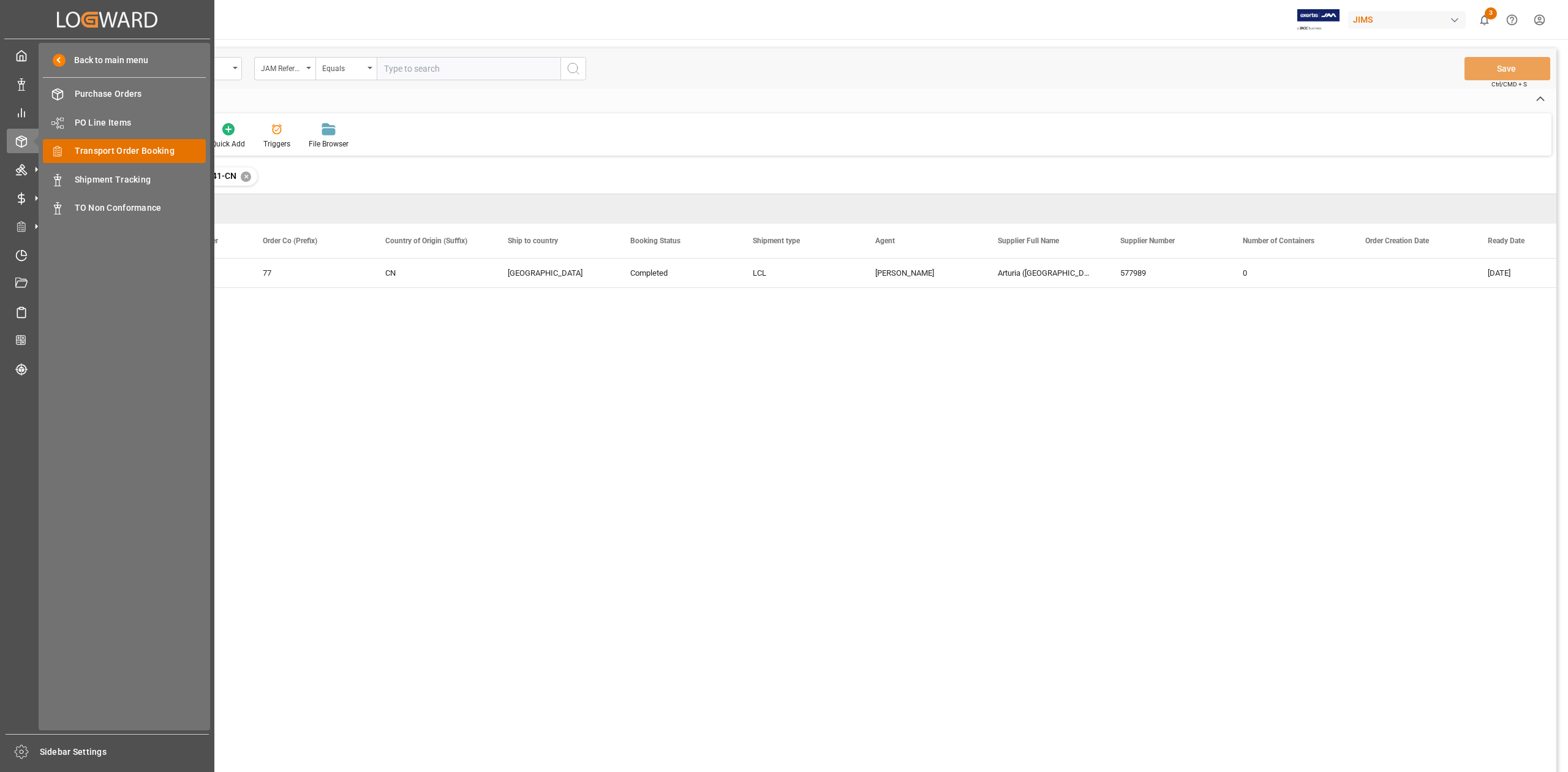
click at [117, 149] on span "Transport Order Booking" at bounding box center [141, 152] width 132 height 13
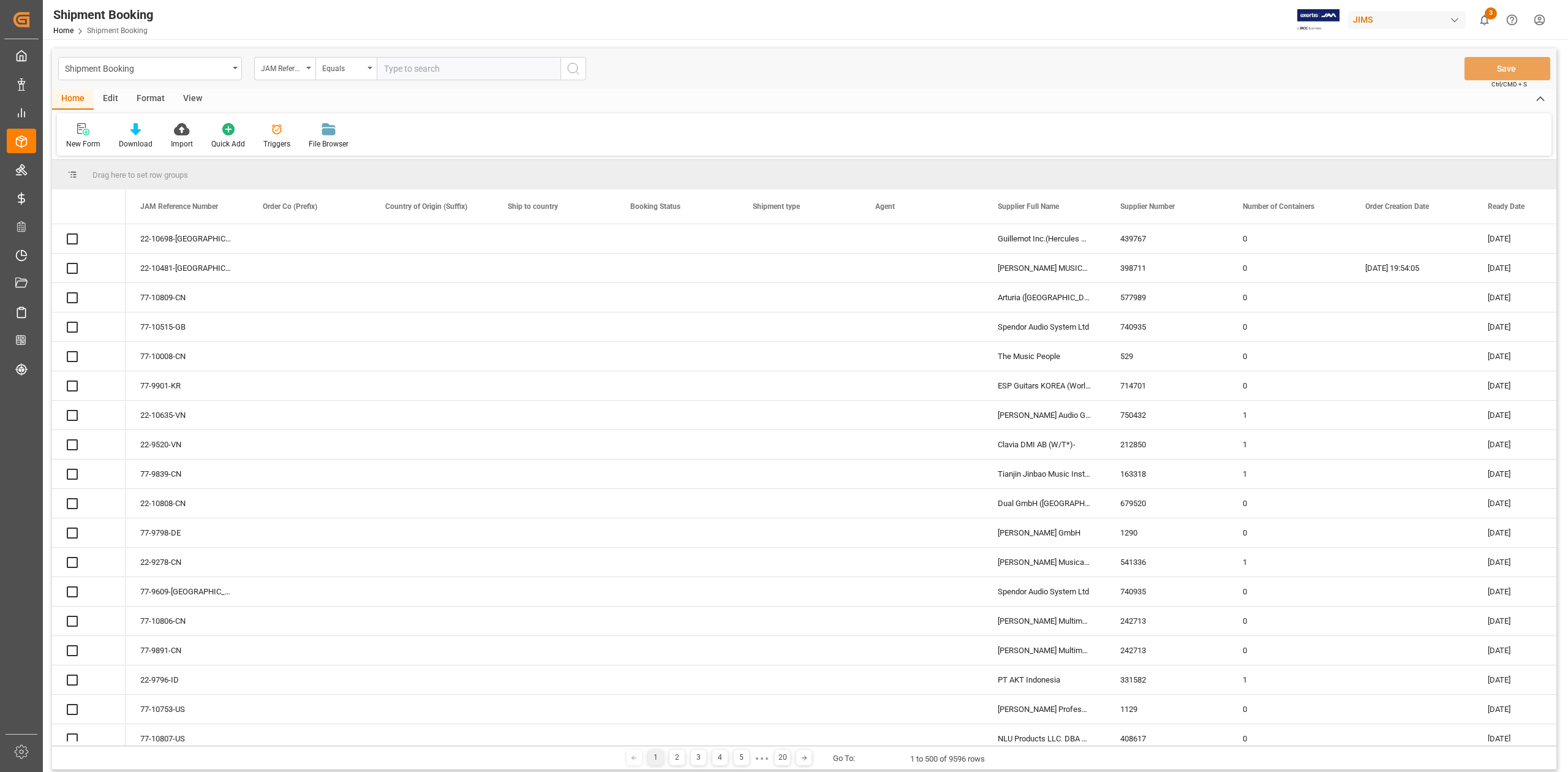
click at [464, 67] on input "text" at bounding box center [469, 69] width 184 height 23
paste input "77-10185-CN"
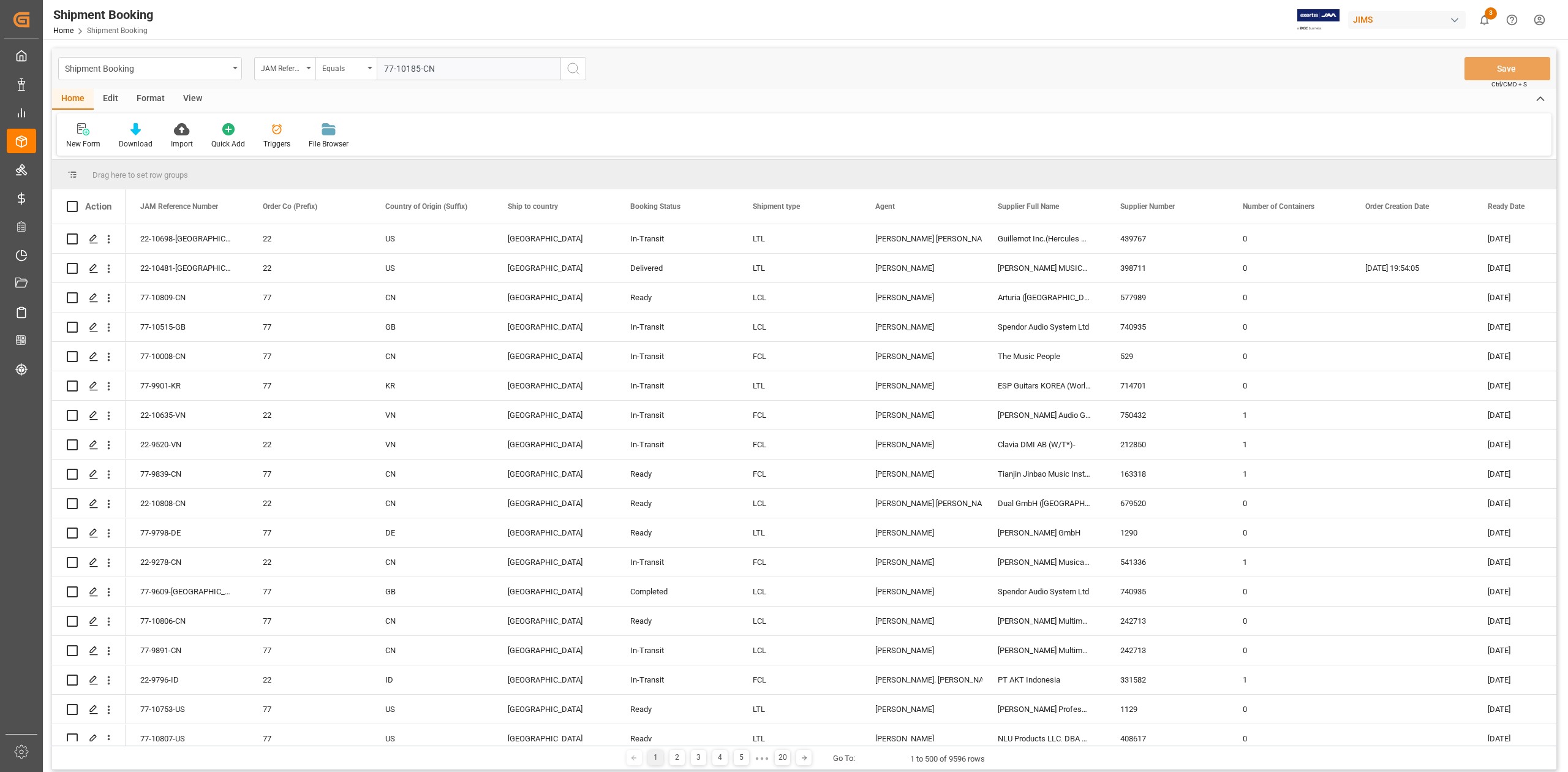
type input "77-10185-CN"
click at [580, 73] on button "search button" at bounding box center [574, 69] width 26 height 23
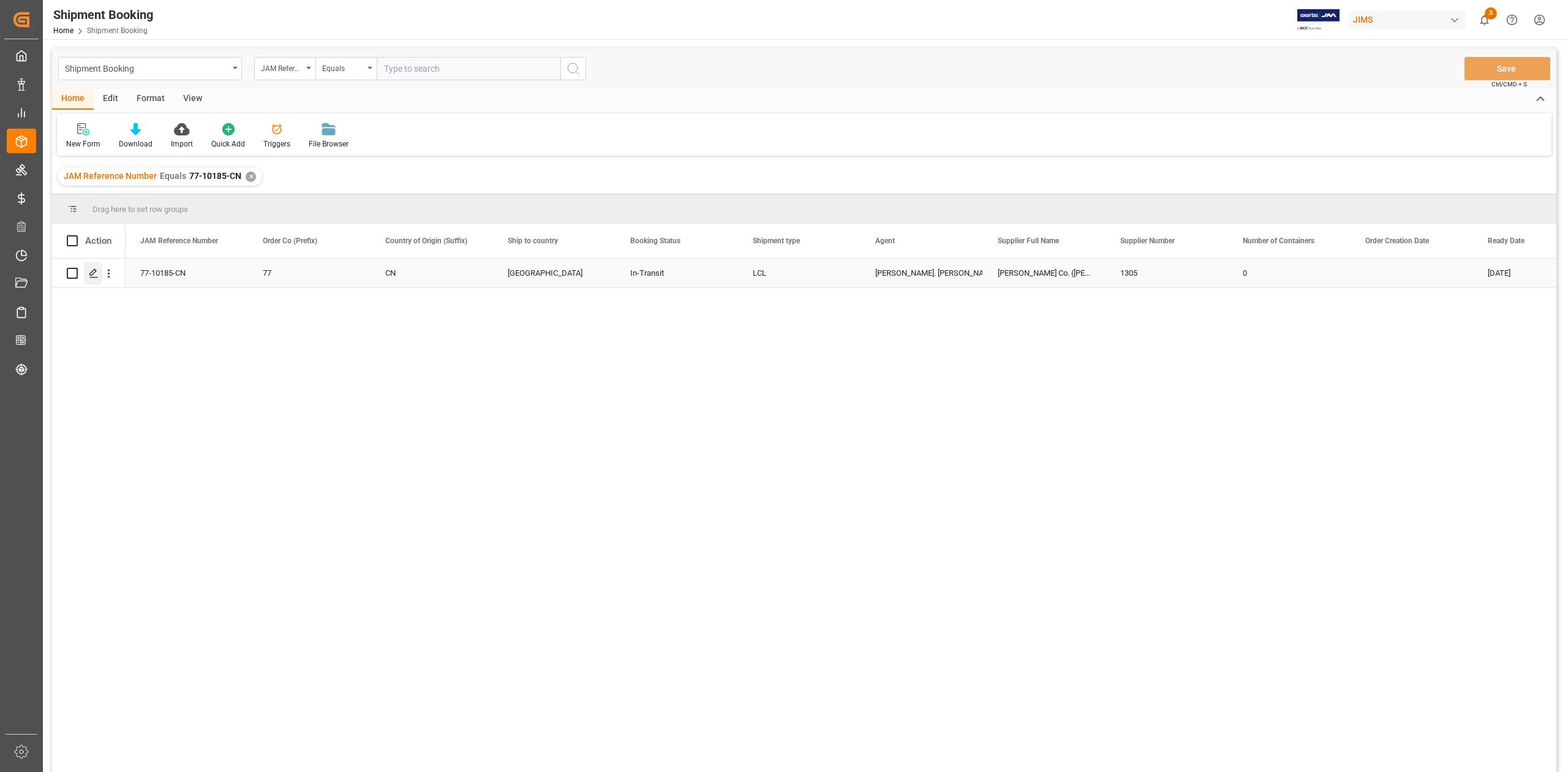
click at [93, 275] on icon "Press SPACE to select this row." at bounding box center [94, 273] width 10 height 10
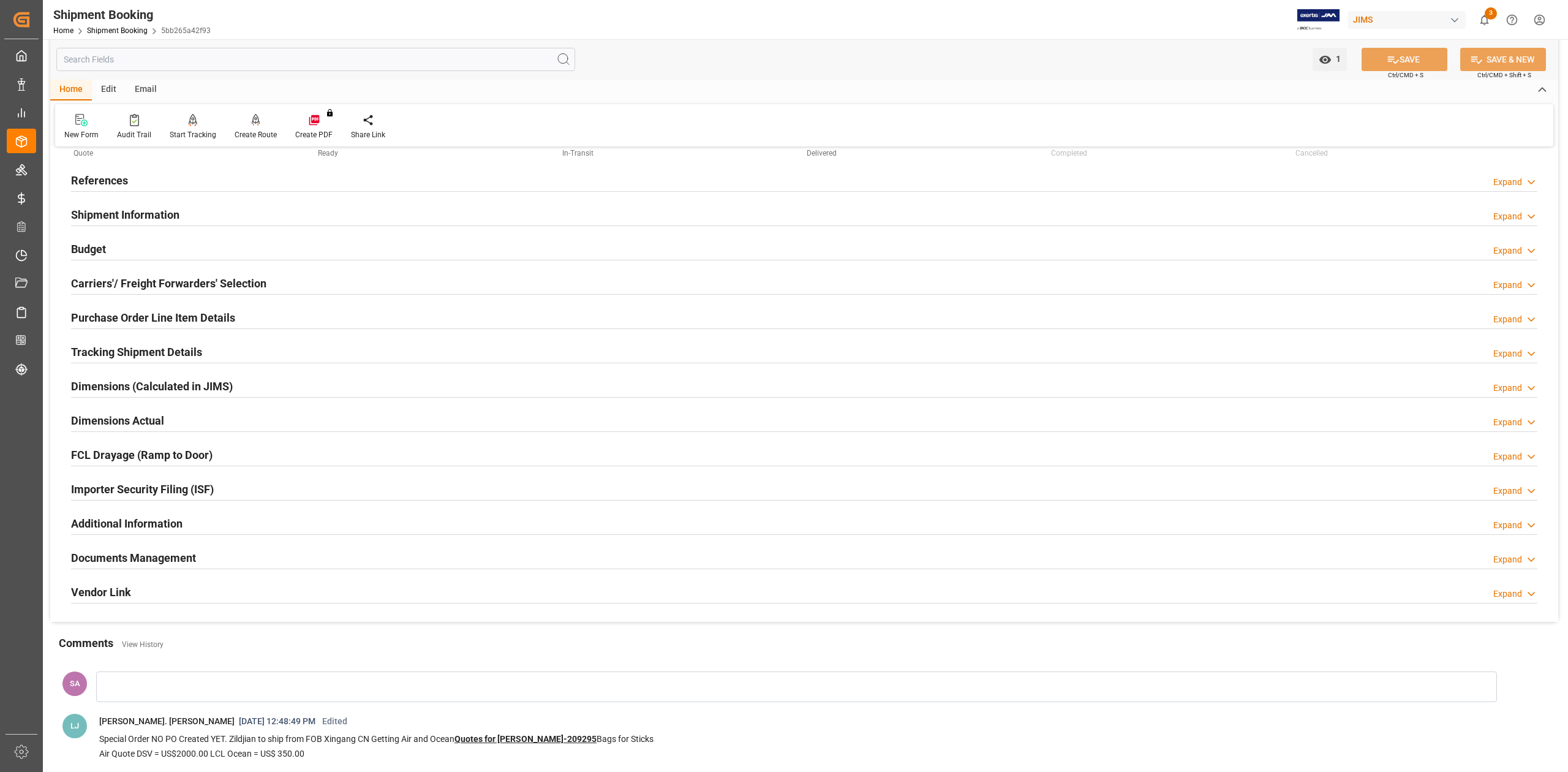
scroll to position [81, 0]
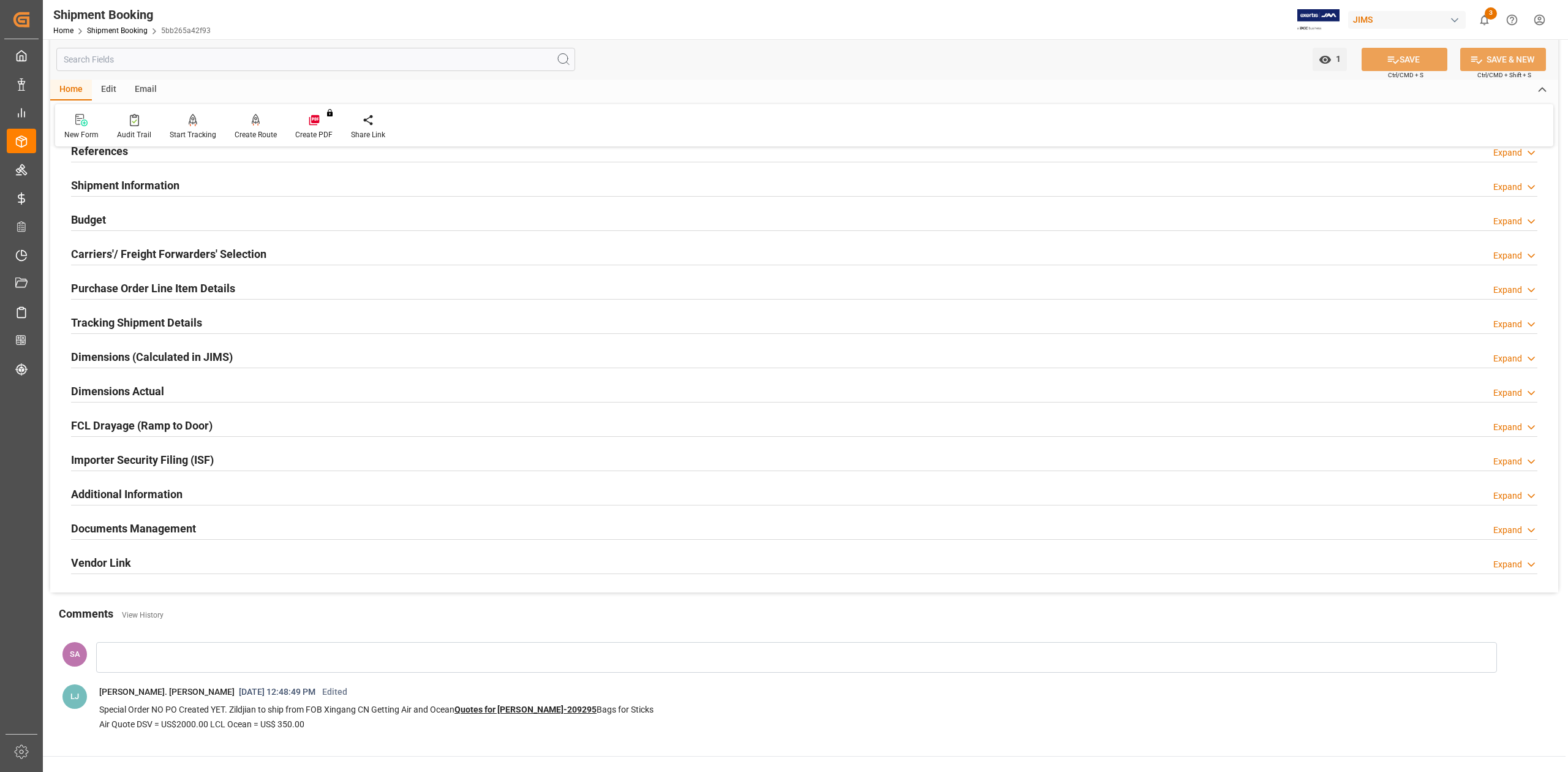
click at [162, 528] on h2 "Documents Management" at bounding box center [133, 528] width 125 height 17
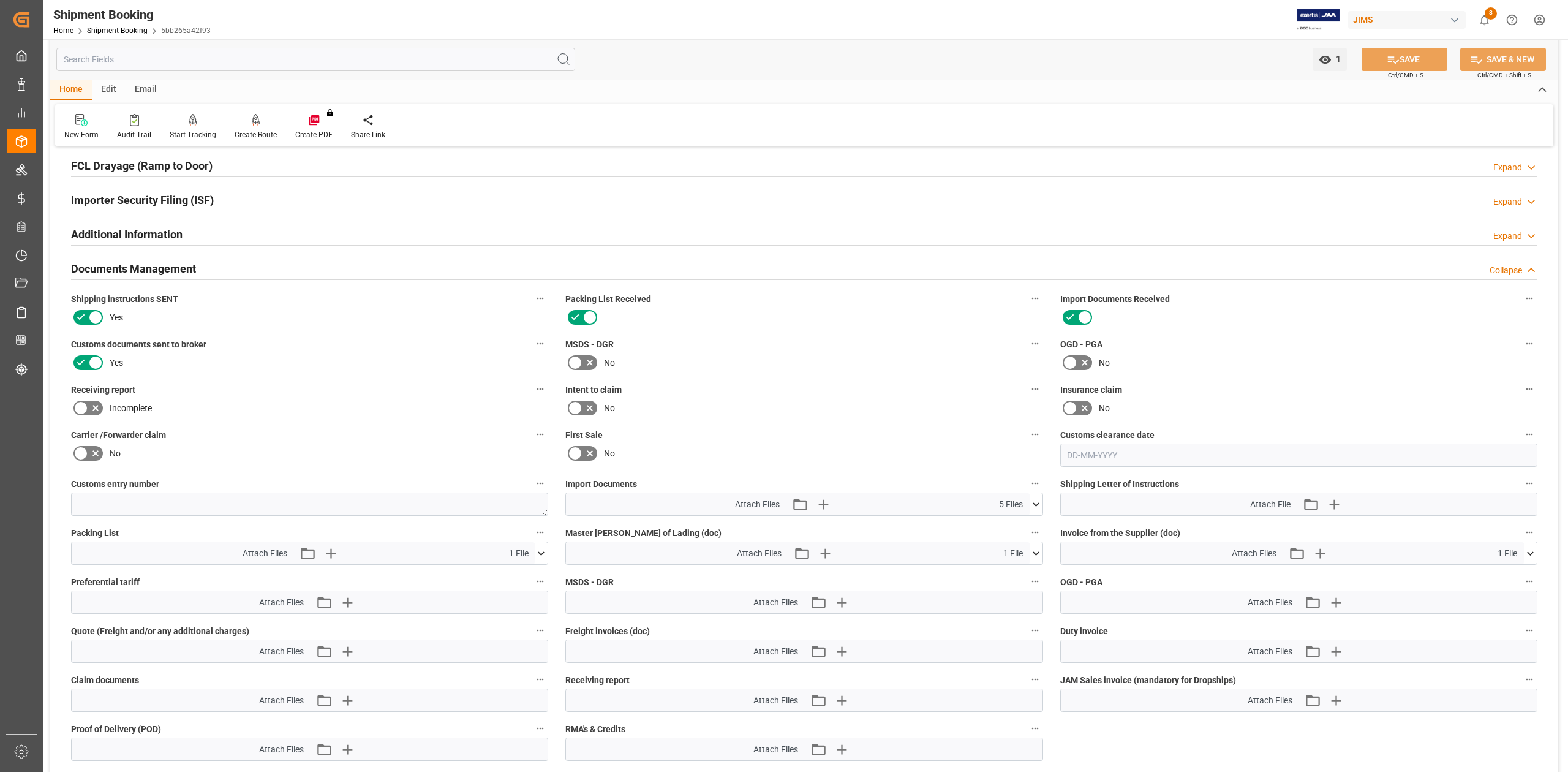
scroll to position [408, 0]
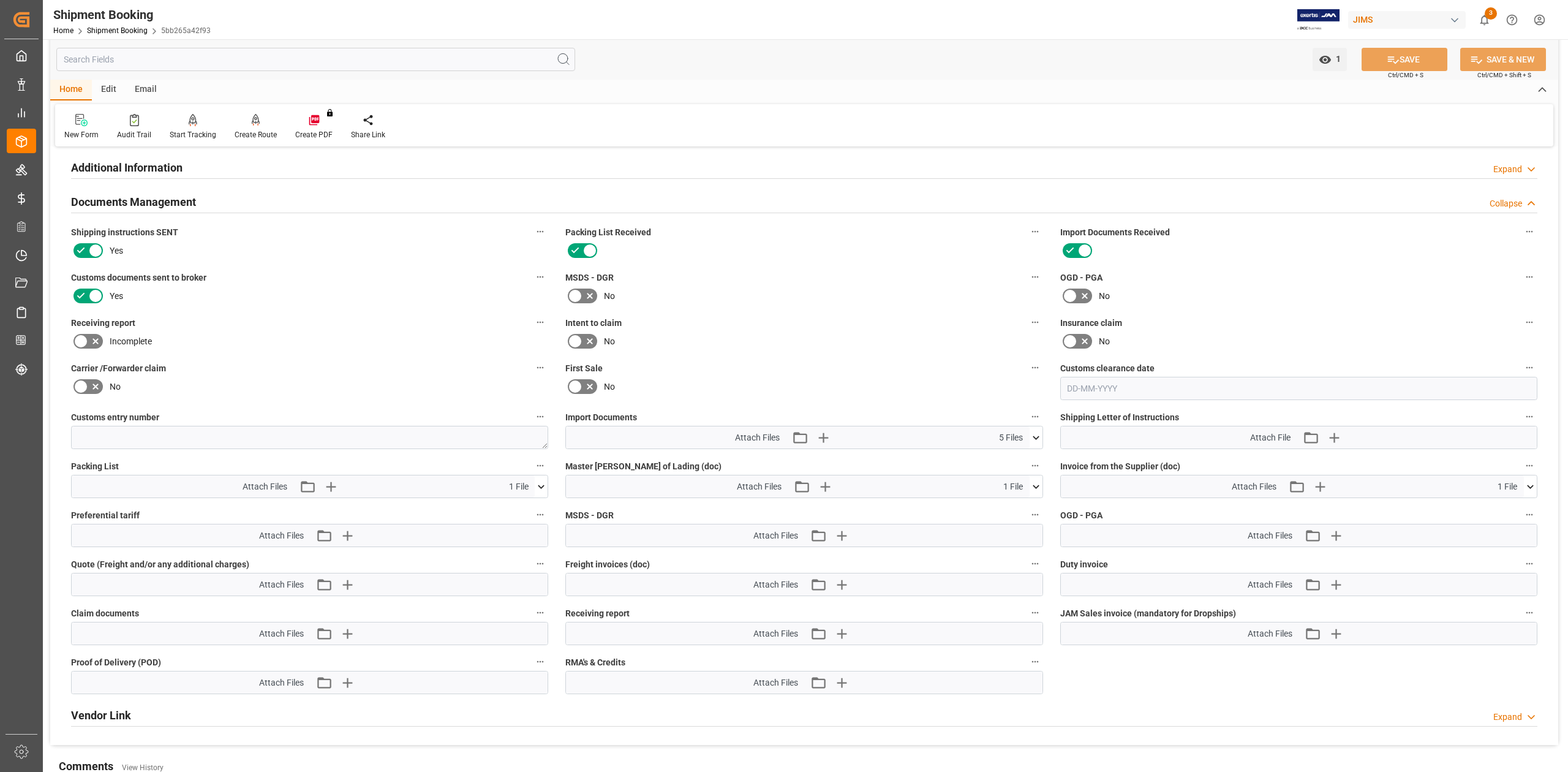
click at [1035, 489] on icon at bounding box center [1036, 487] width 13 height 13
click at [1017, 508] on icon at bounding box center [1016, 510] width 7 height 10
click at [839, 490] on icon "button" at bounding box center [841, 486] width 20 height 20
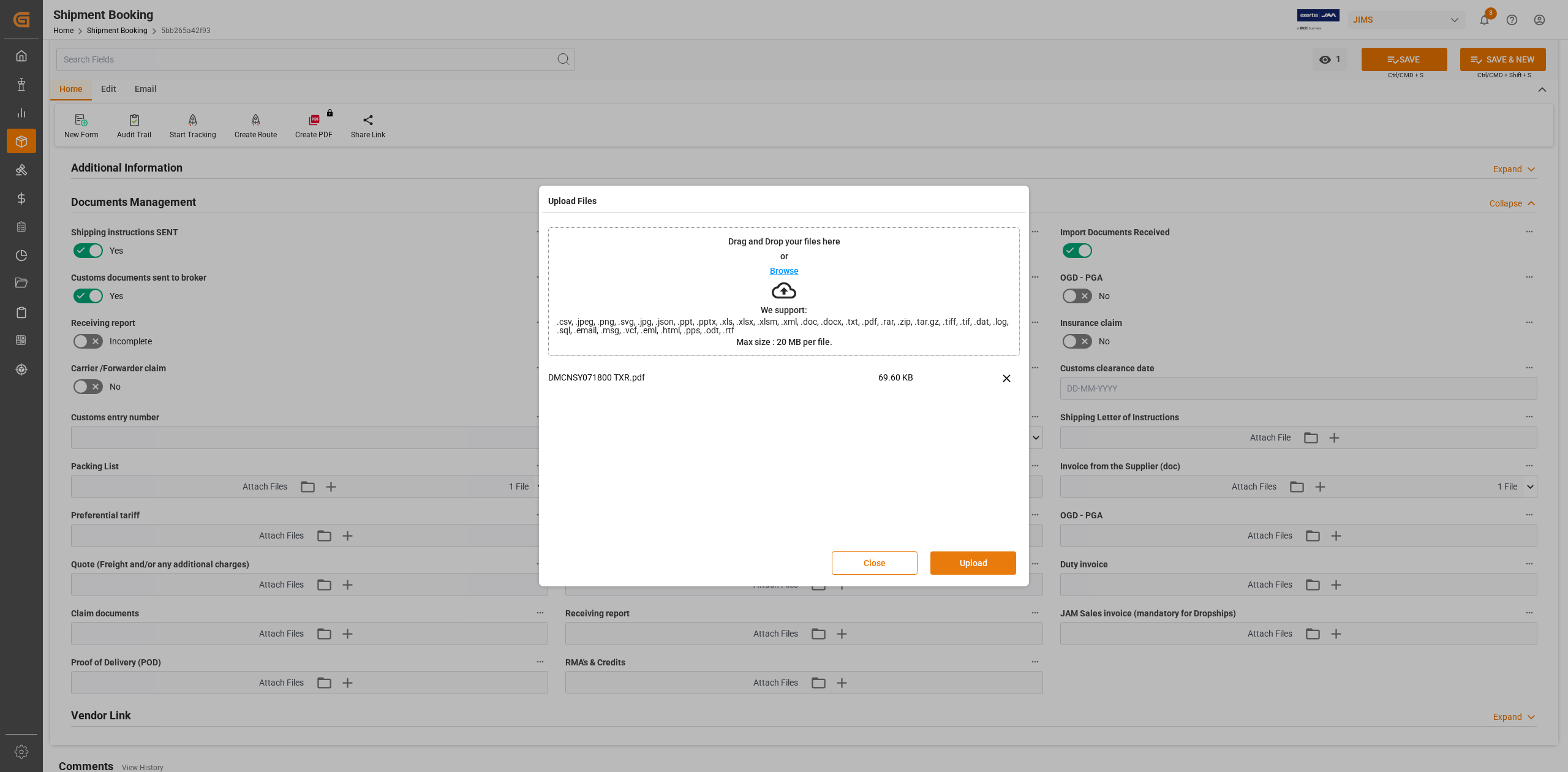
click at [973, 560] on button "Upload" at bounding box center [973, 563] width 86 height 23
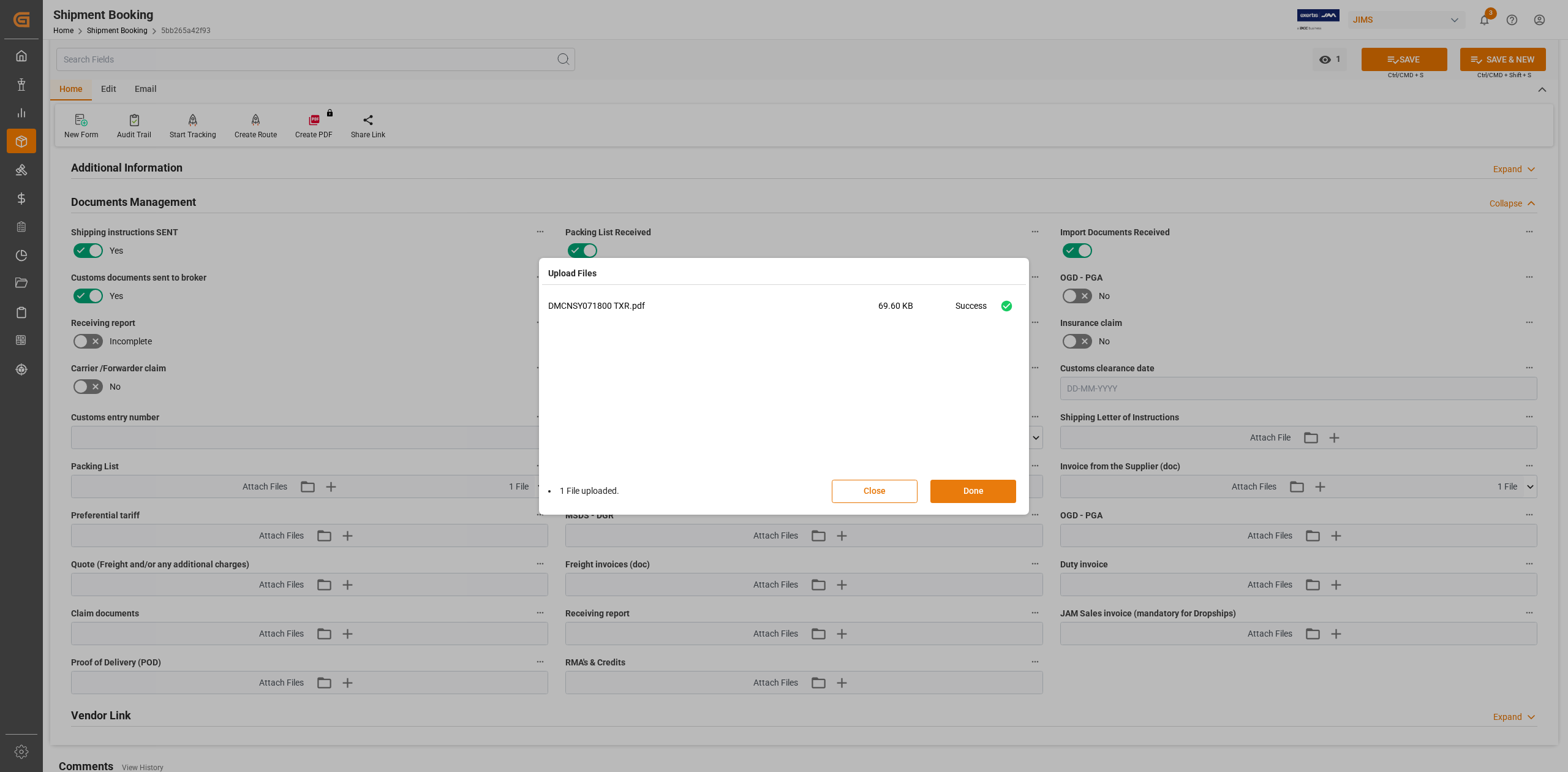
click at [972, 484] on button "Done" at bounding box center [973, 491] width 86 height 23
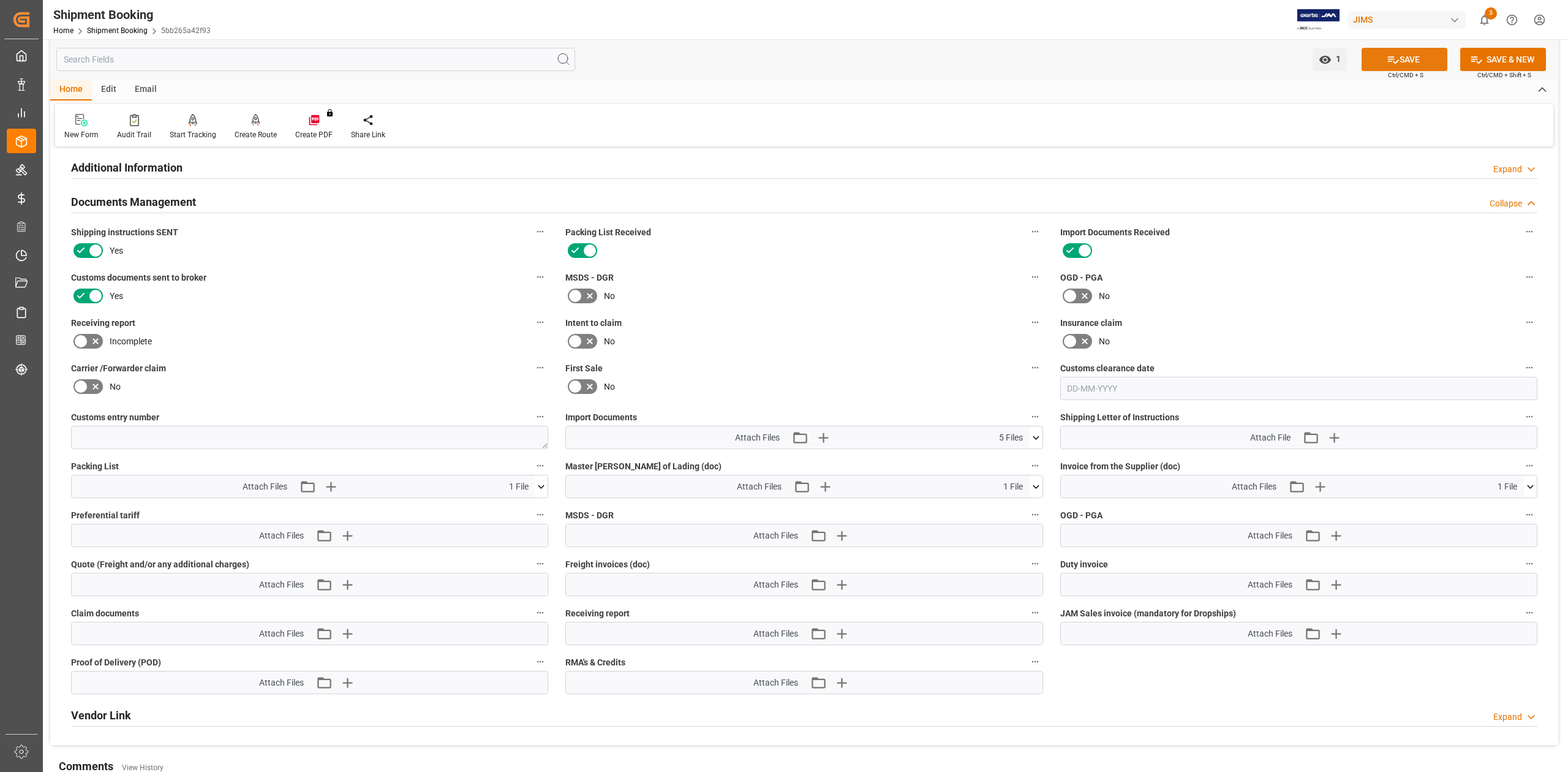
click at [1383, 53] on button "SAVE" at bounding box center [1404, 59] width 86 height 23
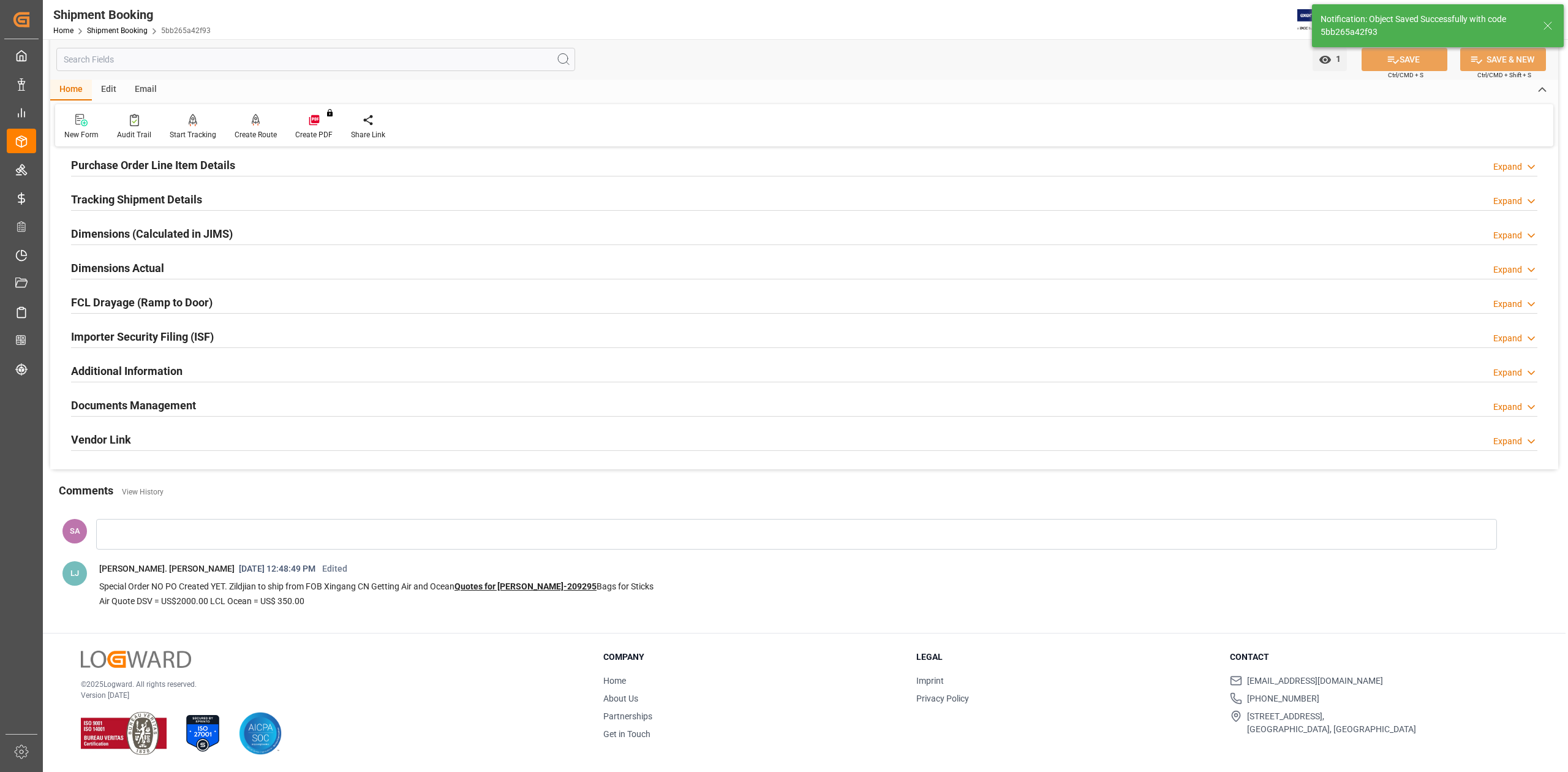
scroll to position [207, 0]
